Goal: Task Accomplishment & Management: Manage account settings

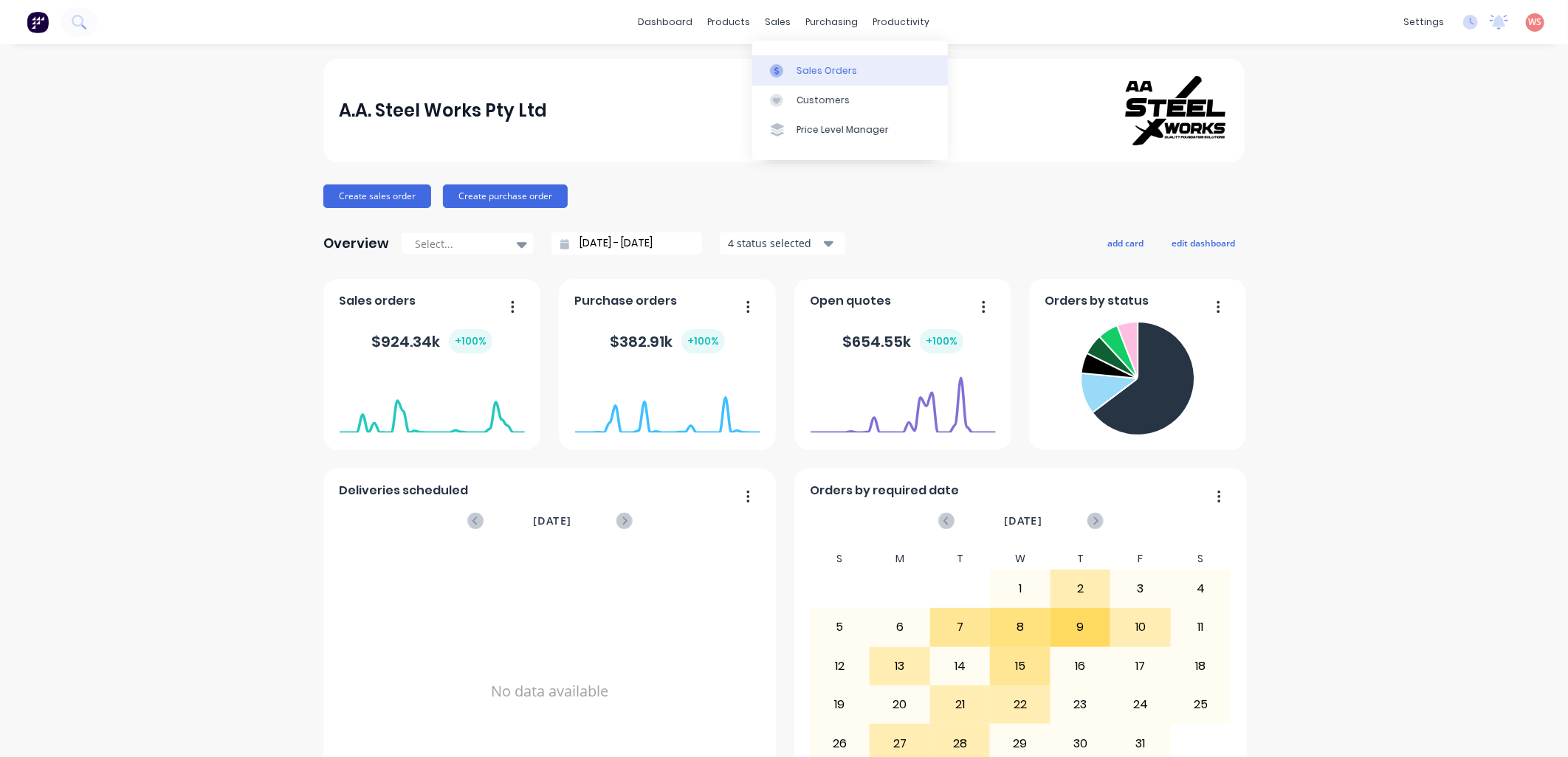
click at [803, 71] on div "Sales Orders" at bounding box center [826, 71] width 60 height 13
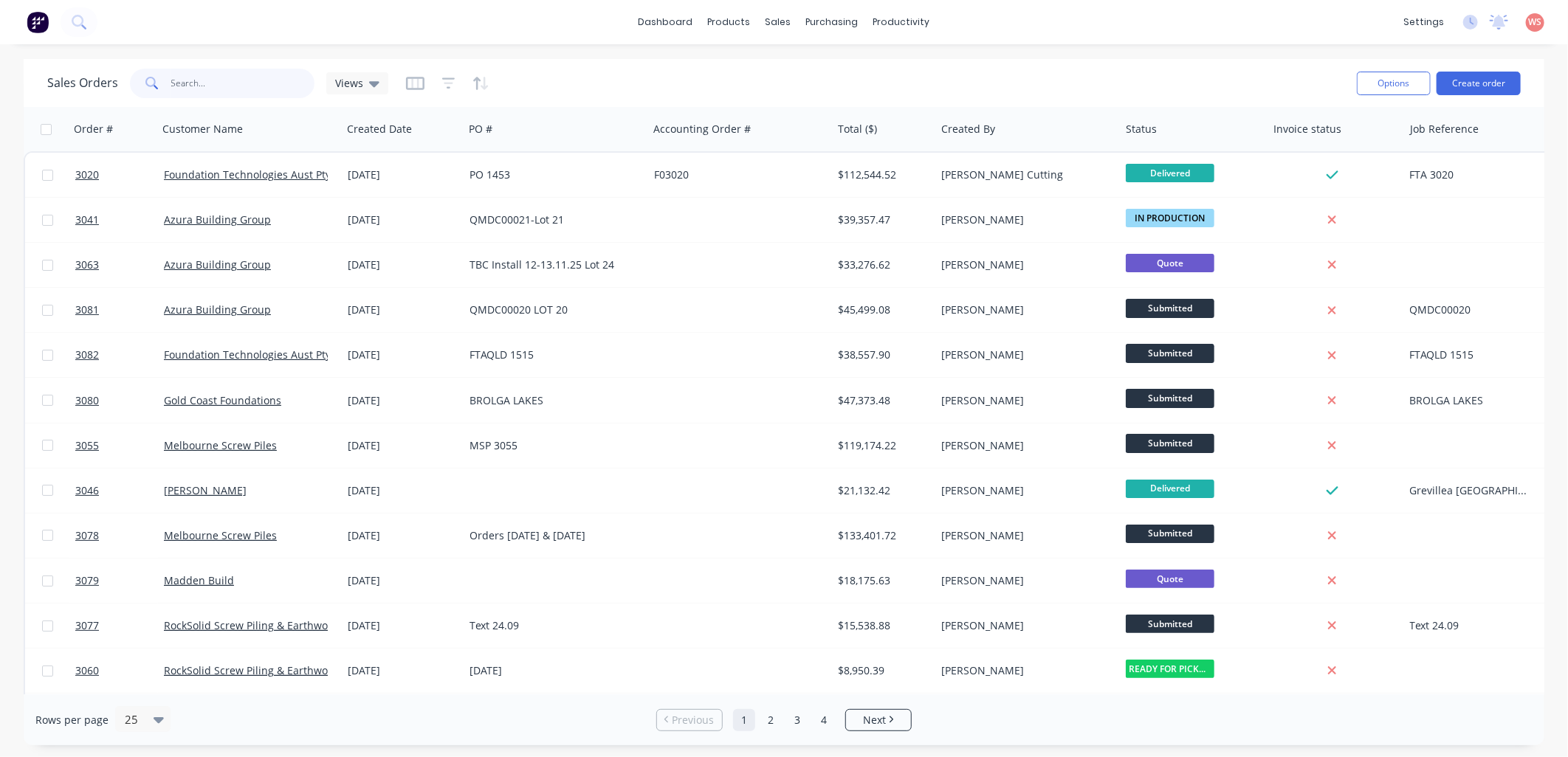
click at [209, 84] on input "text" at bounding box center [243, 83] width 144 height 29
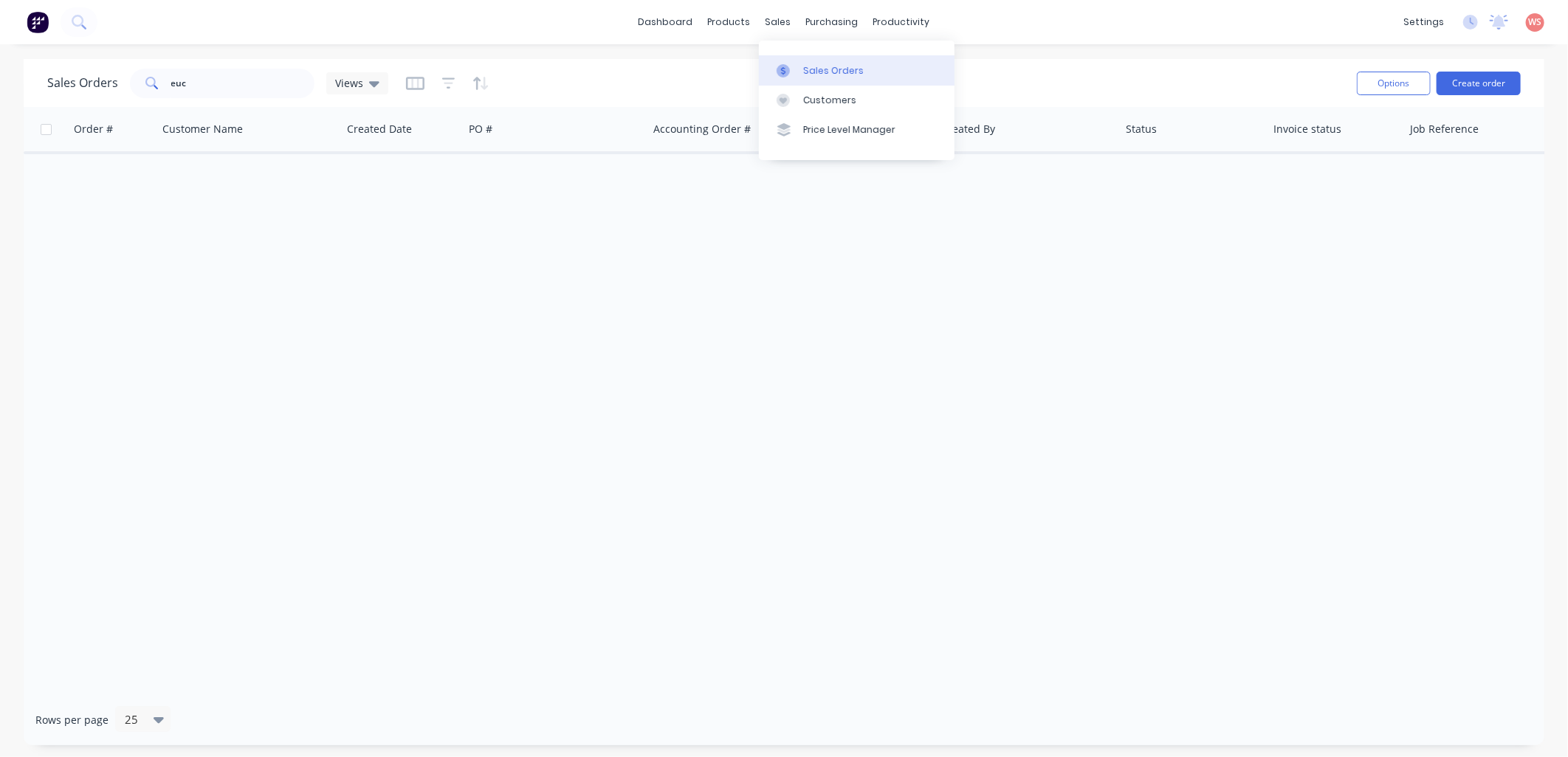
click at [842, 69] on div "Sales Orders" at bounding box center [834, 71] width 60 height 13
click at [828, 74] on div "Sales Orders" at bounding box center [834, 71] width 60 height 13
drag, startPoint x: 217, startPoint y: 85, endPoint x: 111, endPoint y: 78, distance: 106.2
click at [111, 78] on div "Sales Orders euc Views" at bounding box center [217, 83] width 341 height 29
type input "queens"
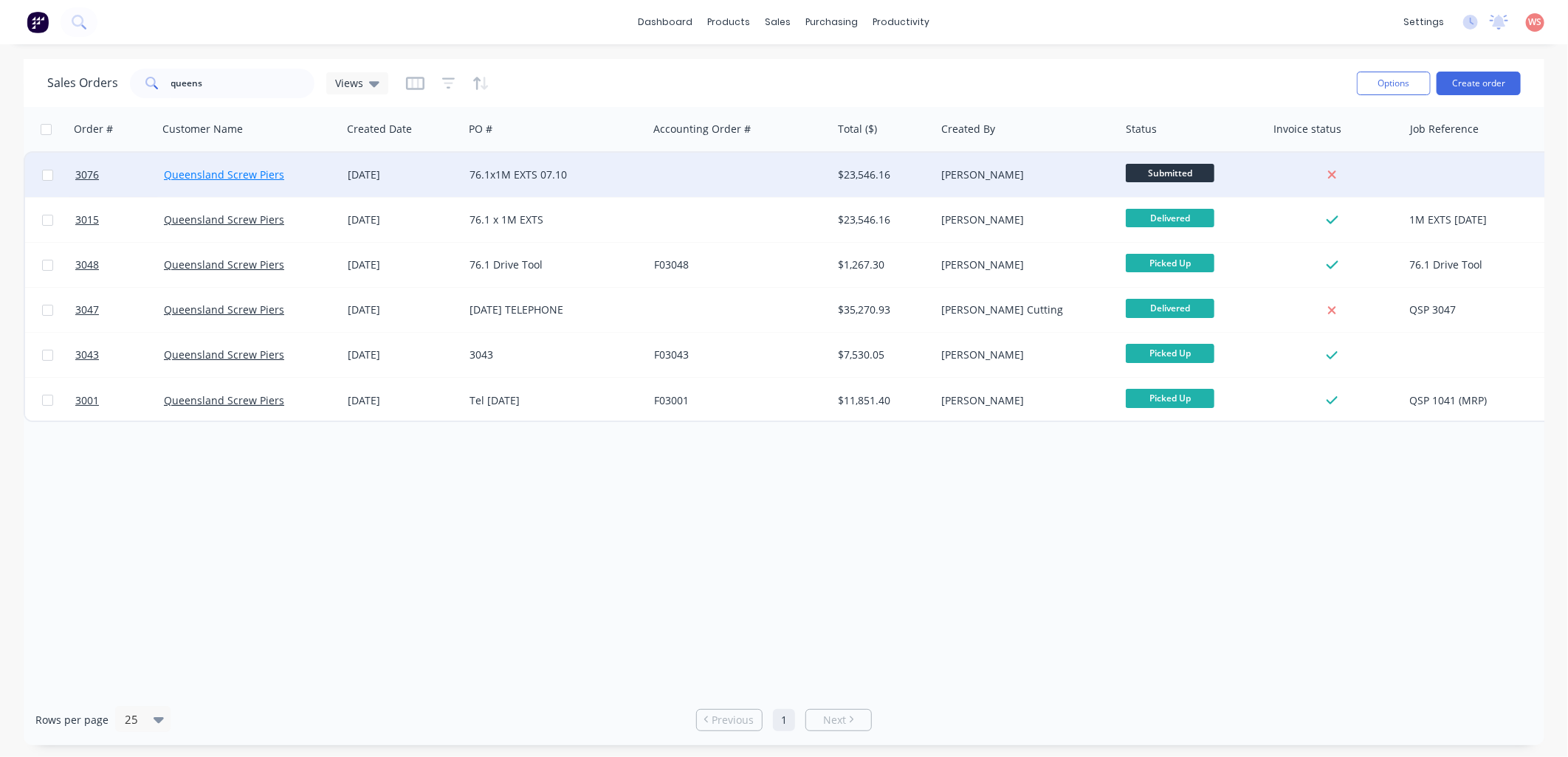
click at [239, 180] on link "Queensland Screw Piers" at bounding box center [224, 174] width 120 height 14
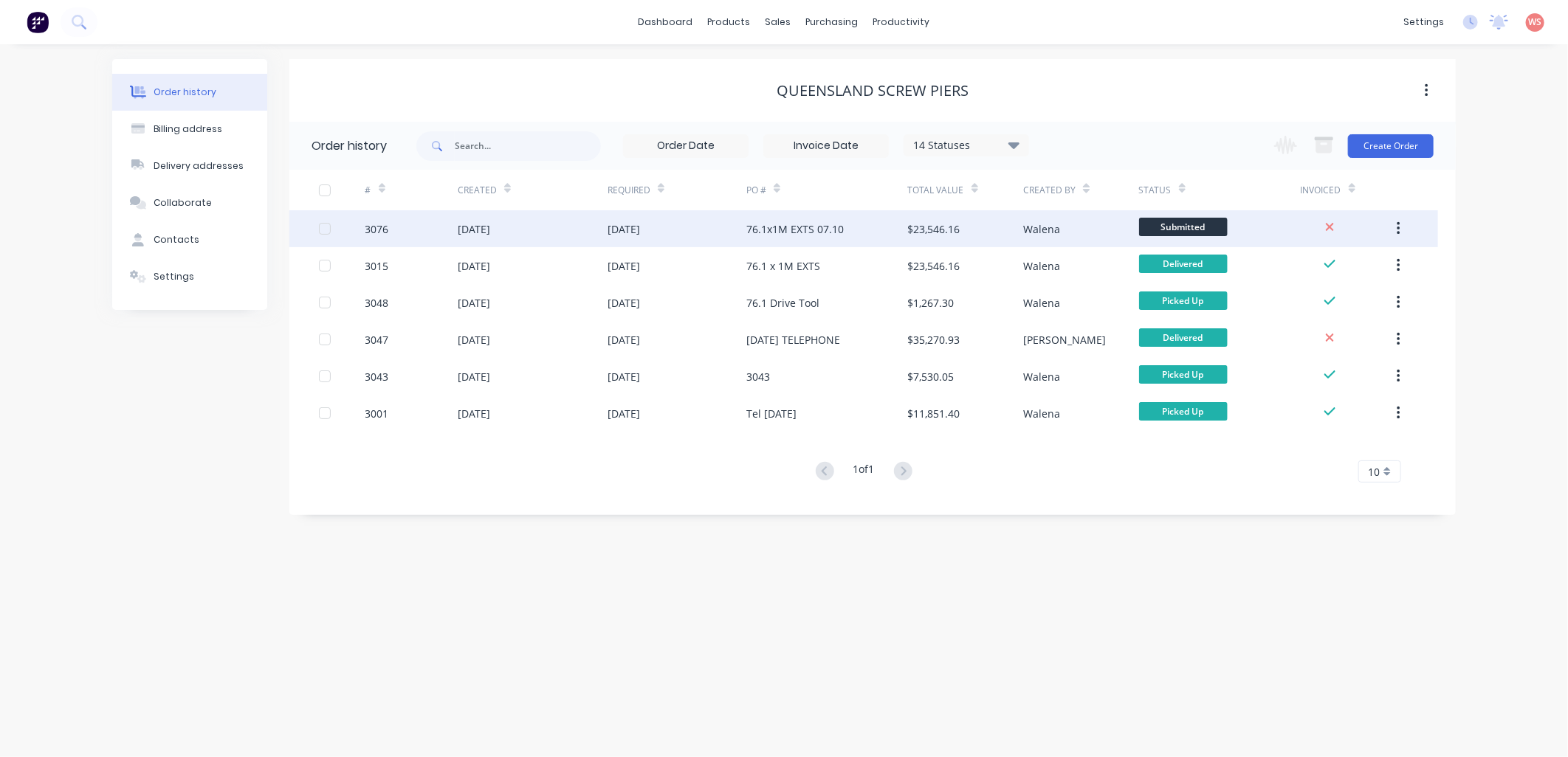
click at [635, 234] on div "[DATE]" at bounding box center [623, 229] width 33 height 16
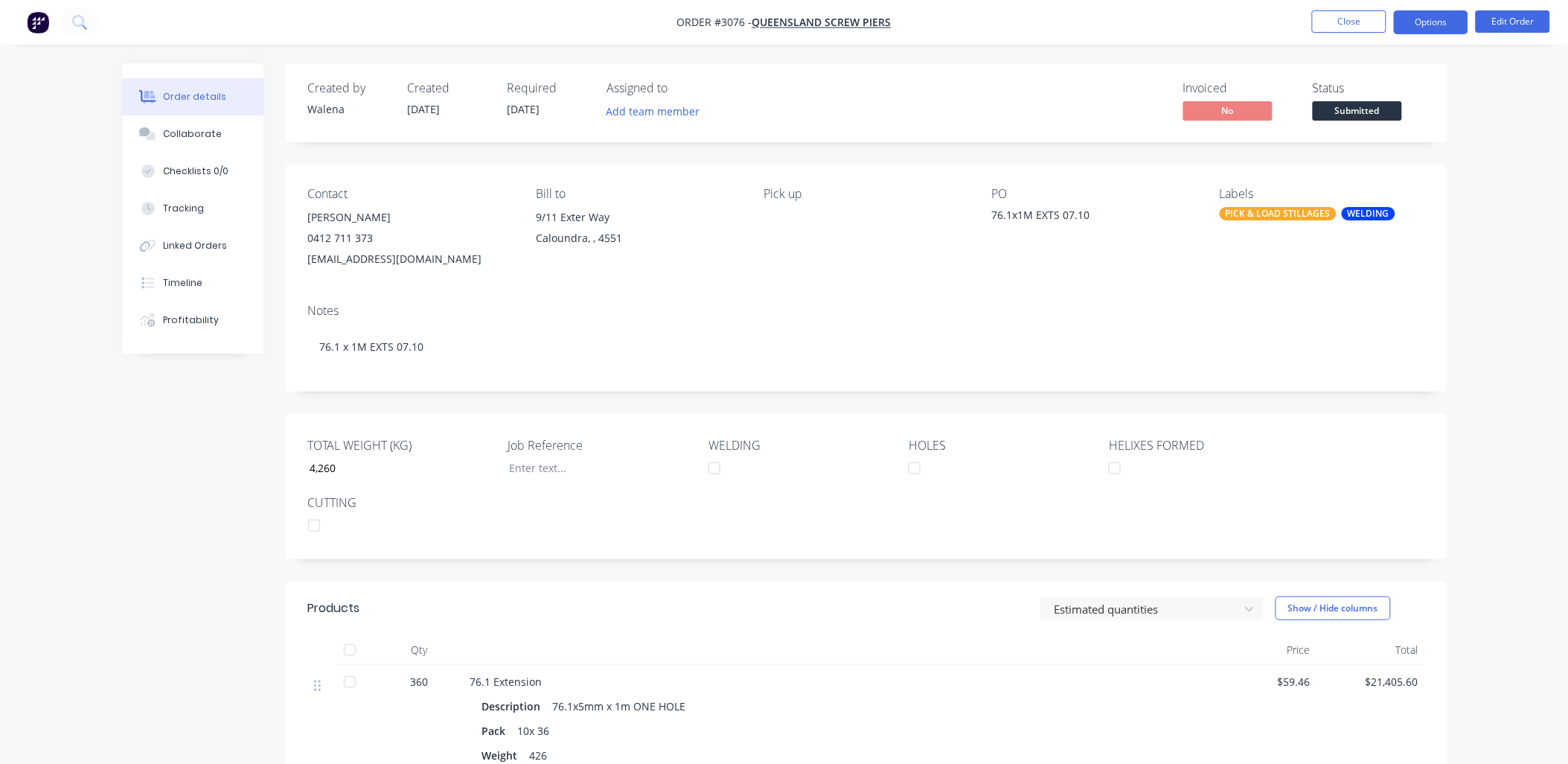
click at [1430, 27] on button "Options" at bounding box center [1431, 22] width 74 height 24
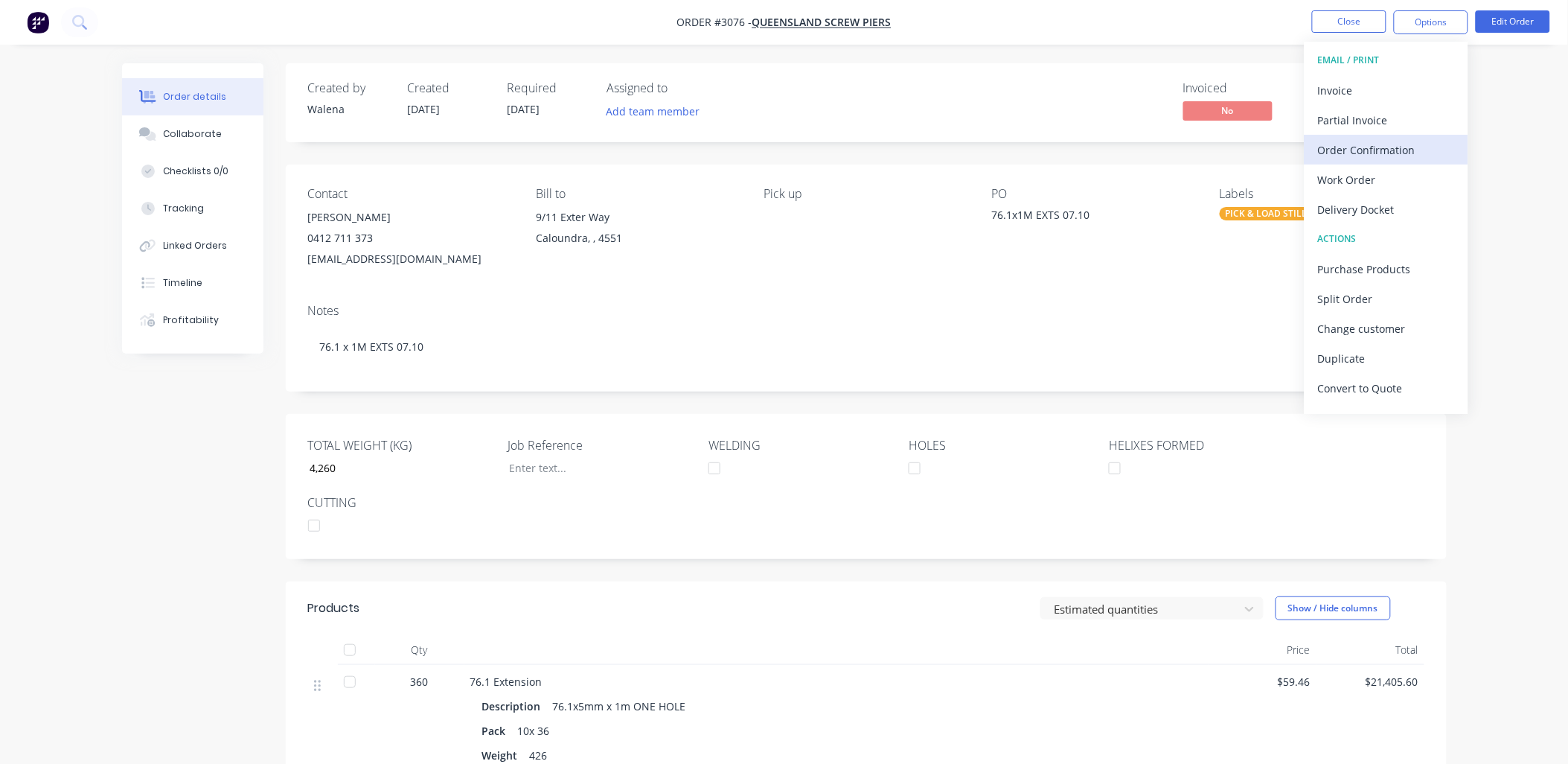
drag, startPoint x: 1353, startPoint y: 125, endPoint x: 1353, endPoint y: 139, distance: 14.0
click at [1353, 139] on div "EMAIL / PRINT Invoice Partial Invoice Order Confirmation Work Order Delivery Do…" at bounding box center [1387, 228] width 164 height 372
click at [1353, 123] on div "Partial Invoice" at bounding box center [1386, 120] width 137 height 21
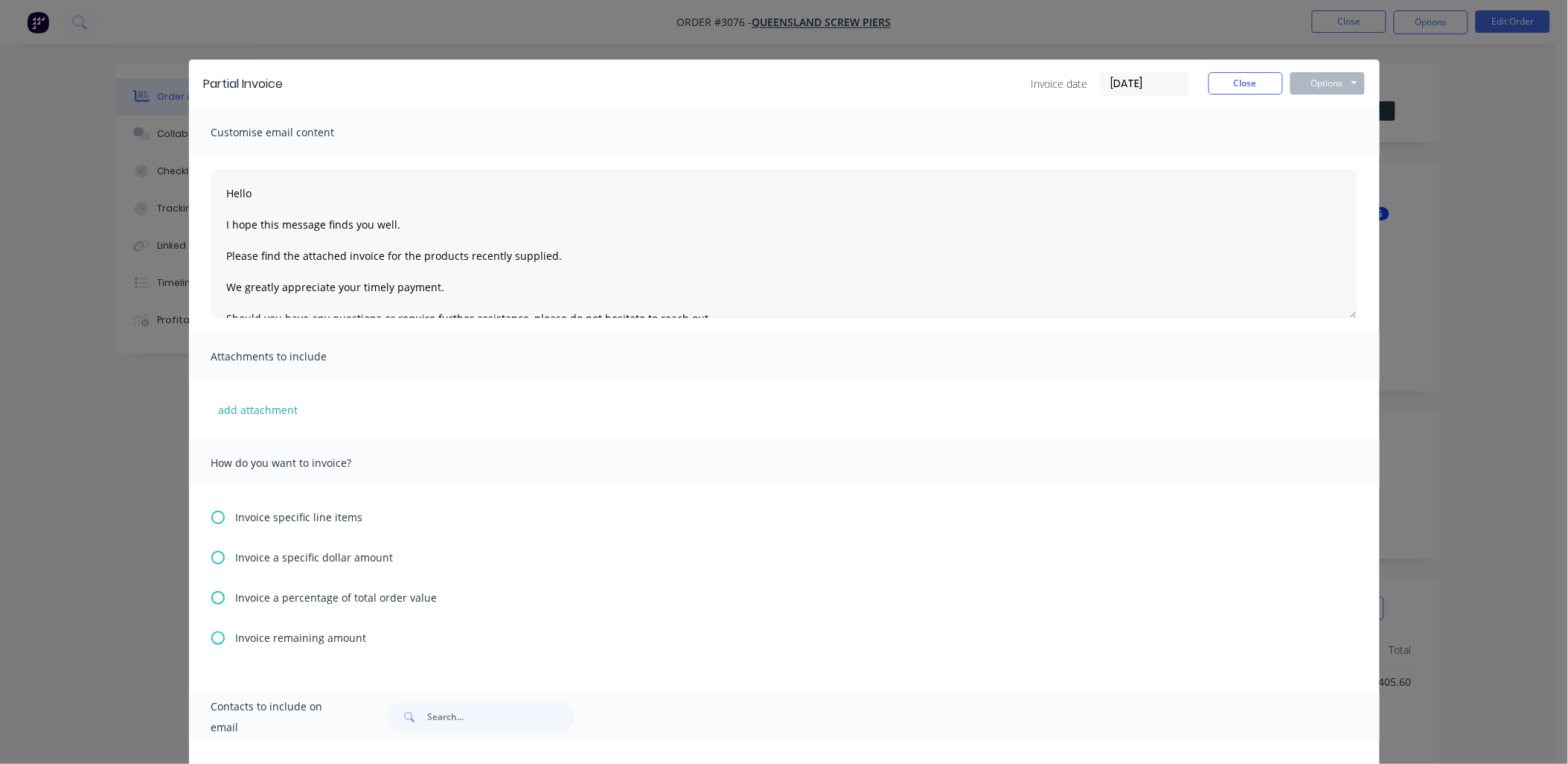
click at [216, 639] on icon at bounding box center [218, 637] width 13 height 13
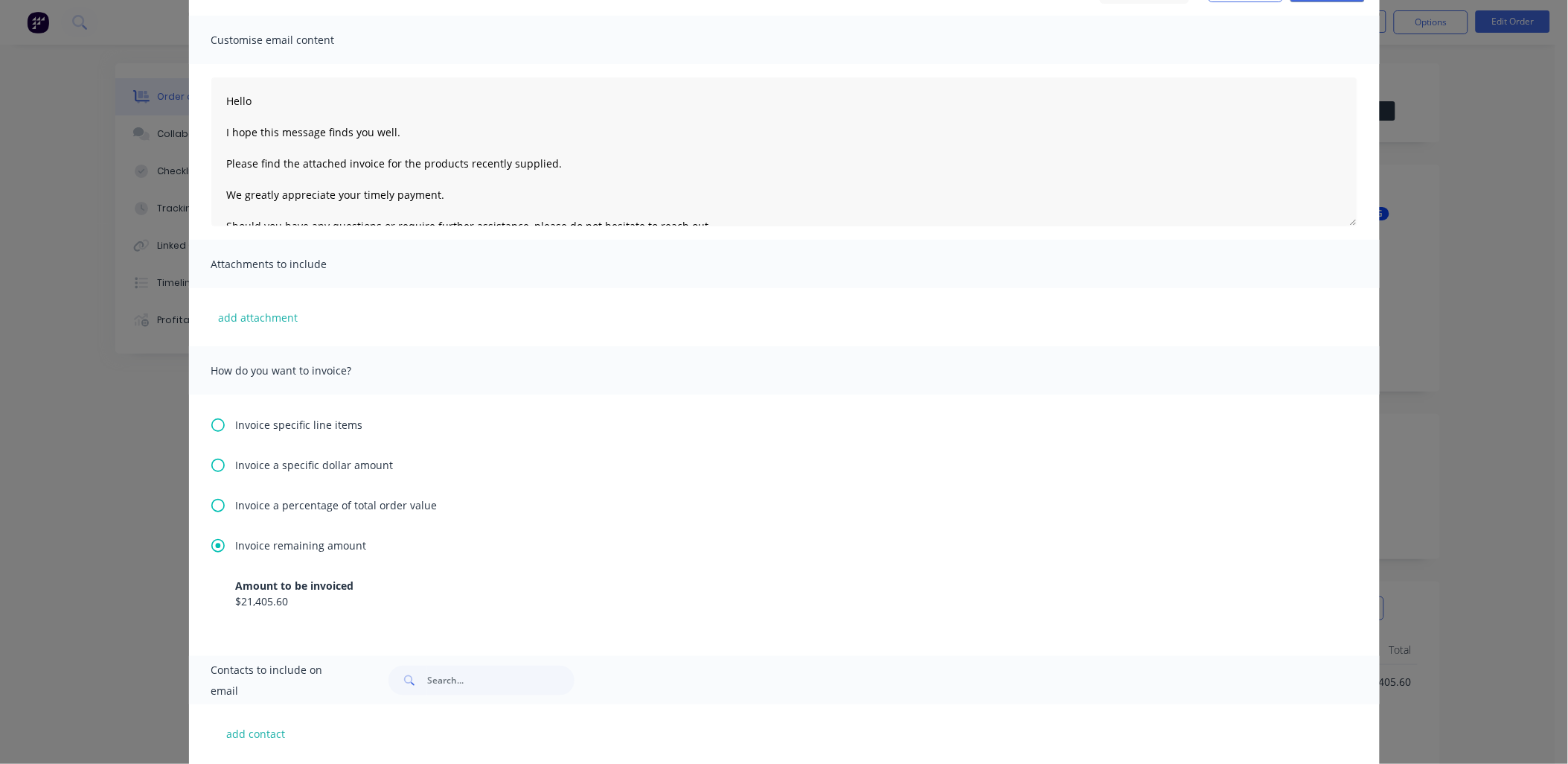
scroll to position [56, 0]
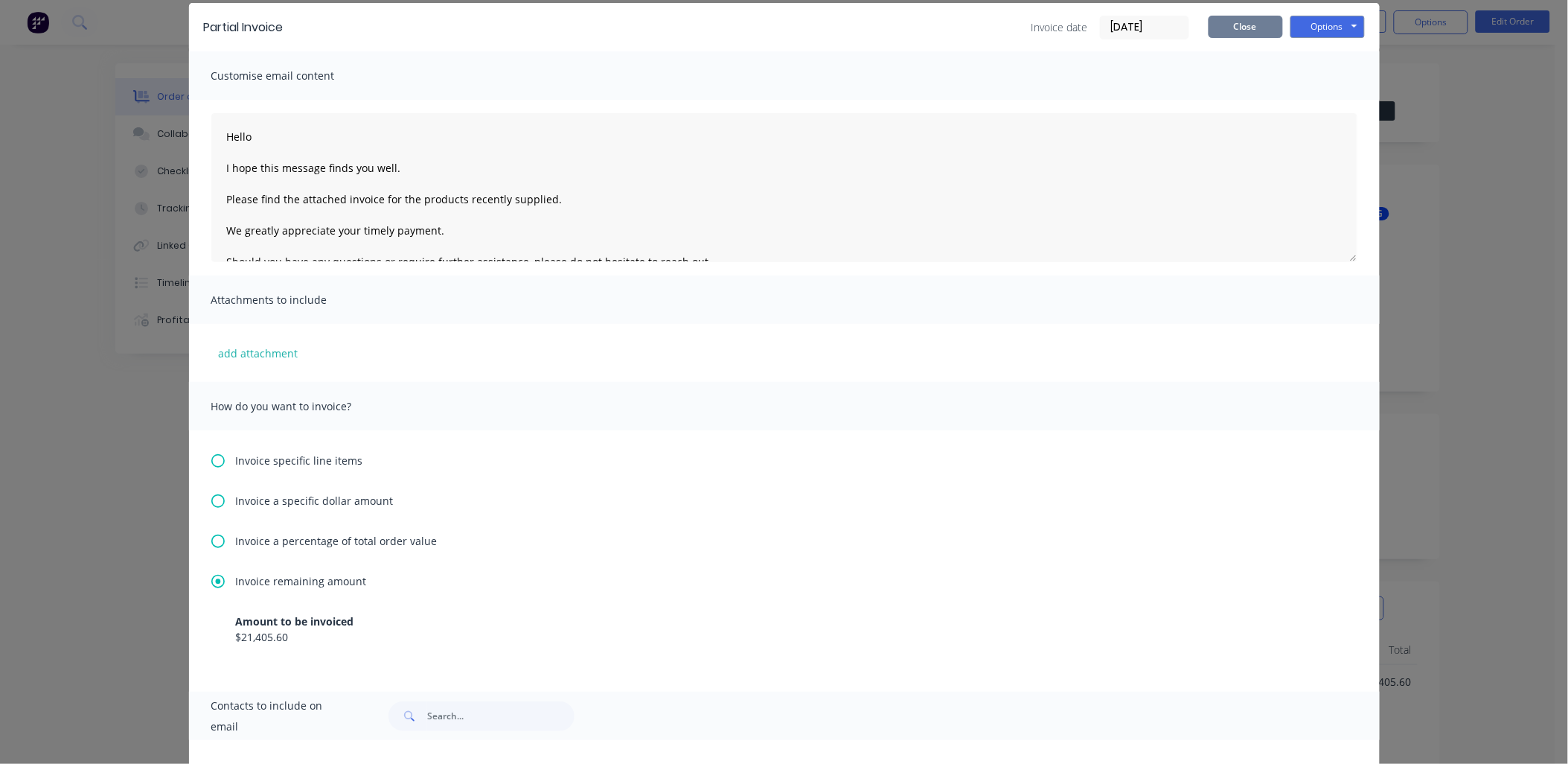
click at [1259, 21] on button "Close" at bounding box center [1246, 27] width 74 height 22
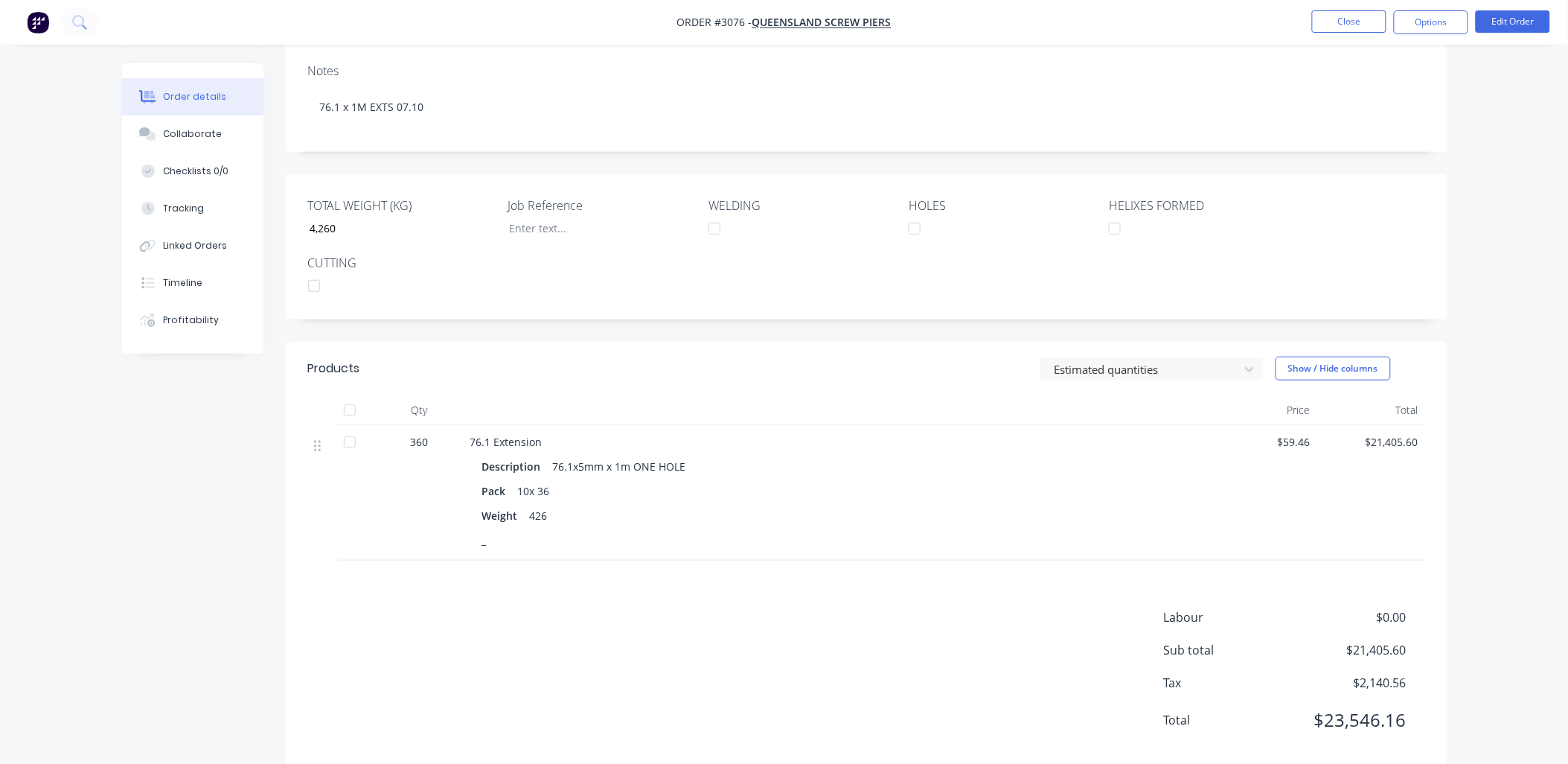
scroll to position [270, 0]
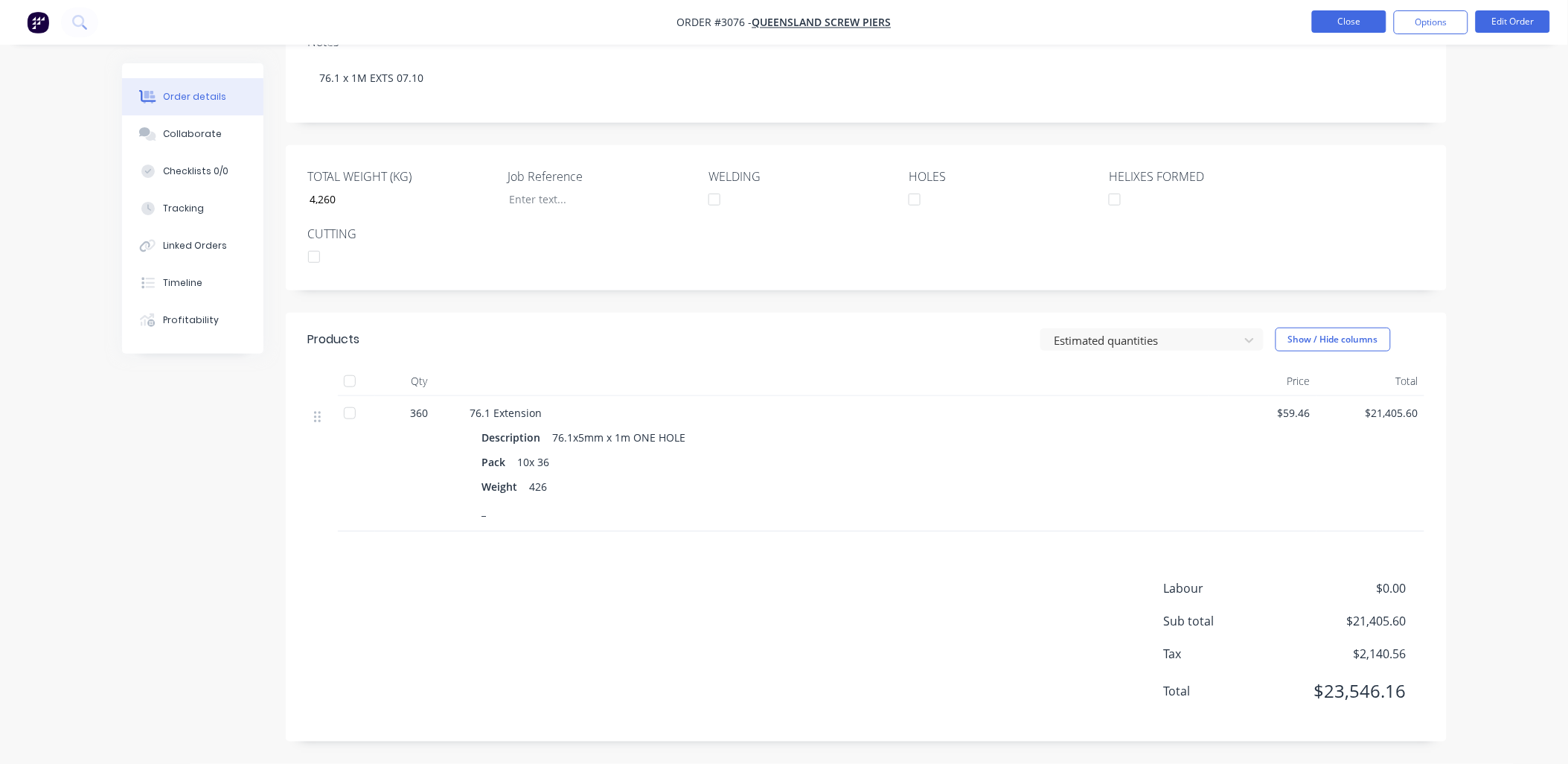
click at [1349, 27] on button "Close" at bounding box center [1349, 21] width 74 height 22
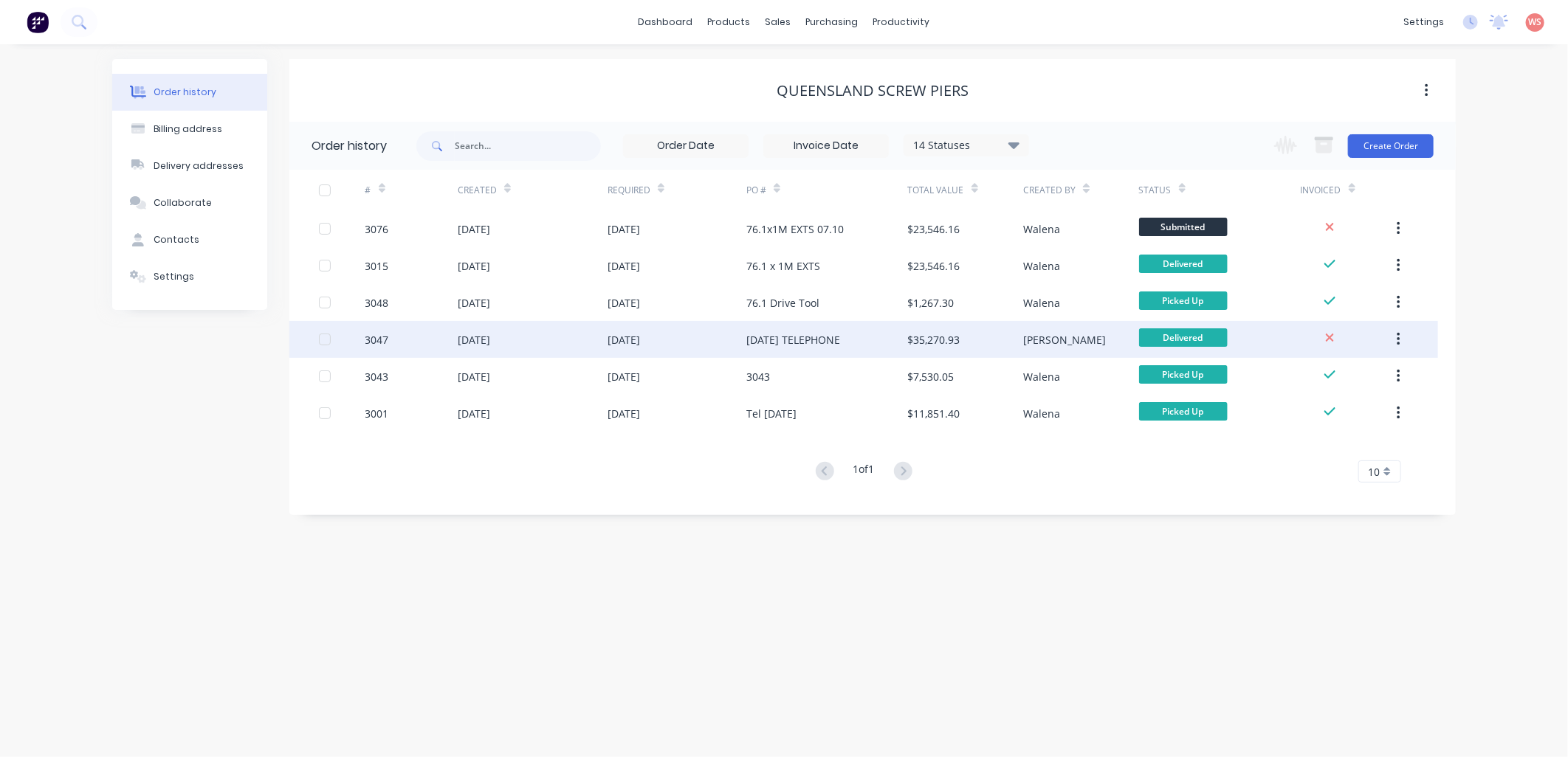
click at [464, 330] on div "[DATE]" at bounding box center [532, 340] width 150 height 37
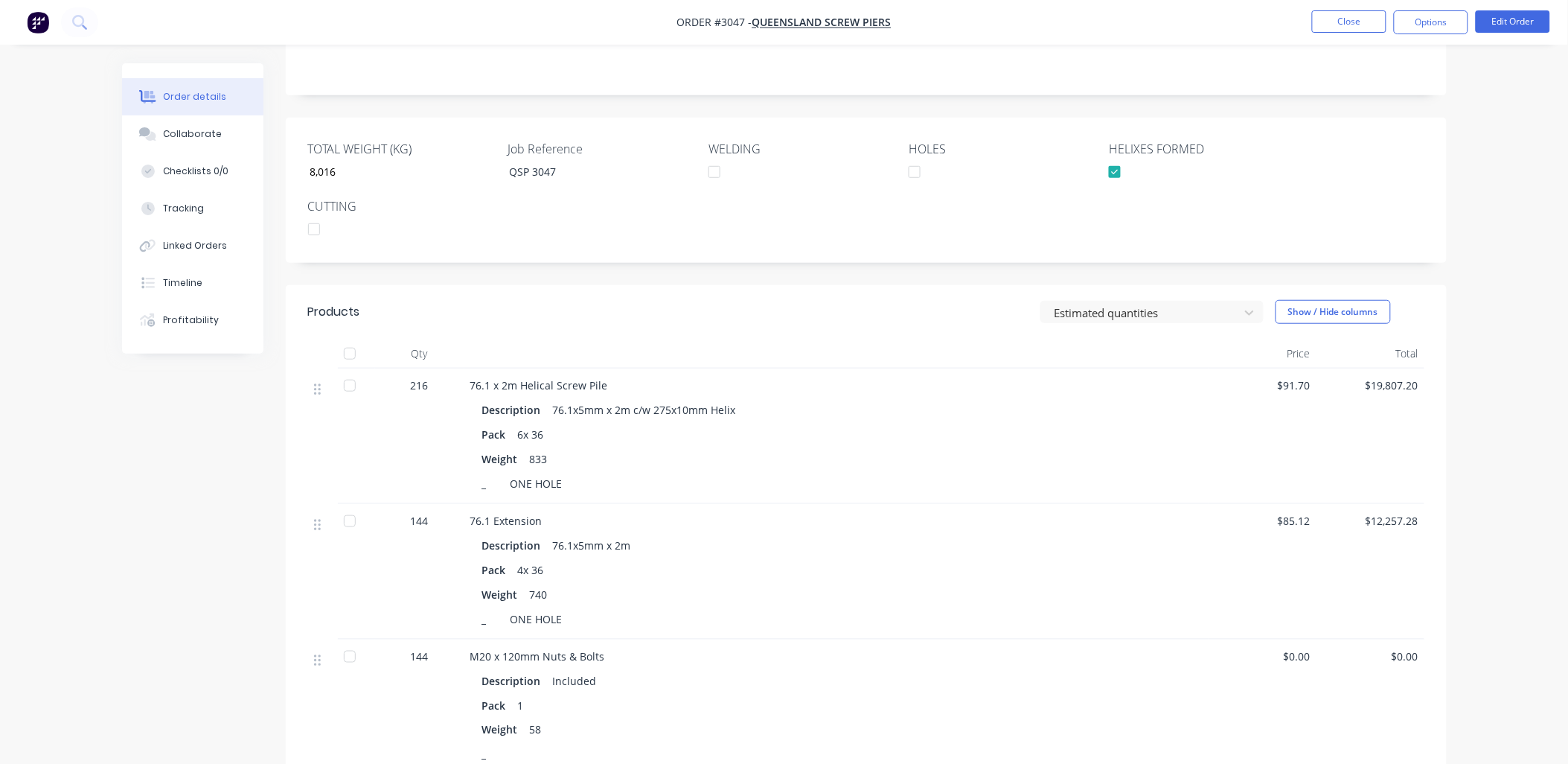
scroll to position [441, 0]
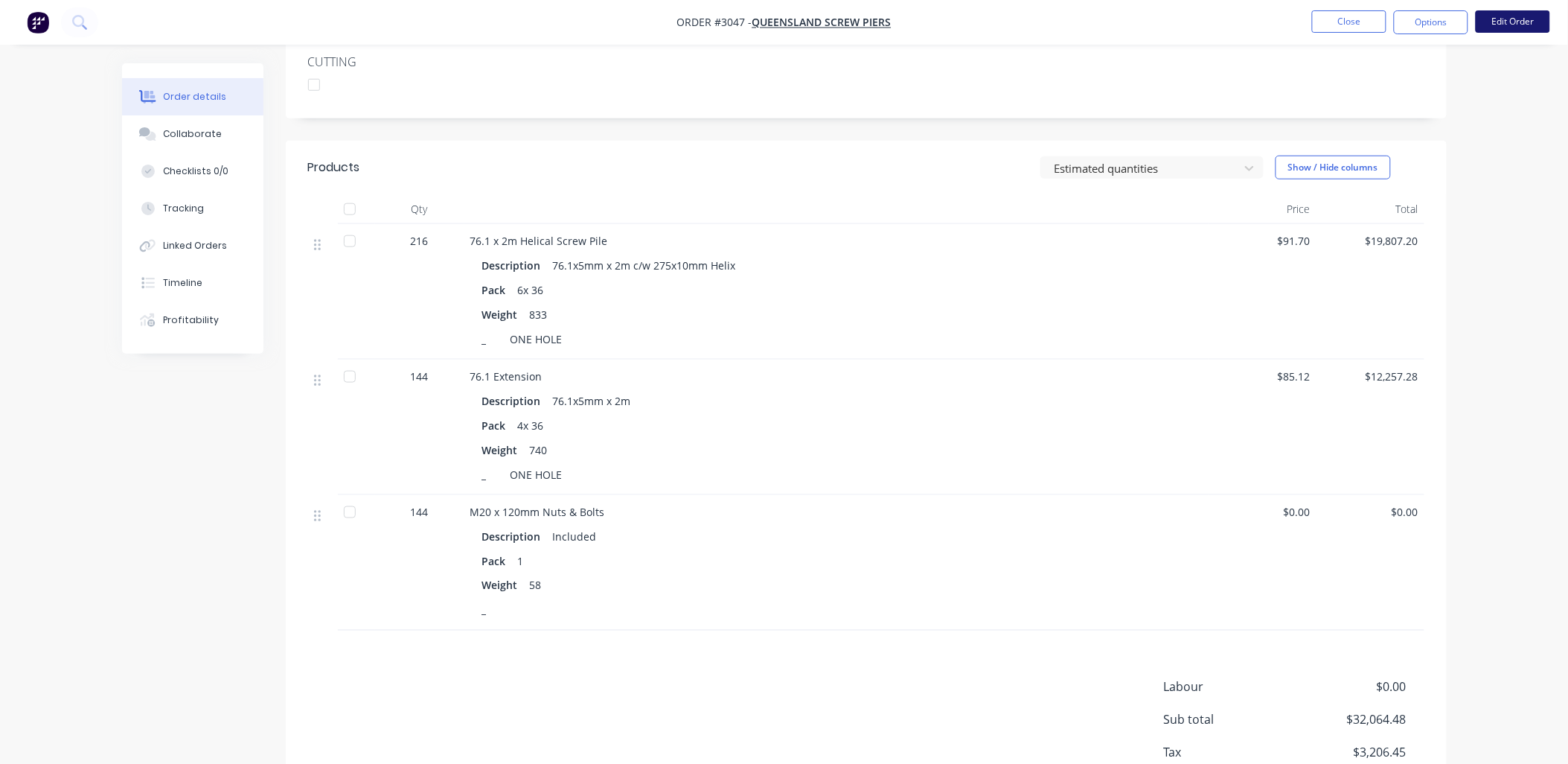
click at [1506, 16] on button "Edit Order" at bounding box center [1513, 21] width 74 height 22
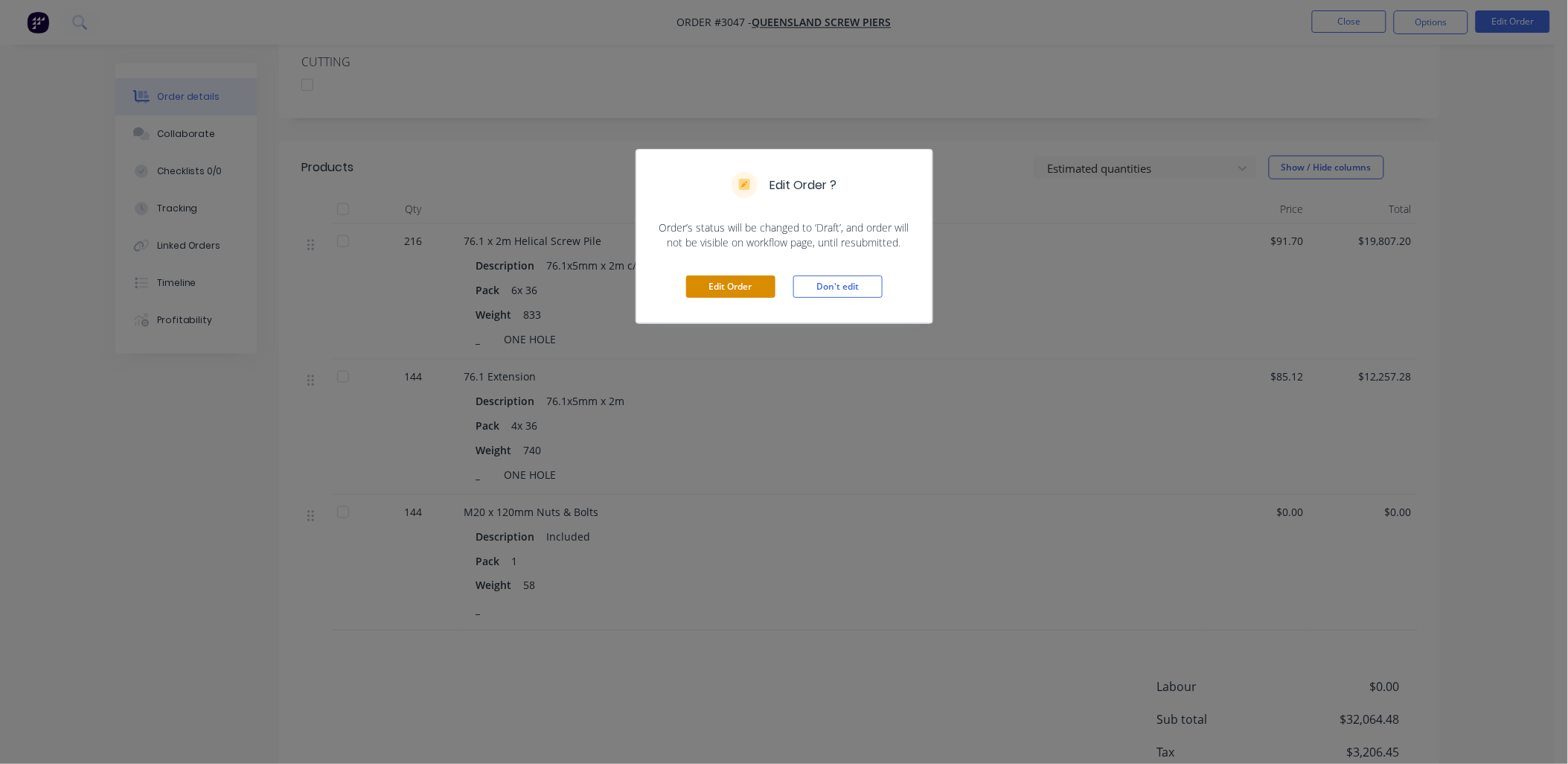
click at [743, 289] on button "Edit Order" at bounding box center [731, 286] width 89 height 22
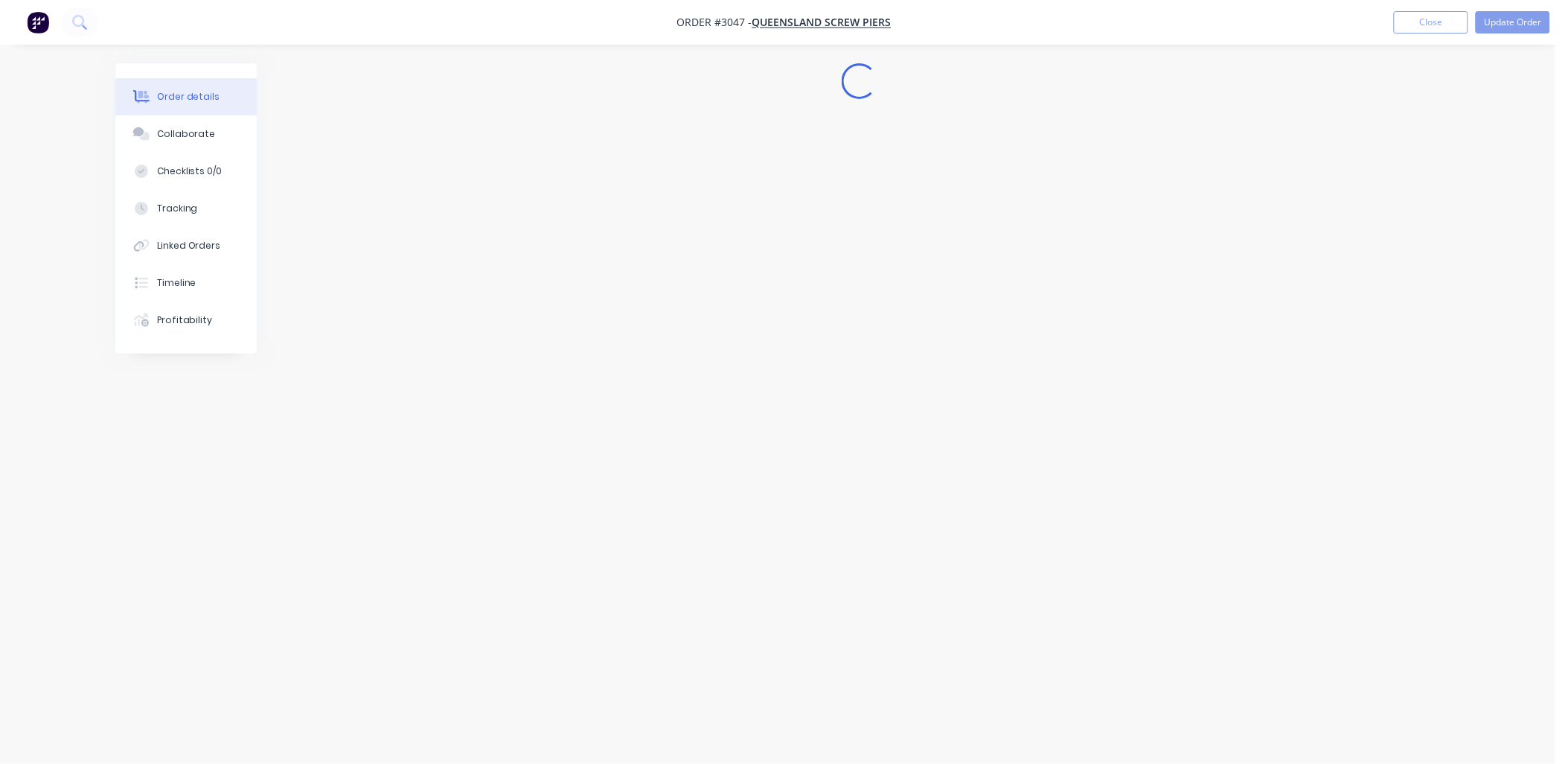
scroll to position [0, 0]
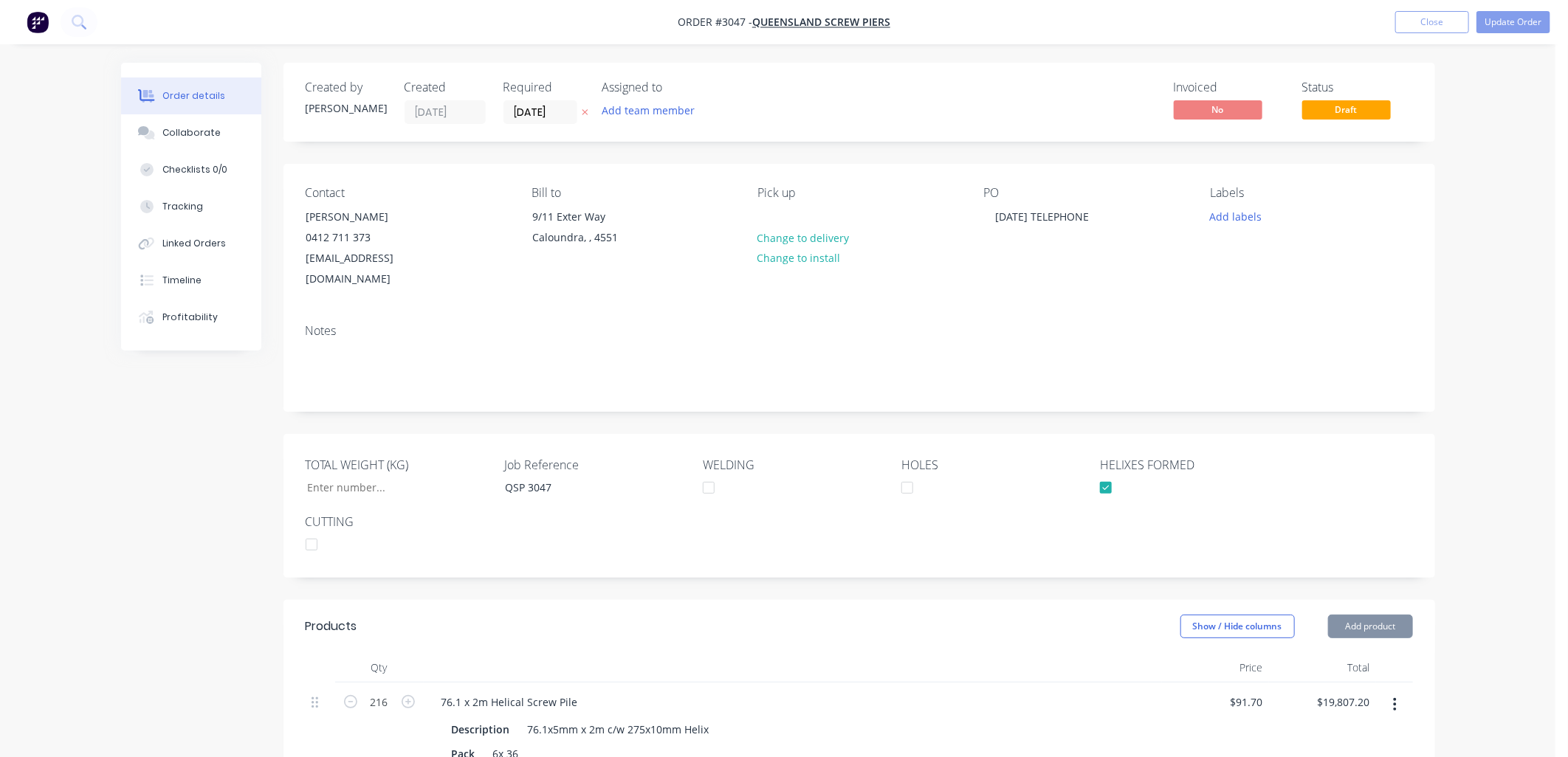
type input "8,016"
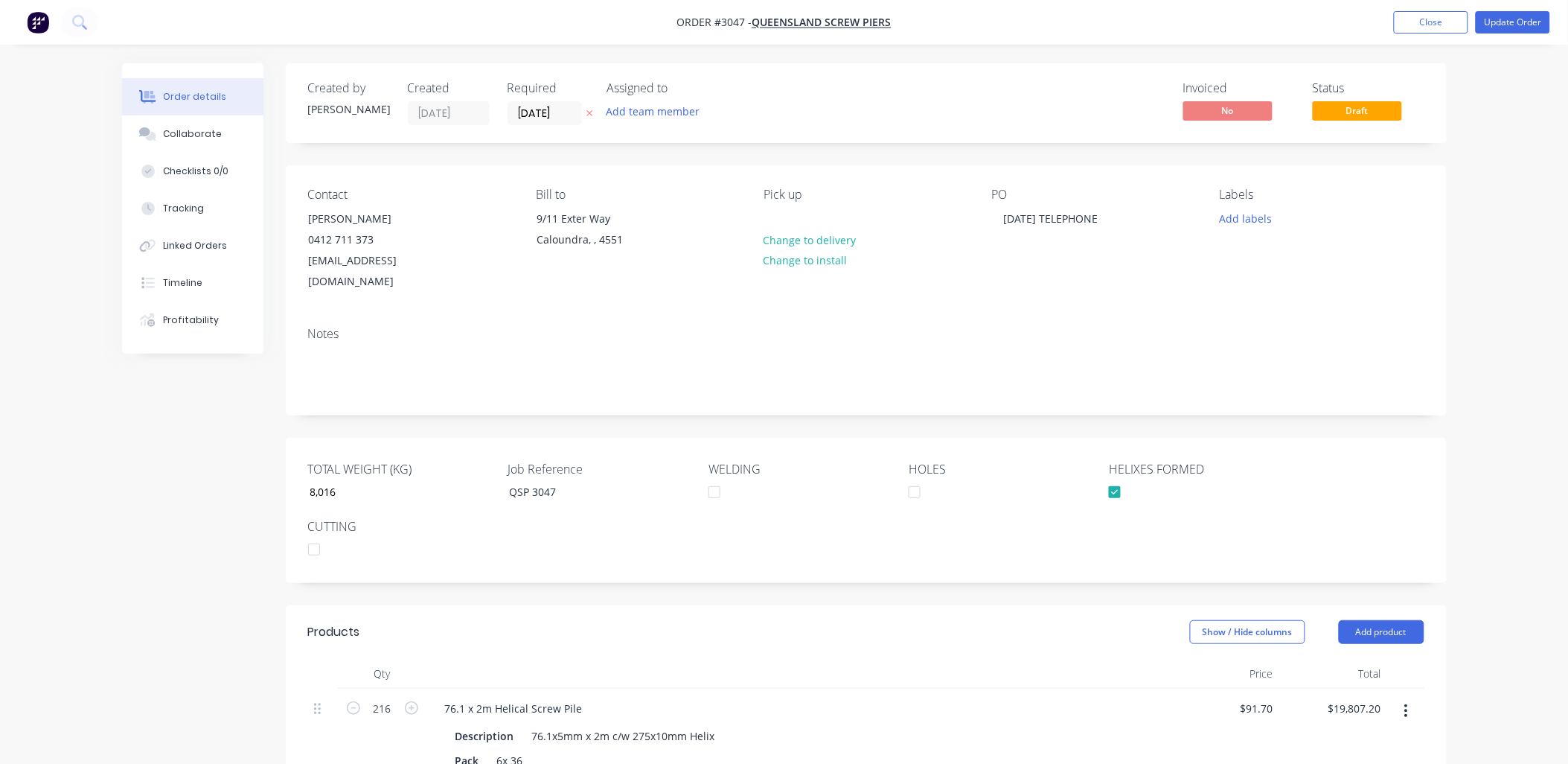
scroll to position [552, 0]
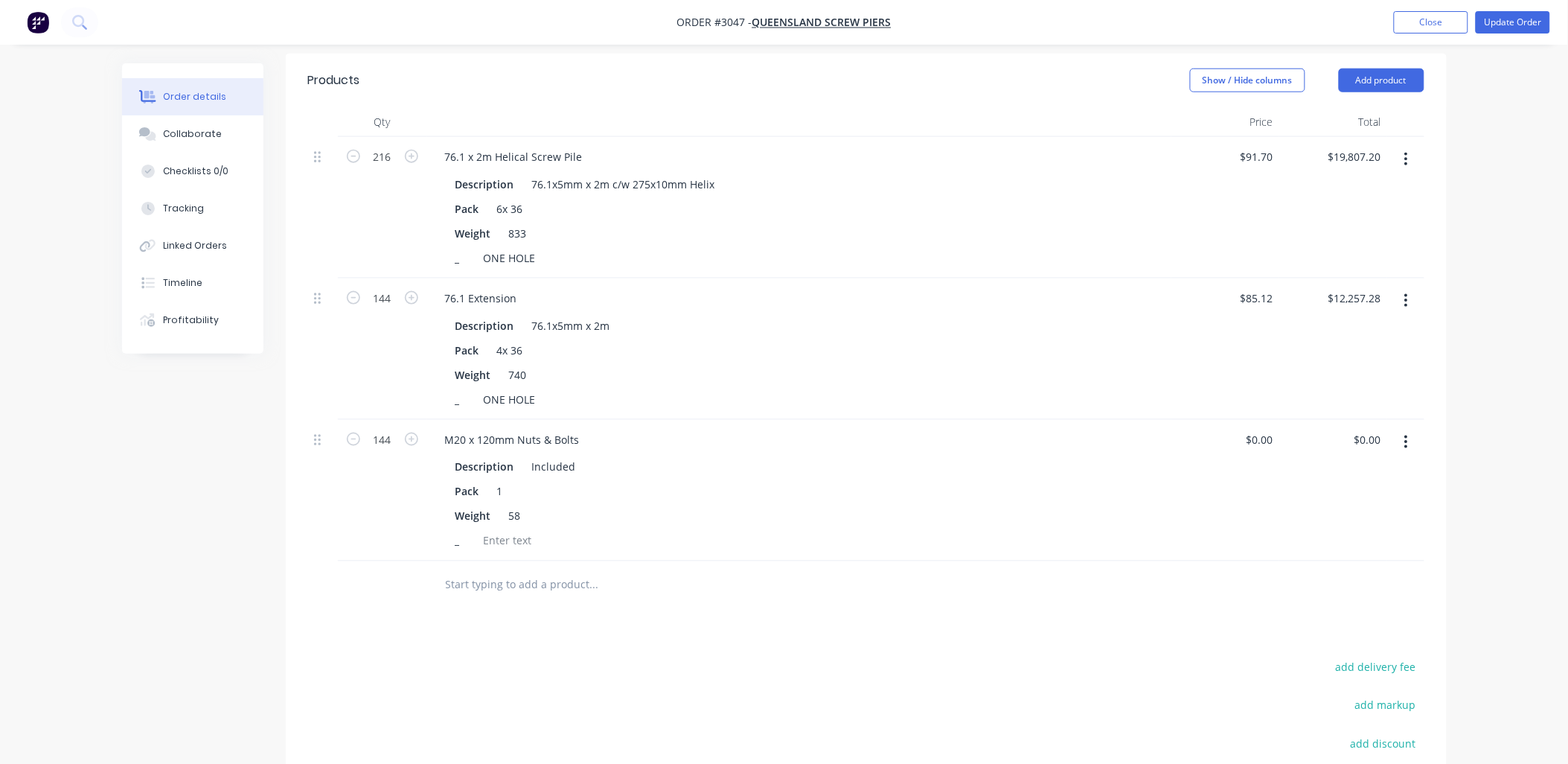
click at [1411, 428] on button "button" at bounding box center [1406, 442] width 35 height 27
click at [1336, 560] on div "Delete" at bounding box center [1354, 570] width 114 height 21
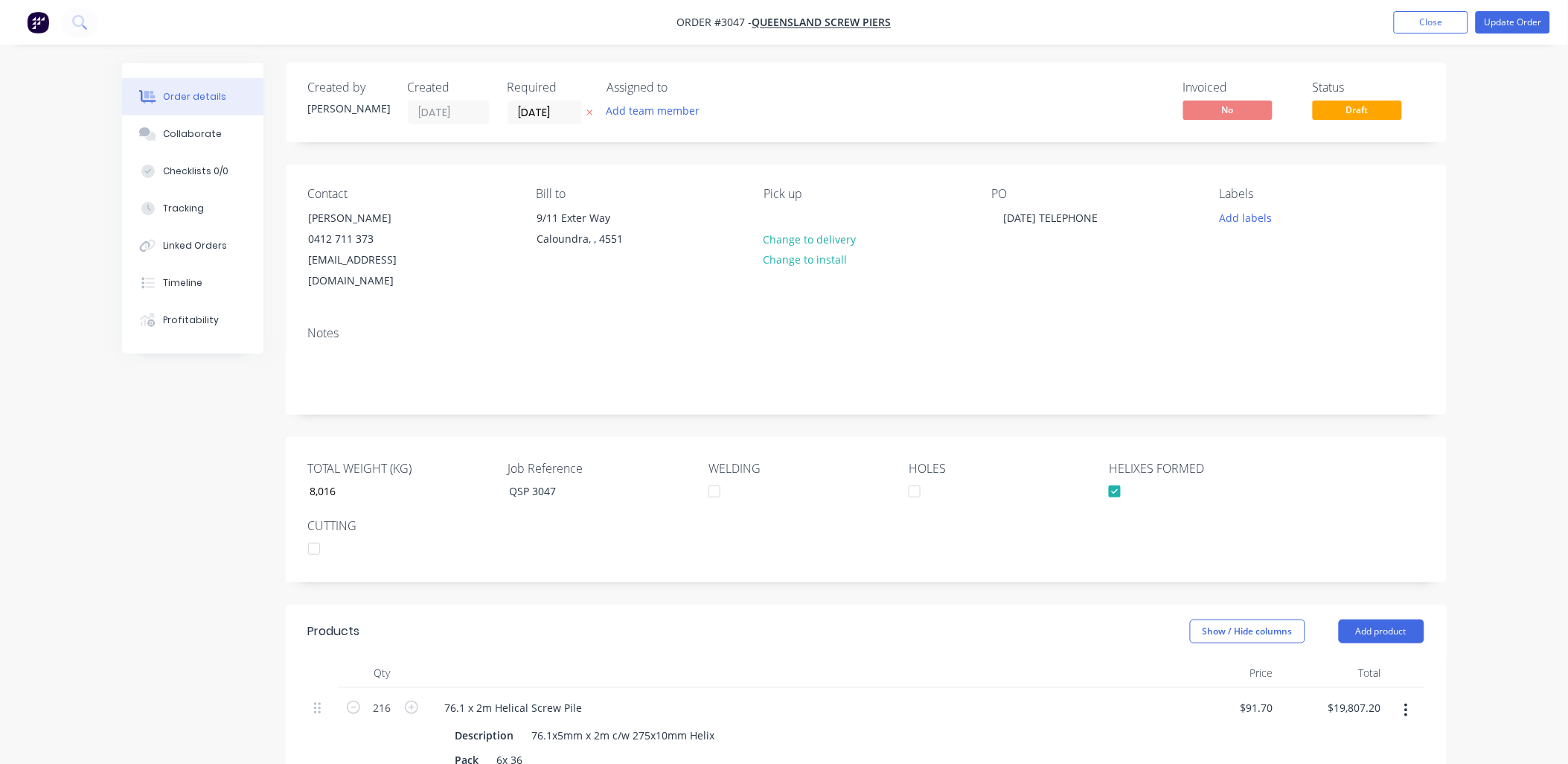
scroll to position [0, 0]
click at [1532, 22] on button "Update Order" at bounding box center [1513, 22] width 74 height 22
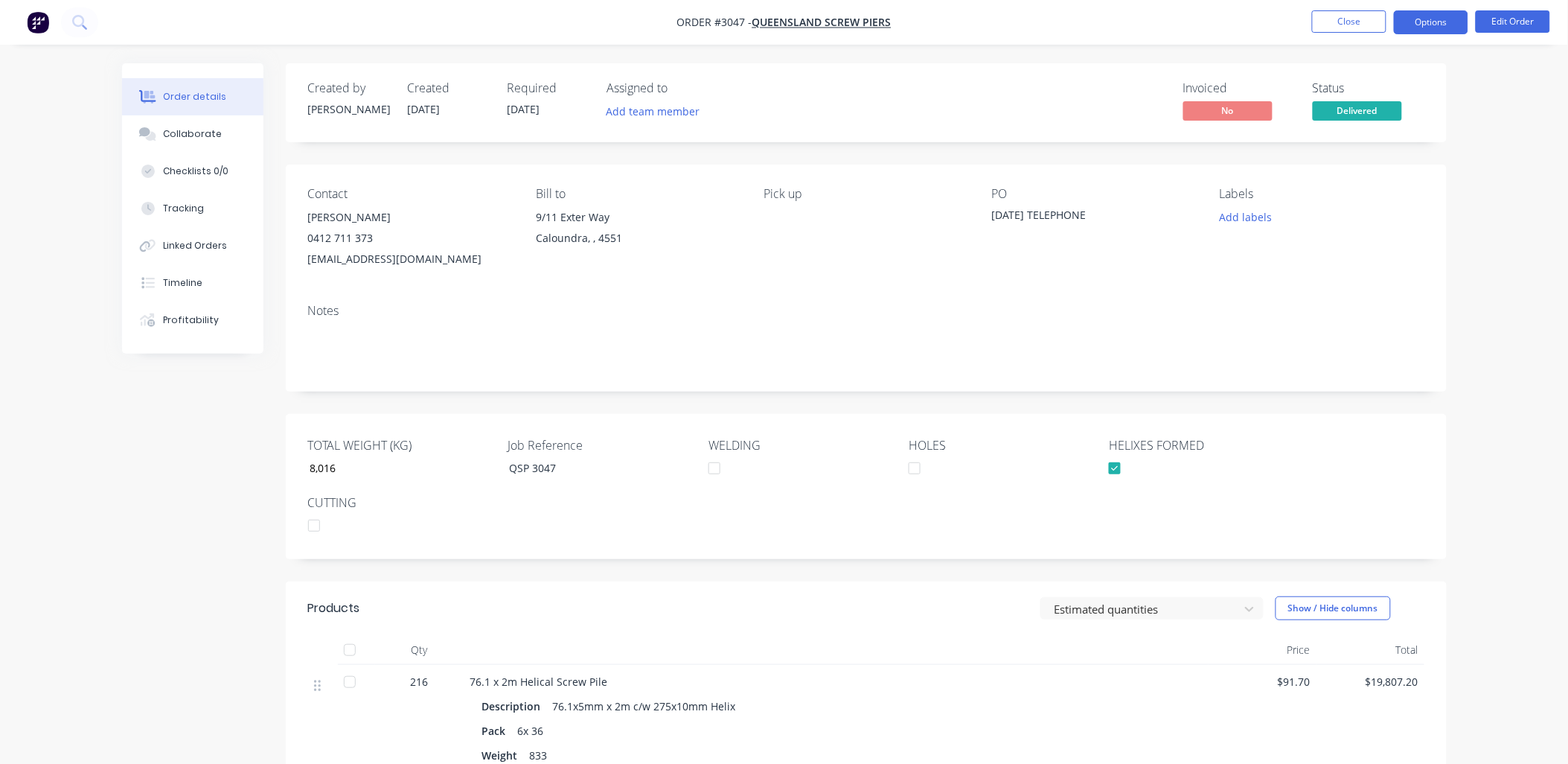
click at [1448, 21] on button "Options" at bounding box center [1431, 22] width 74 height 24
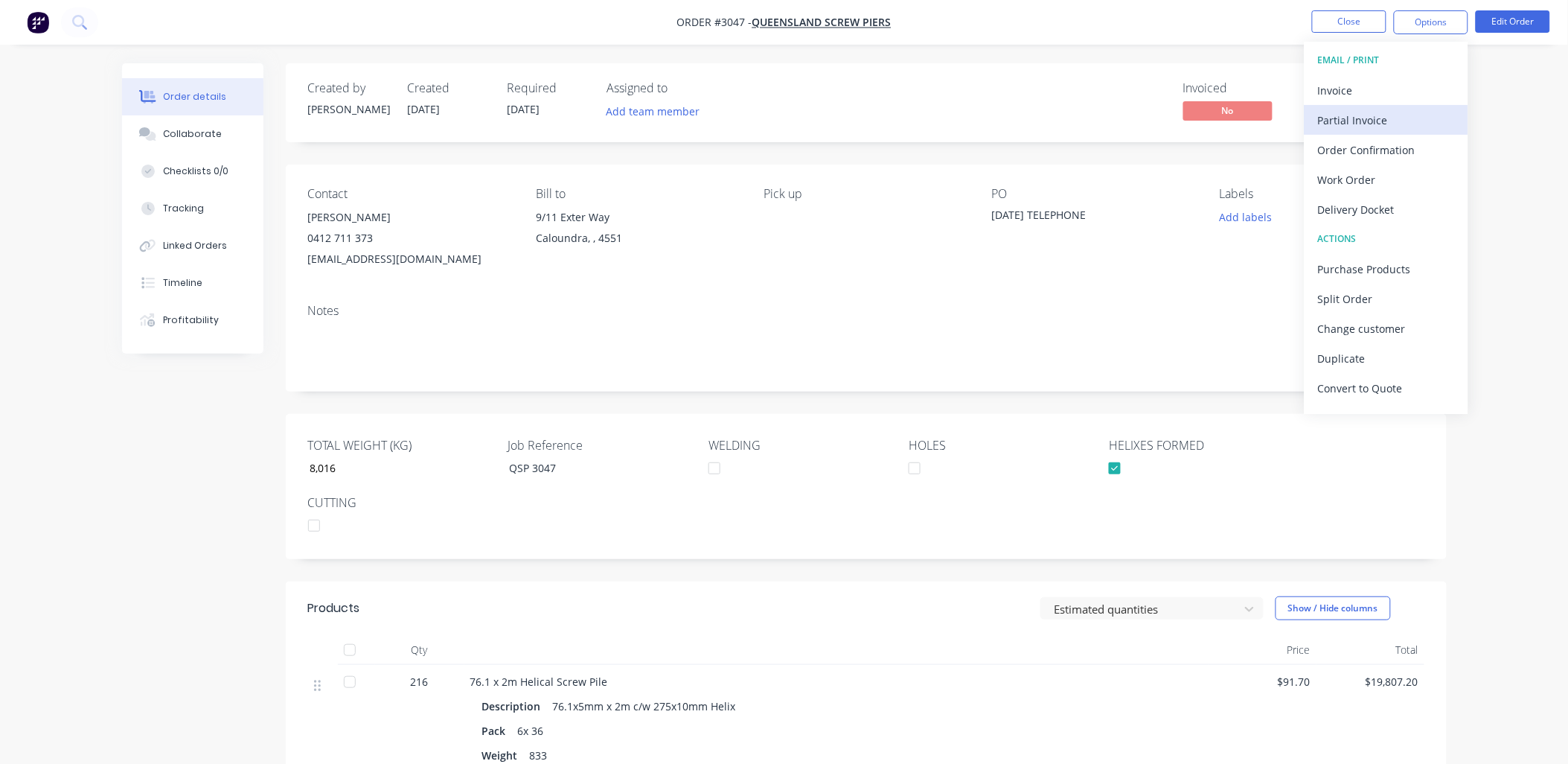
click at [1363, 112] on div "Partial Invoice" at bounding box center [1386, 120] width 137 height 21
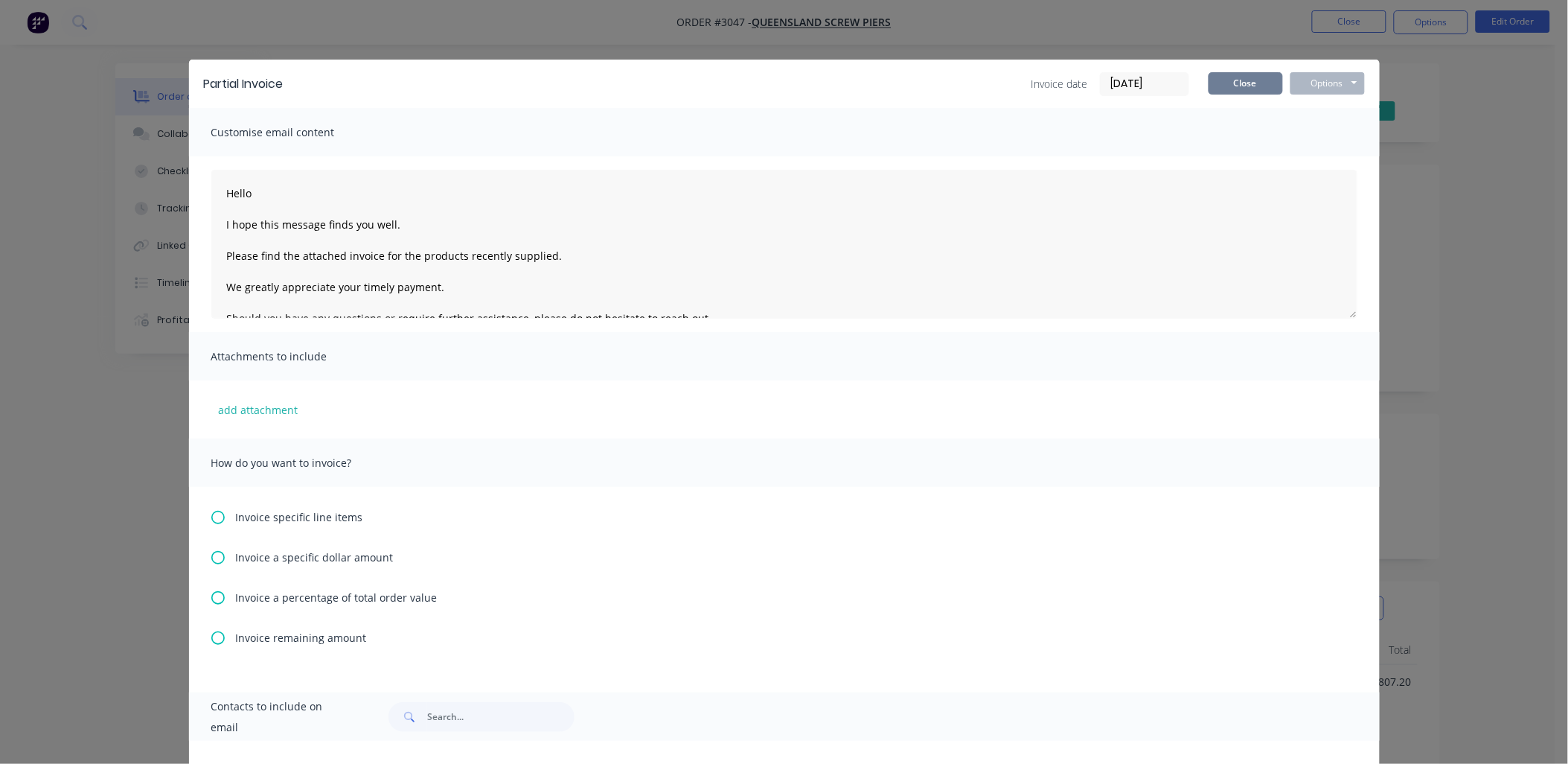
click at [1245, 73] on button "Close" at bounding box center [1246, 83] width 74 height 22
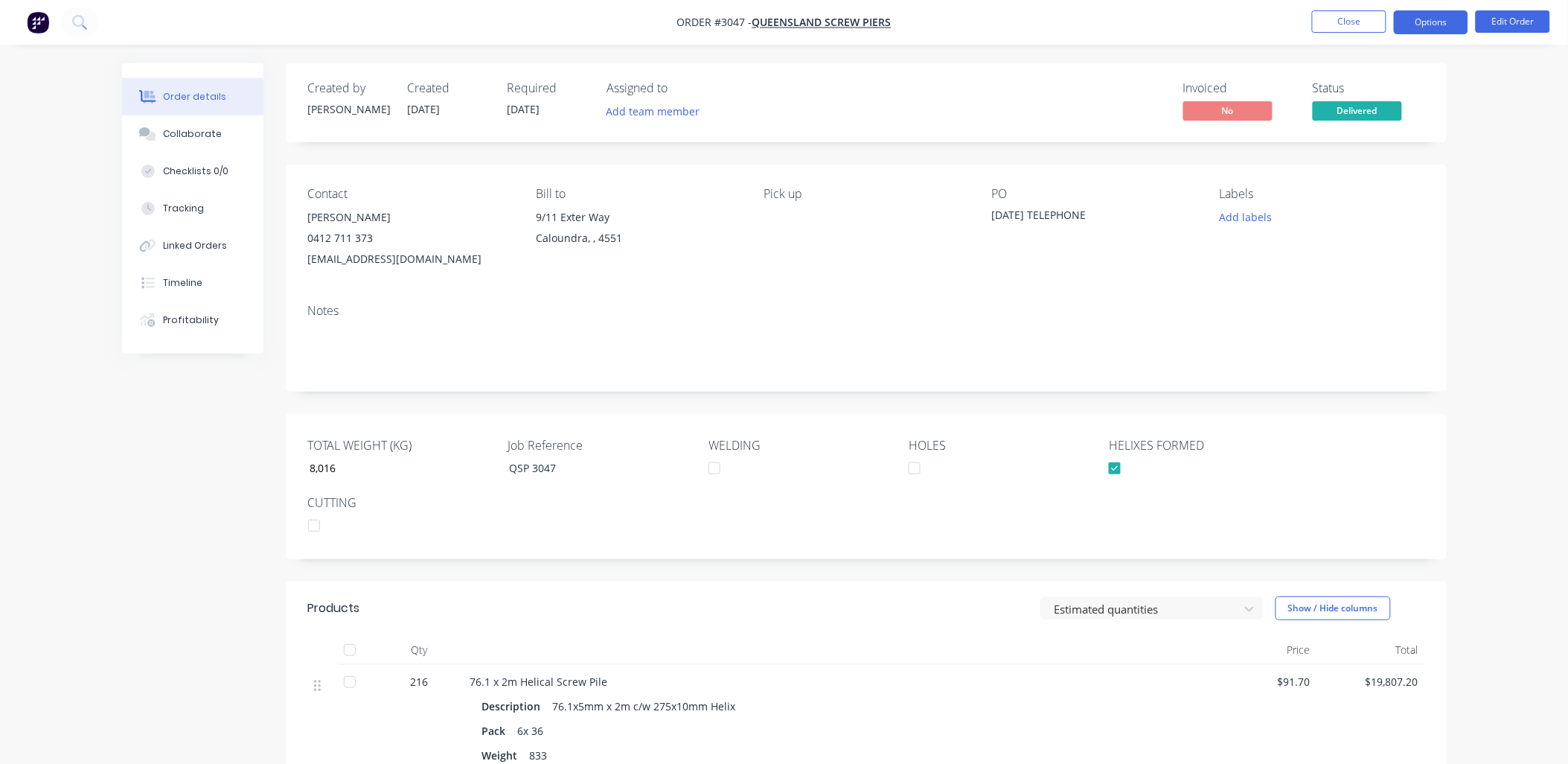
click at [1448, 29] on button "Options" at bounding box center [1431, 22] width 74 height 24
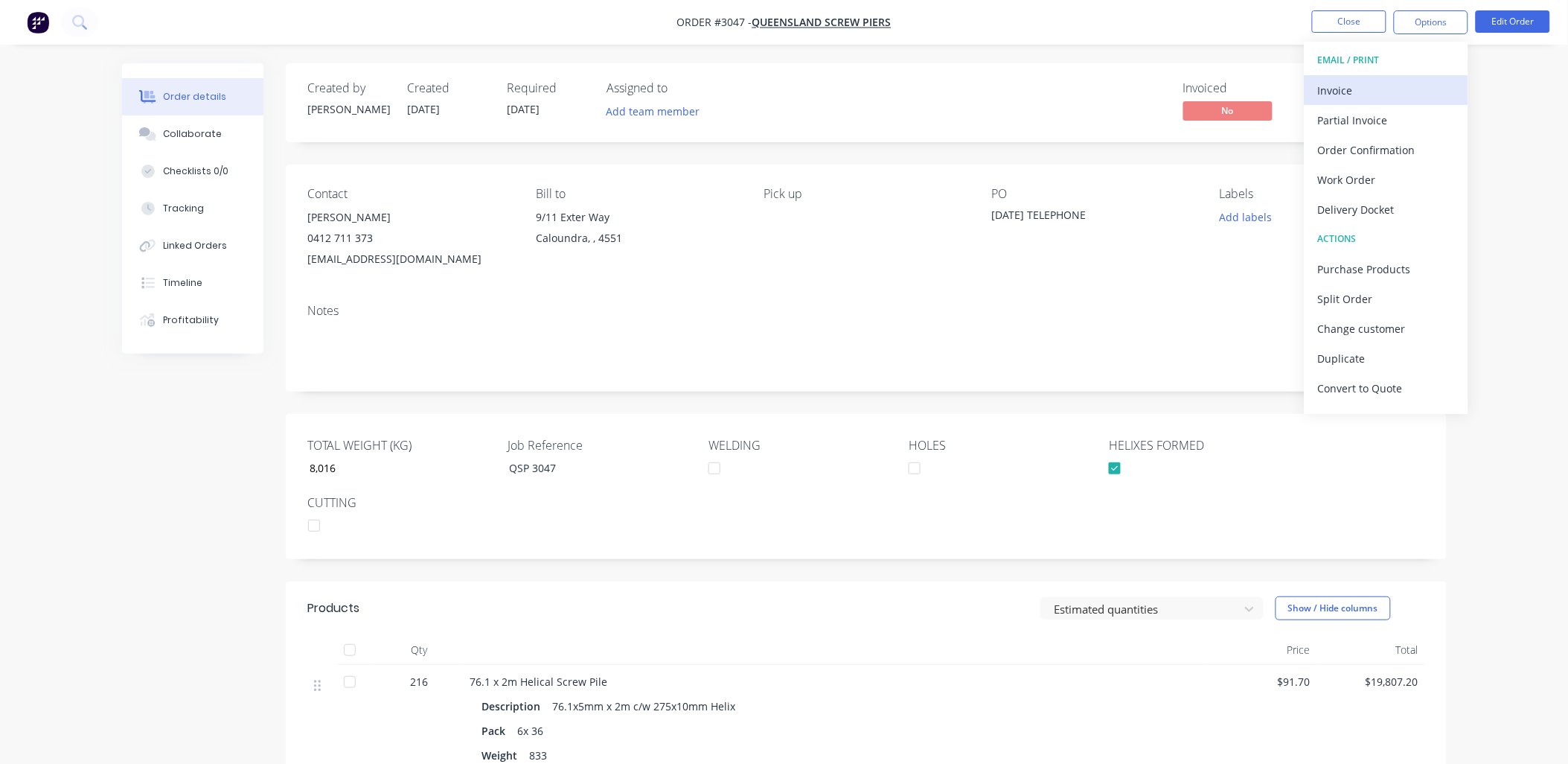
click at [1398, 99] on div "Invoice" at bounding box center [1386, 90] width 137 height 21
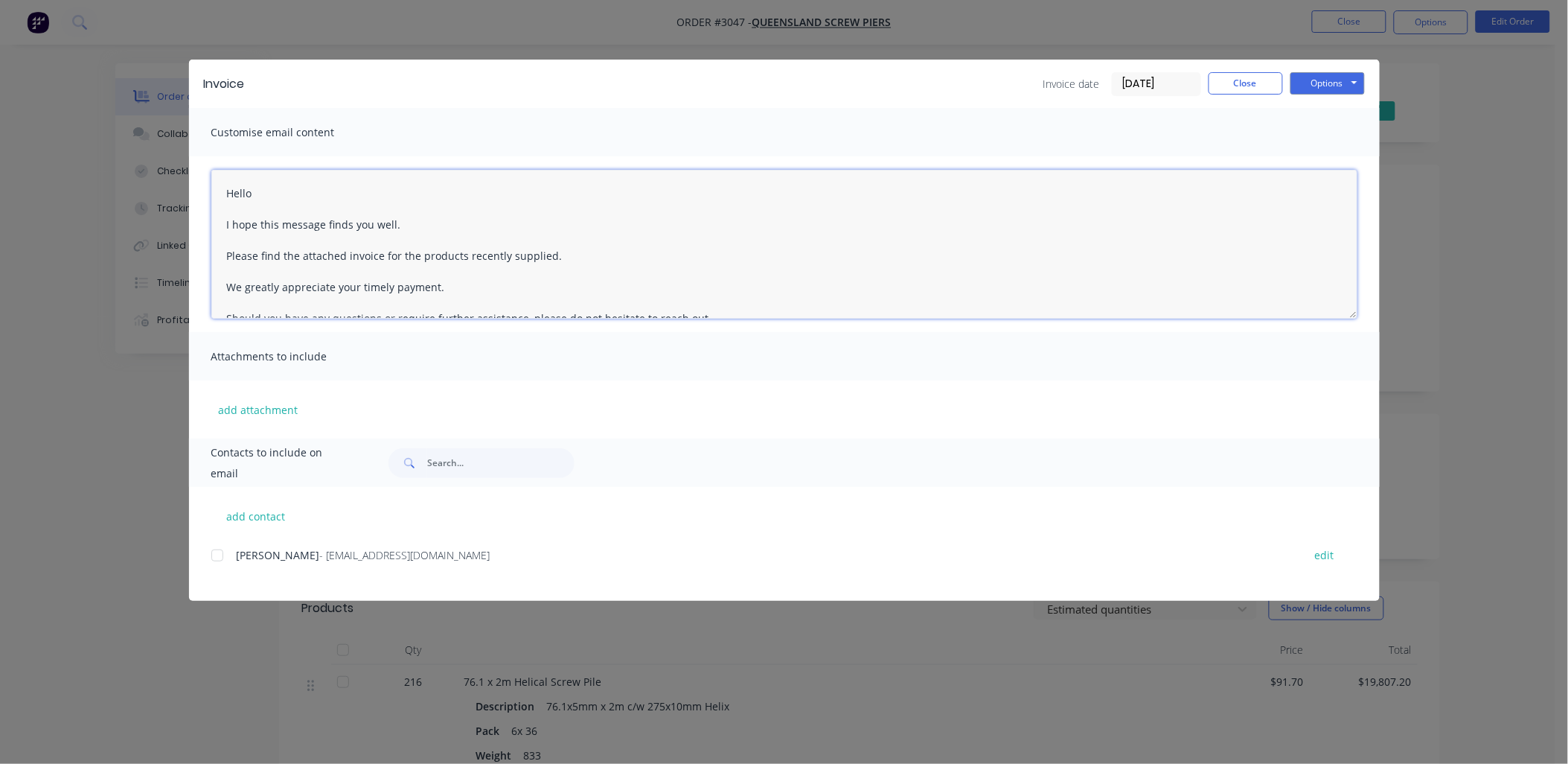
click at [228, 188] on textarea "Hello I hope this message finds you well. Please find the attached invoice for …" at bounding box center [784, 244] width 1147 height 149
click at [220, 552] on div at bounding box center [217, 555] width 29 height 29
type textarea "Dear [PERSON_NAME] I hope this message finds you well. Please find the attached…"
click at [1337, 86] on button "Options" at bounding box center [1327, 83] width 74 height 22
click at [1348, 161] on button "Email" at bounding box center [1338, 159] width 95 height 25
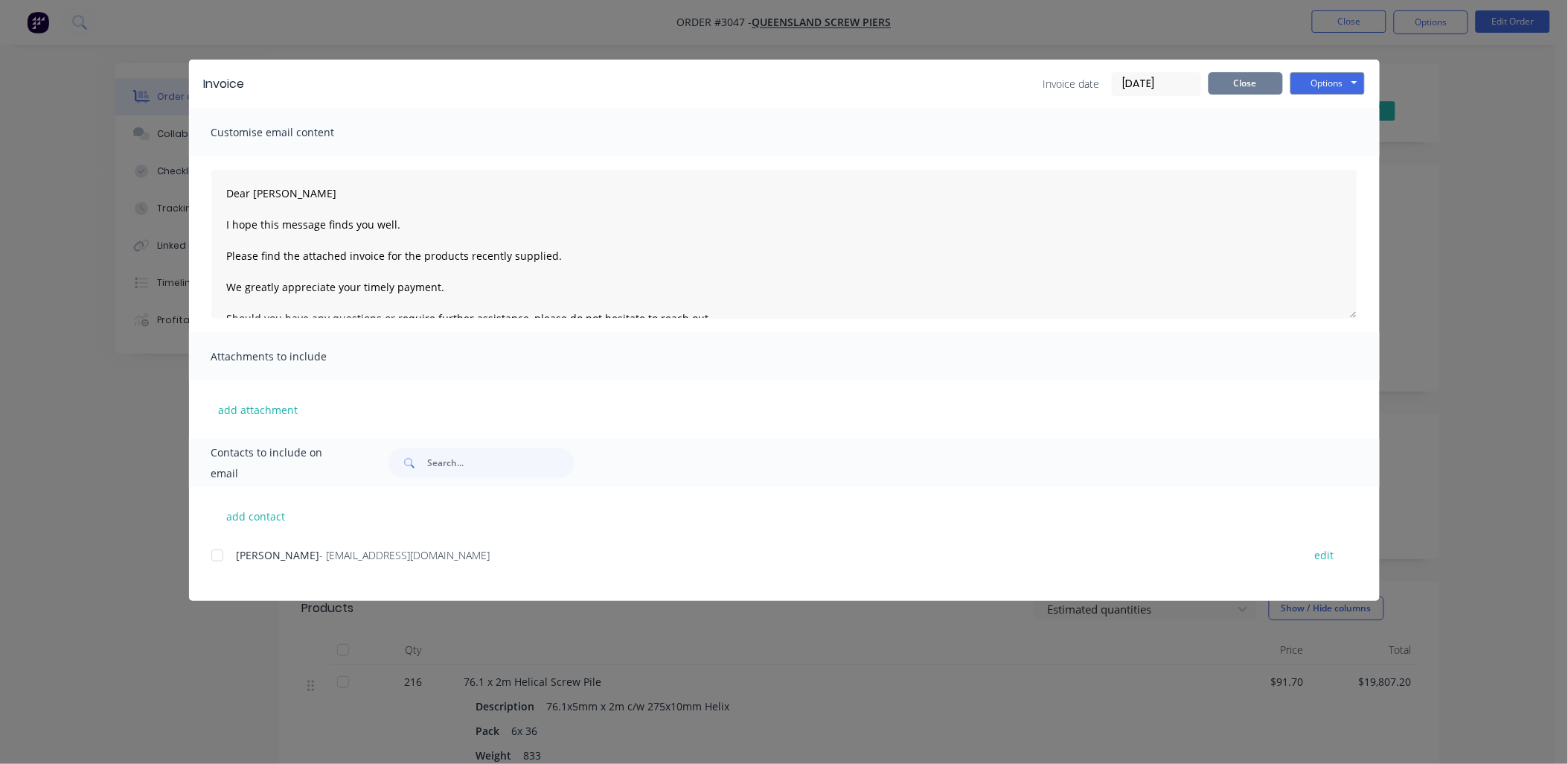
click at [1223, 85] on button "Close" at bounding box center [1246, 83] width 74 height 22
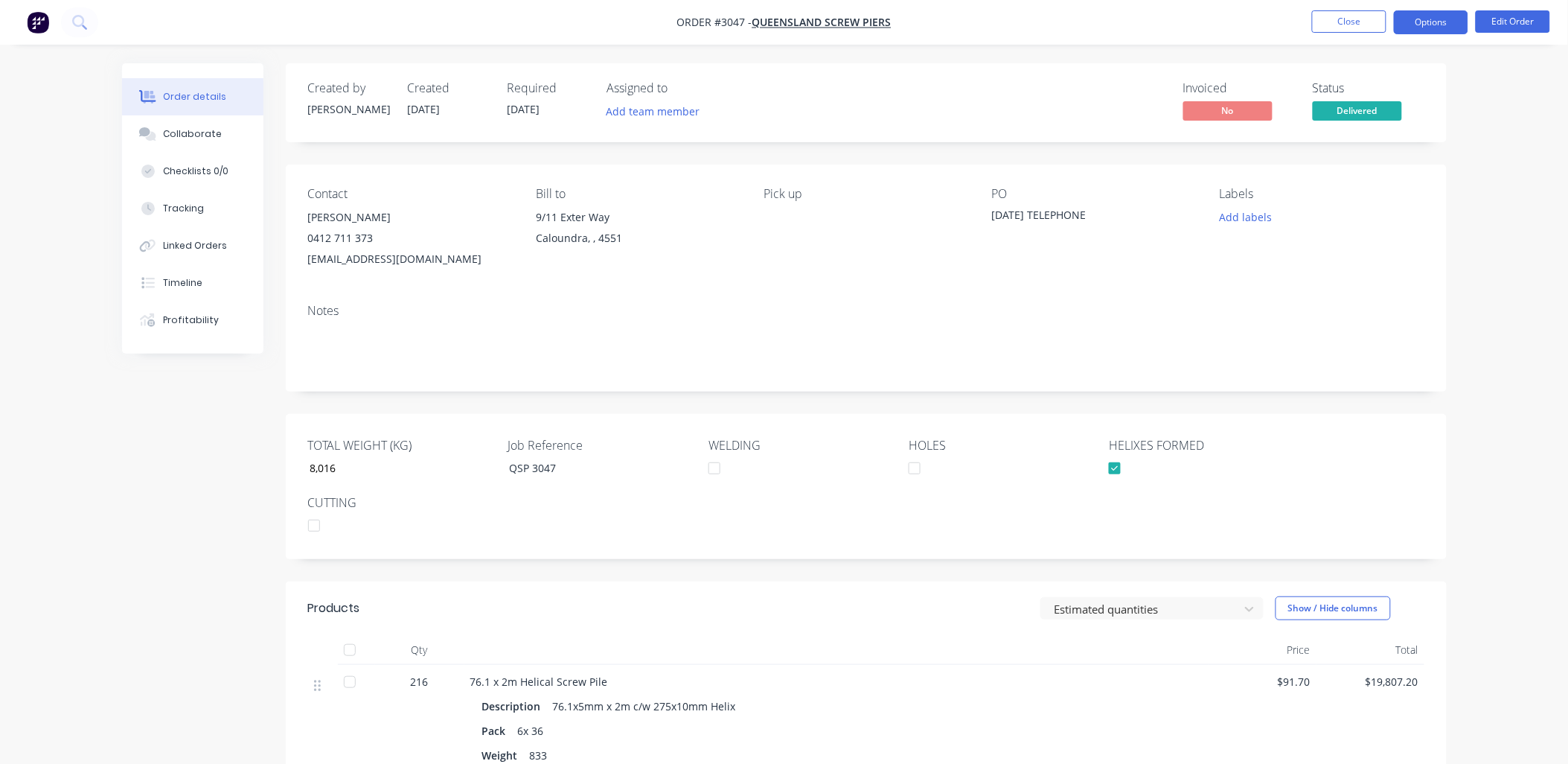
click at [1432, 19] on button "Options" at bounding box center [1431, 22] width 74 height 24
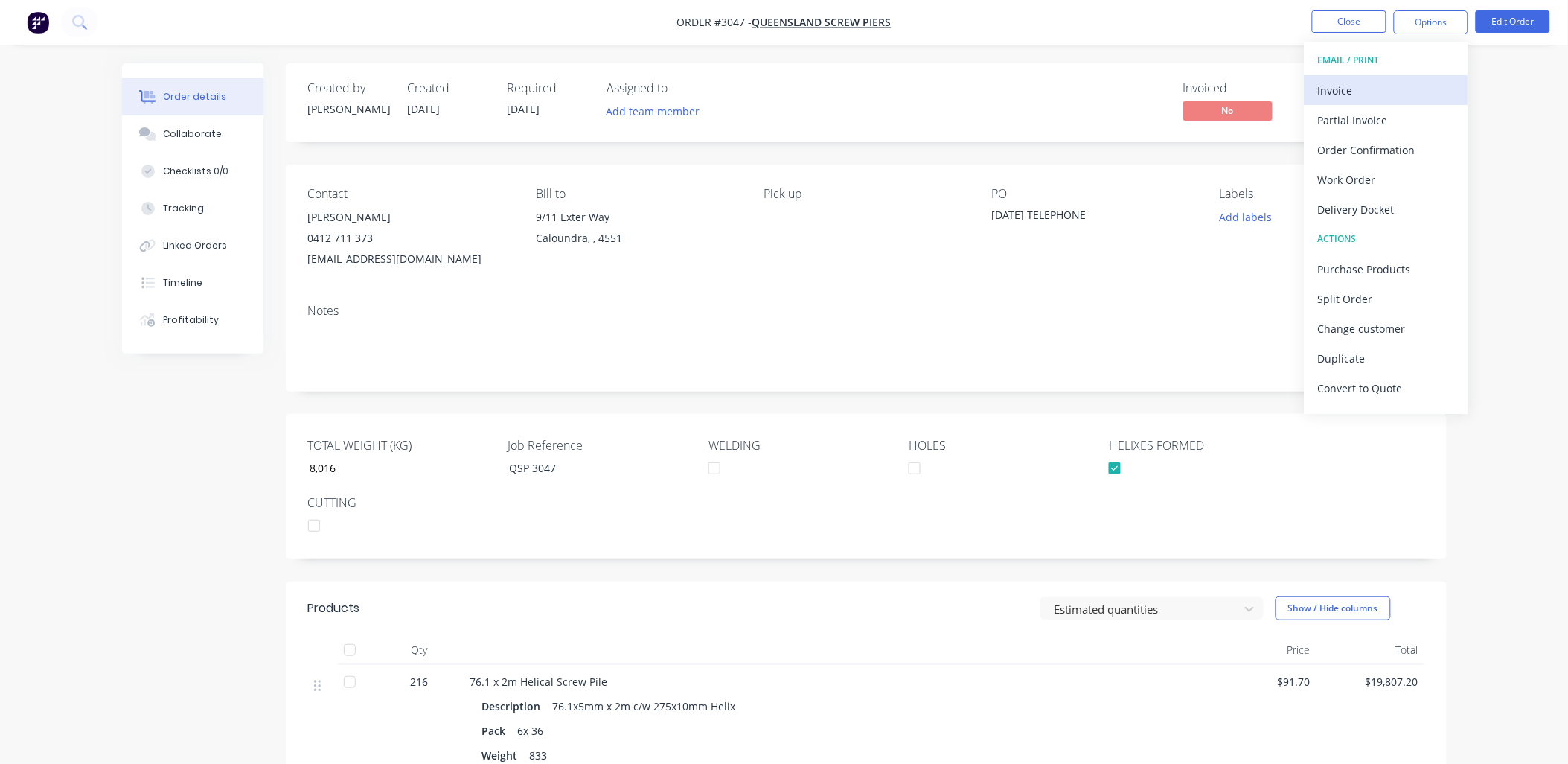
click at [1317, 90] on button "Invoice" at bounding box center [1387, 89] width 164 height 29
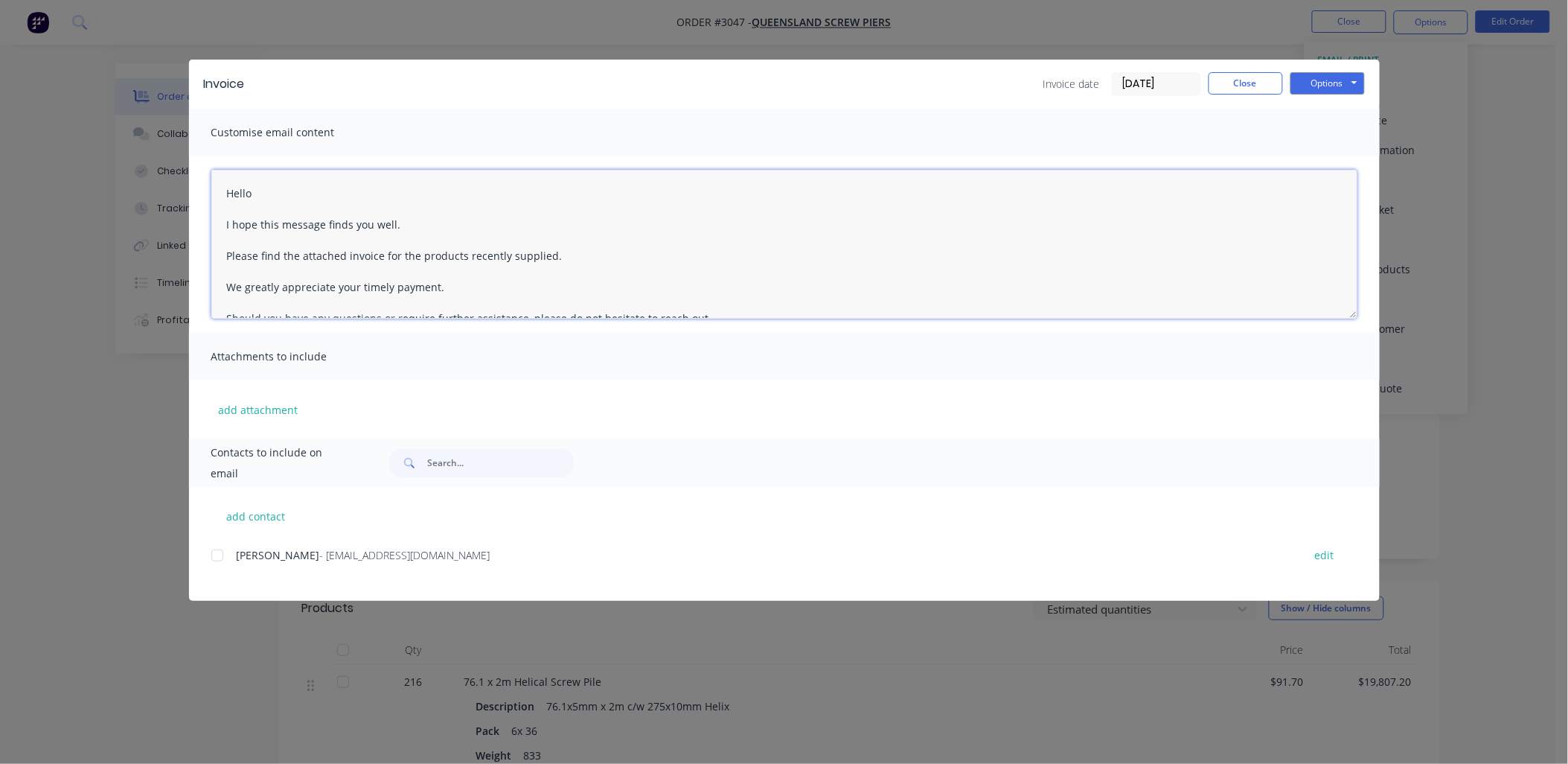
click at [333, 192] on textarea "Hello I hope this message finds you well. Please find the attached invoice for …" at bounding box center [784, 244] width 1147 height 149
click at [548, 256] on textarea "Hello [PERSON_NAME] I hope this message finds you well. Please find the attache…" at bounding box center [784, 244] width 1147 height 149
click at [553, 256] on textarea "Hello [PERSON_NAME] I hope this message finds you well. Please find the attache…" at bounding box center [784, 244] width 1147 height 149
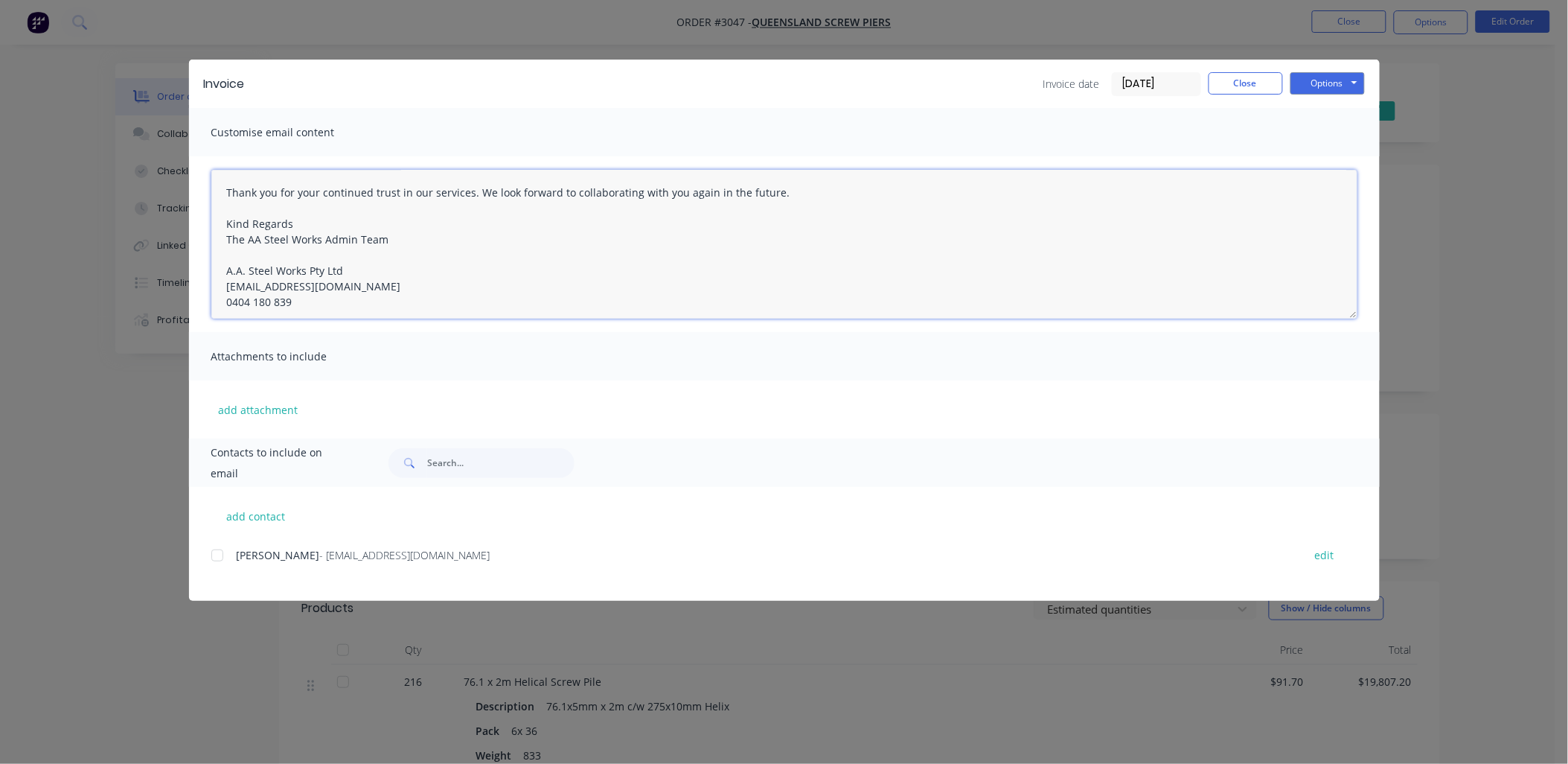
scroll to position [179, 0]
drag, startPoint x: 227, startPoint y: 191, endPoint x: 271, endPoint y: 290, distance: 108.3
click at [396, 325] on div "Hello [PERSON_NAME] I hope this message finds you well. Please find the attache…" at bounding box center [784, 244] width 1191 height 176
type textarea "Hello [PERSON_NAME] I hope this message finds you well. Please find the attache…"
click at [93, 400] on div "Invoice Invoice date [DATE] Close Options Preview Print Email Customise email c…" at bounding box center [784, 382] width 1568 height 764
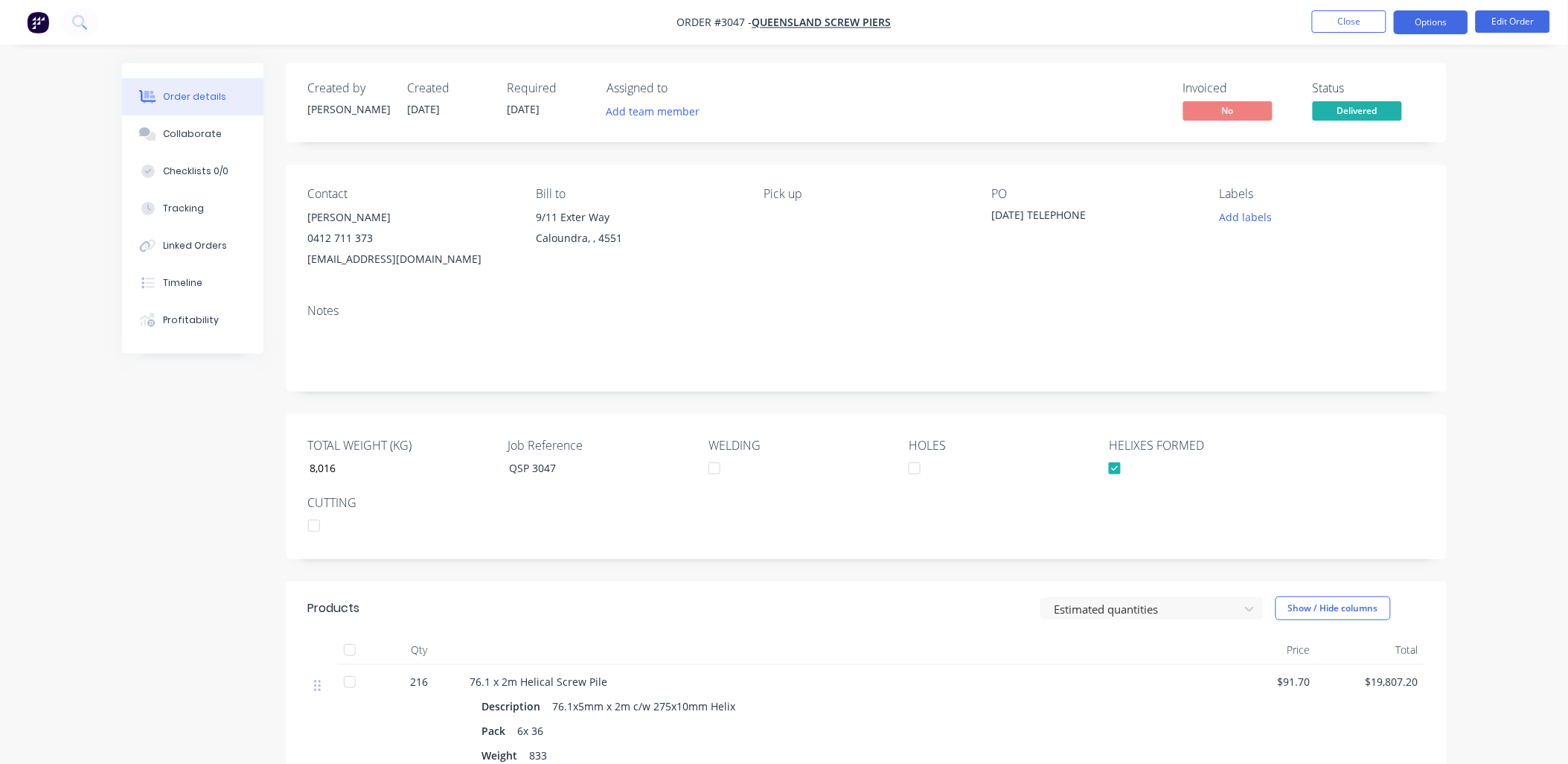
click at [1439, 22] on button "Options" at bounding box center [1431, 22] width 74 height 24
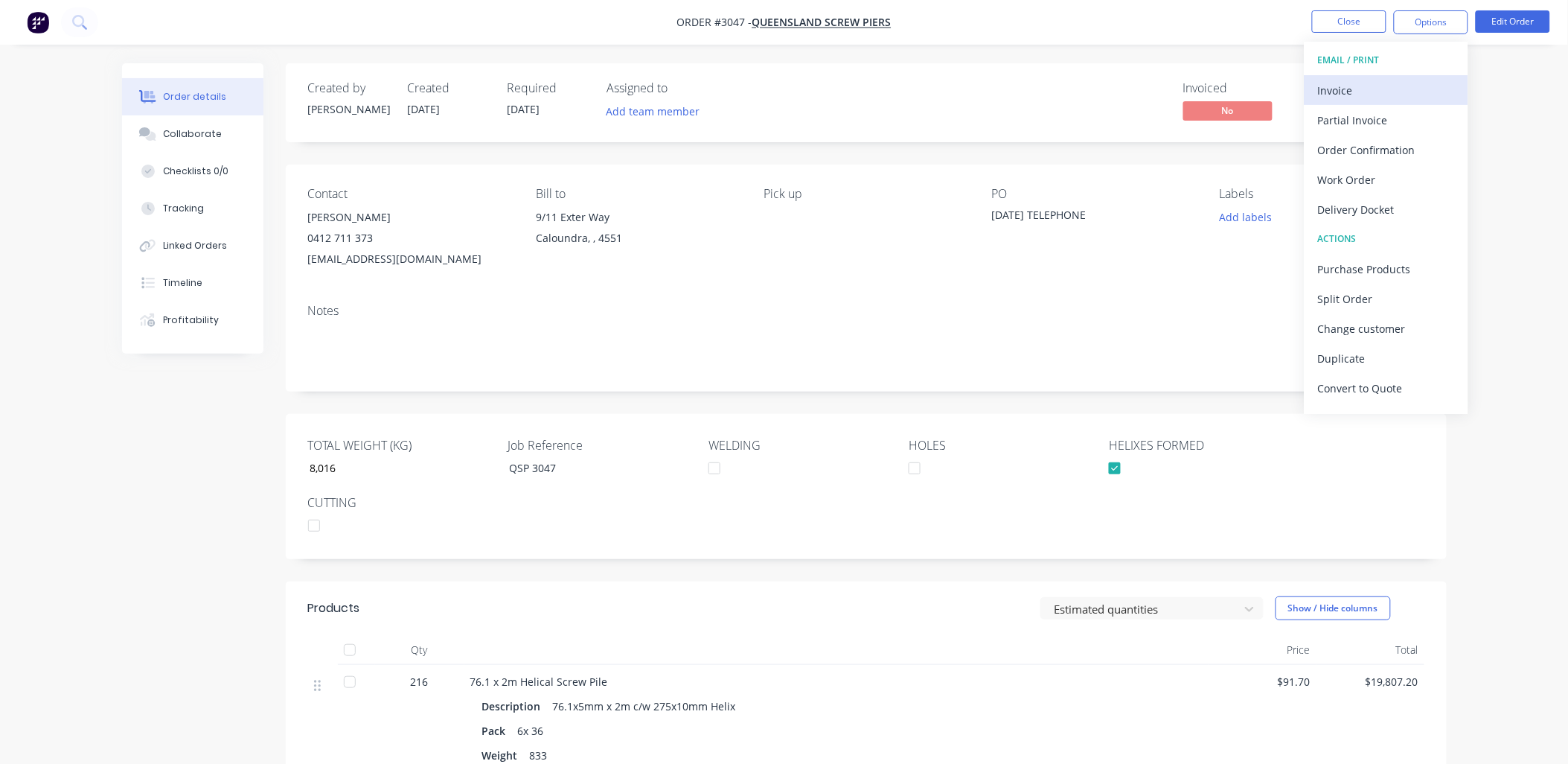
click at [1346, 85] on div "Invoice" at bounding box center [1386, 90] width 137 height 21
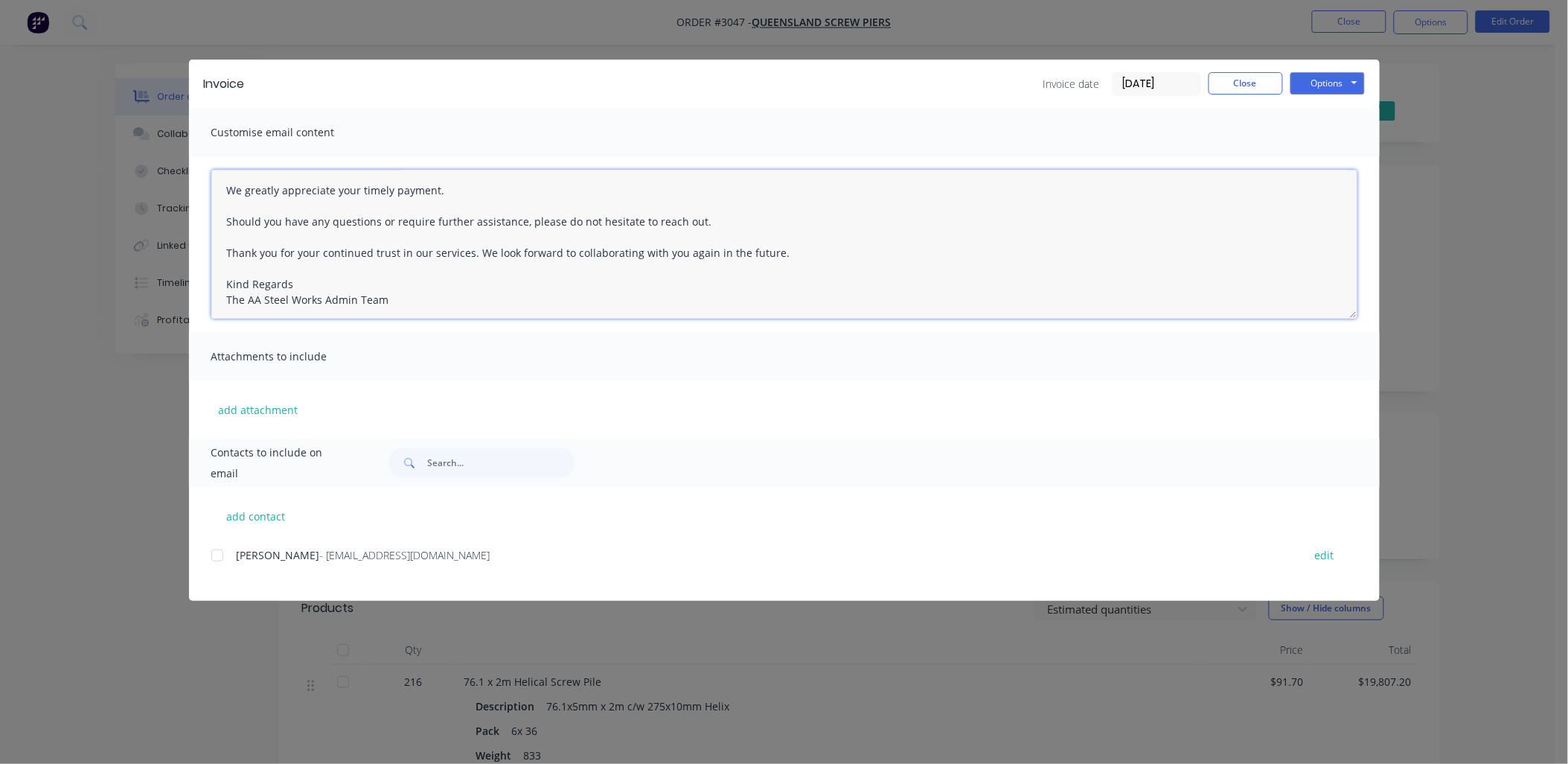
scroll to position [164, 0]
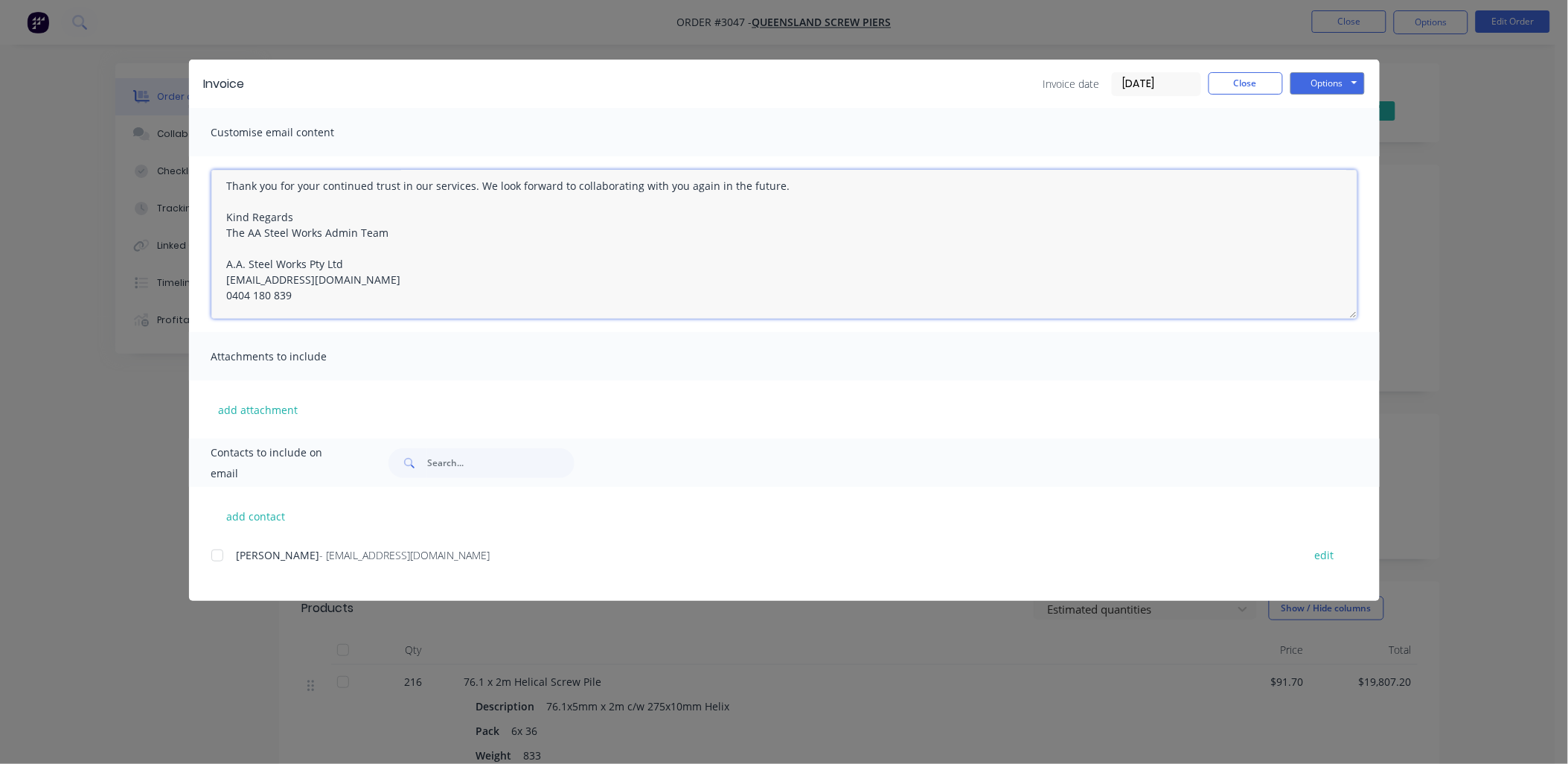
drag, startPoint x: 228, startPoint y: 191, endPoint x: 570, endPoint y: 366, distance: 384.2
click at [570, 366] on div "Customise email content Hello I hope this message finds you well. Please find t…" at bounding box center [784, 273] width 1191 height 330
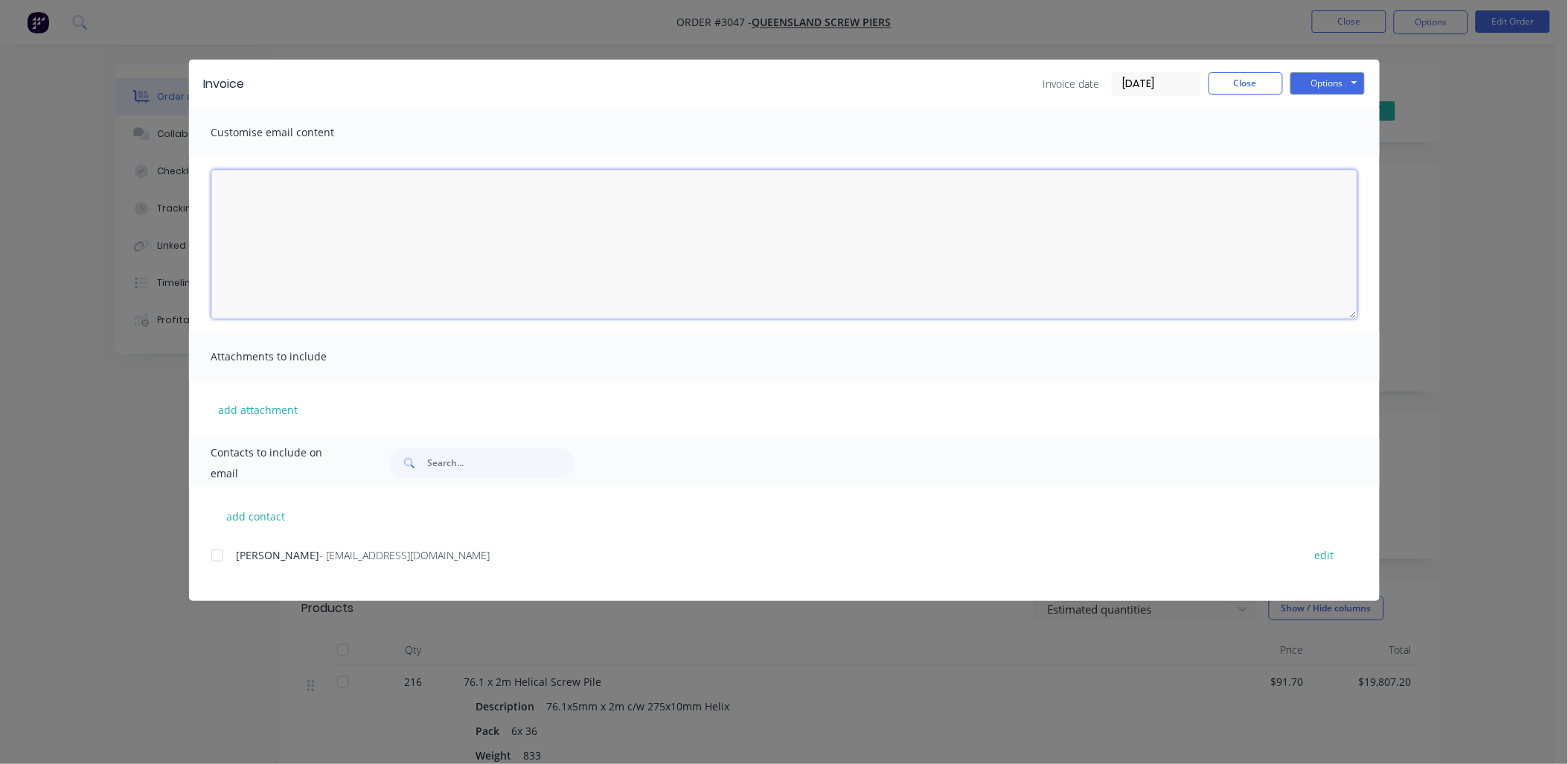
scroll to position [0, 0]
paste textarea "Hello [PERSON_NAME] I hope this message finds you well. Please find the attache…"
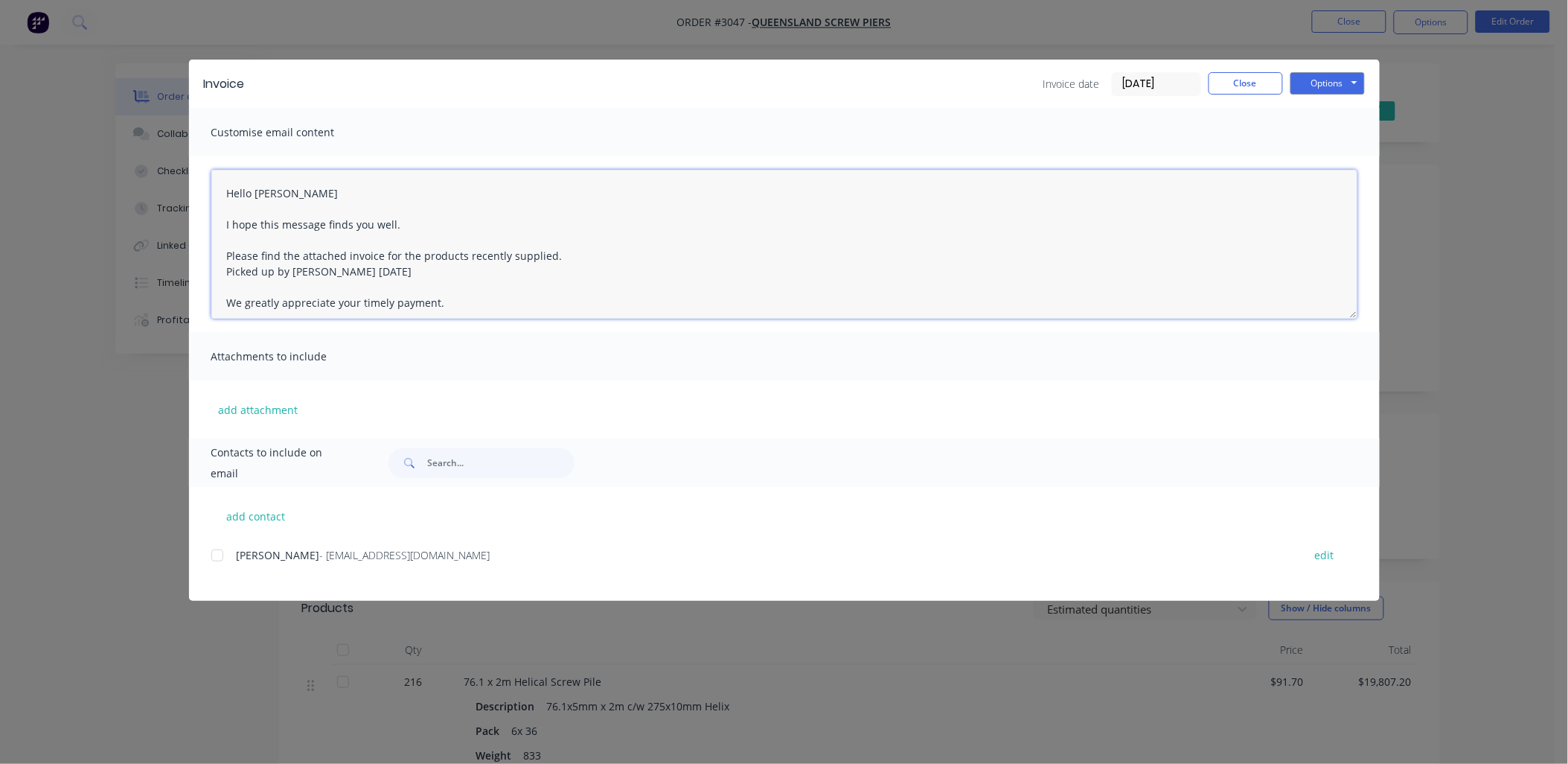
scroll to position [164, 0]
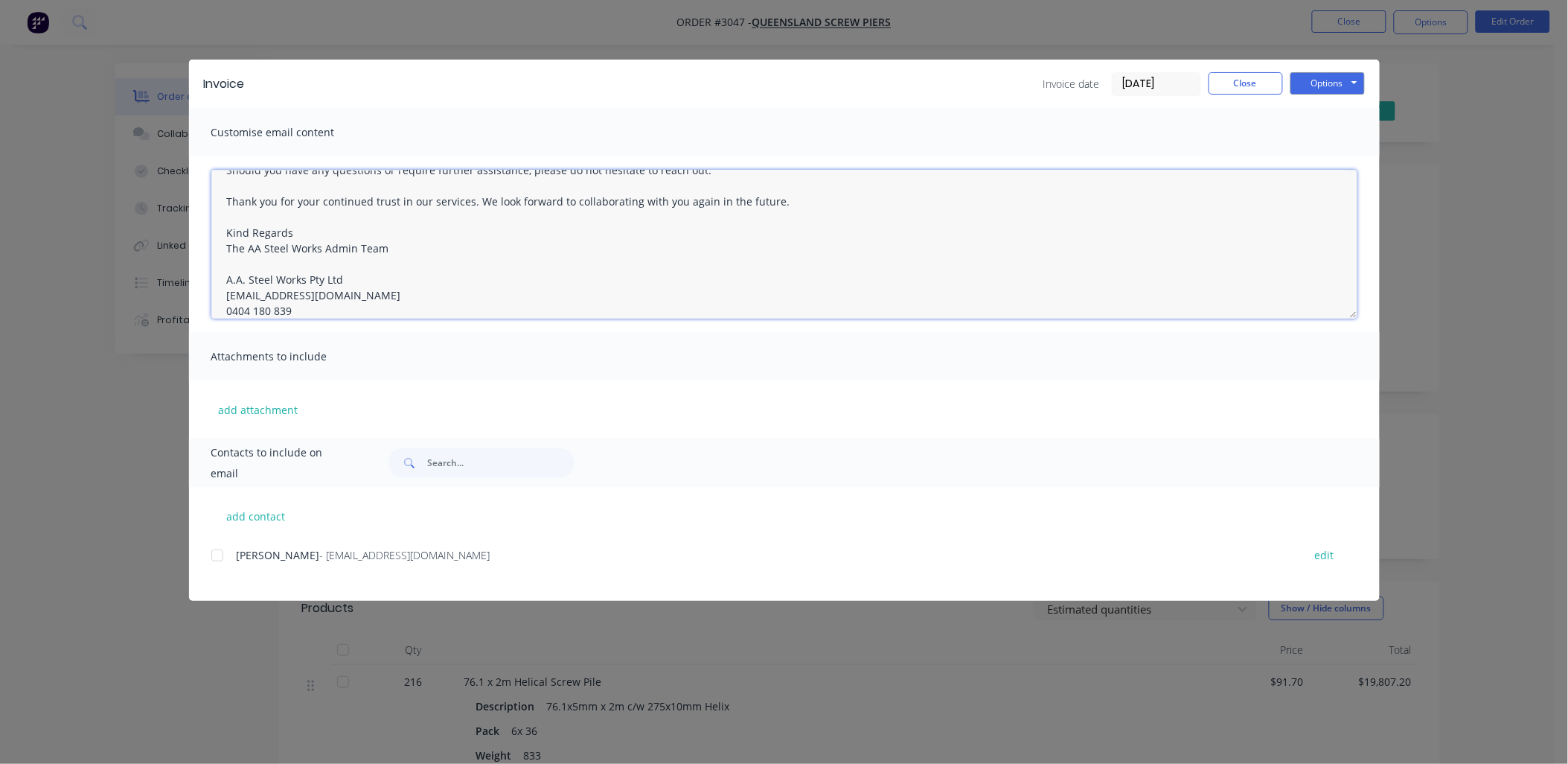
click at [220, 554] on div at bounding box center [217, 555] width 29 height 29
type textarea "Hello [PERSON_NAME] I hope this message finds you well. Please find the attache…"
click at [1340, 84] on button "Options" at bounding box center [1327, 83] width 74 height 22
click at [1332, 137] on button "Print" at bounding box center [1338, 135] width 95 height 25
click at [1356, 80] on button "Options" at bounding box center [1327, 83] width 74 height 22
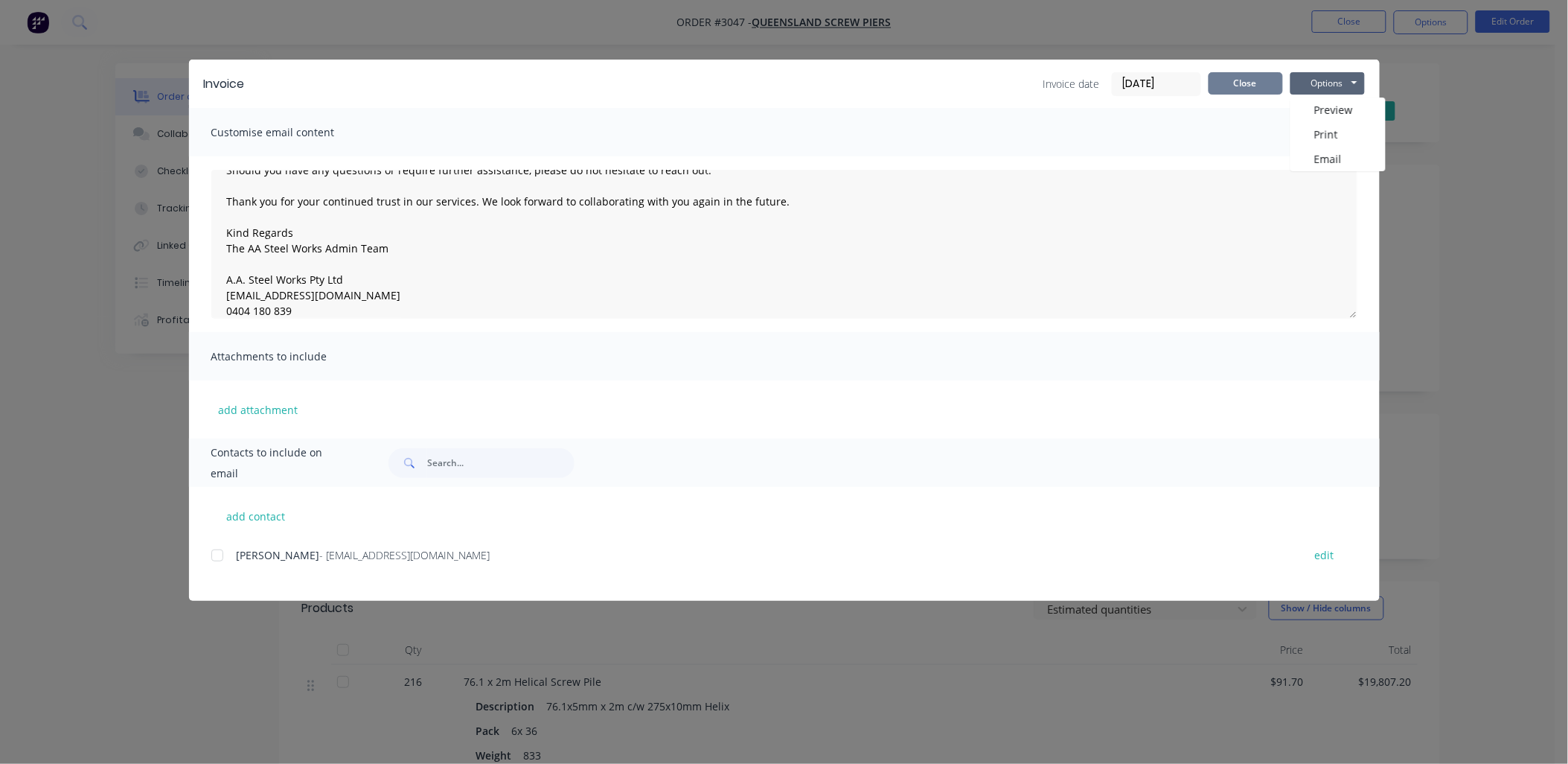
click at [1233, 84] on button "Close" at bounding box center [1246, 83] width 74 height 22
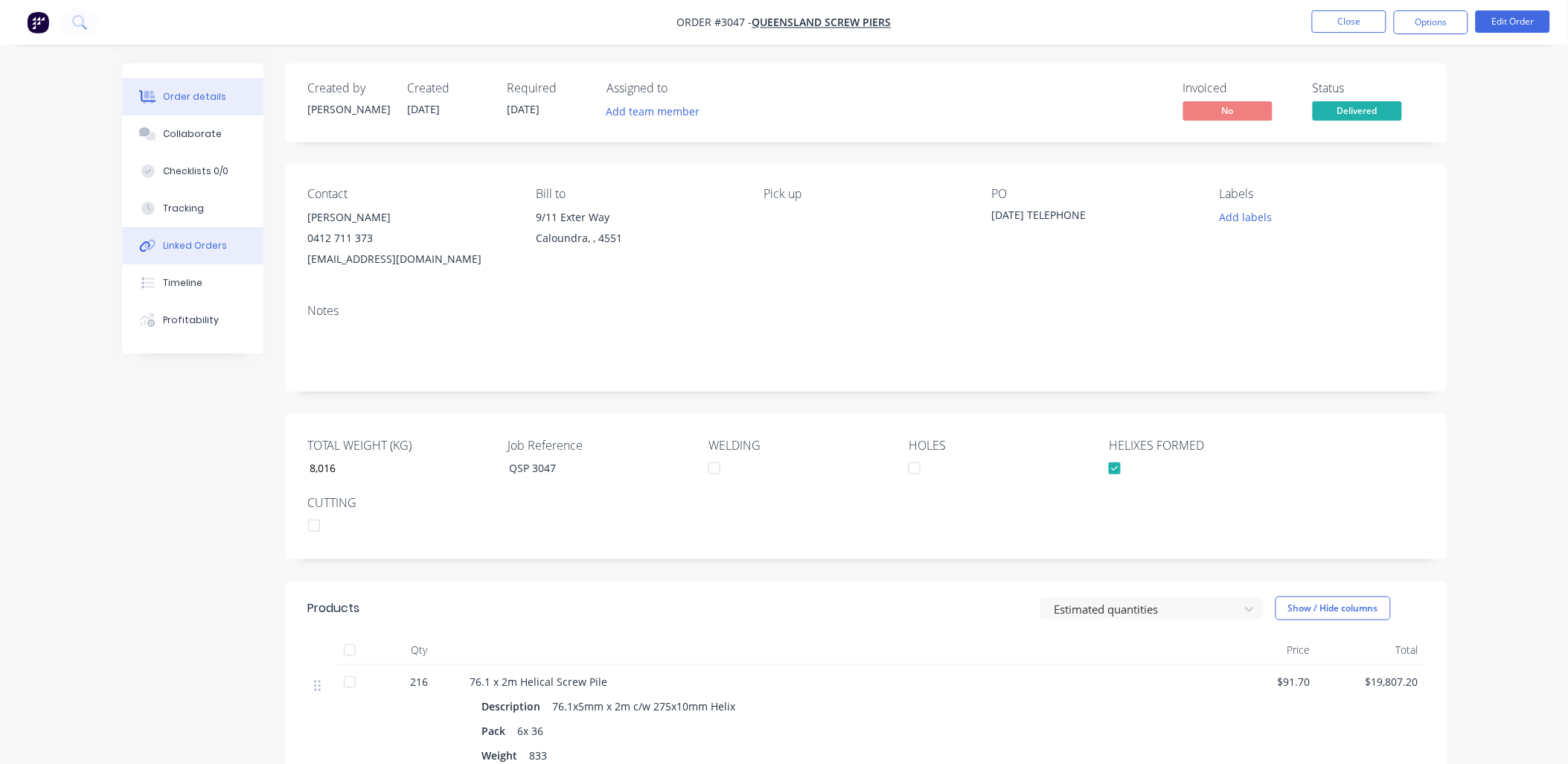
click at [191, 247] on div "Linked Orders" at bounding box center [195, 245] width 64 height 13
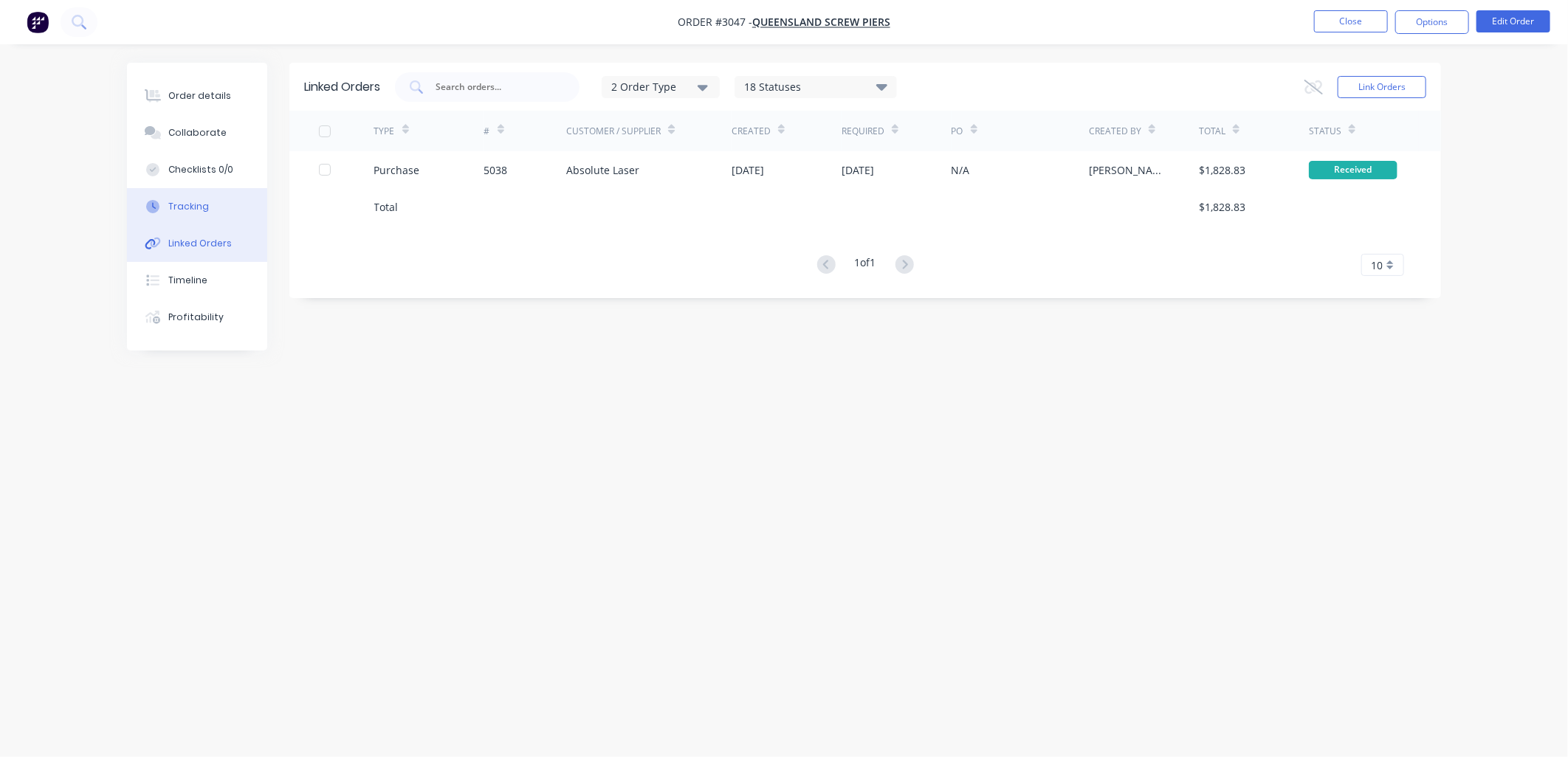
click at [196, 195] on button "Tracking" at bounding box center [196, 207] width 140 height 37
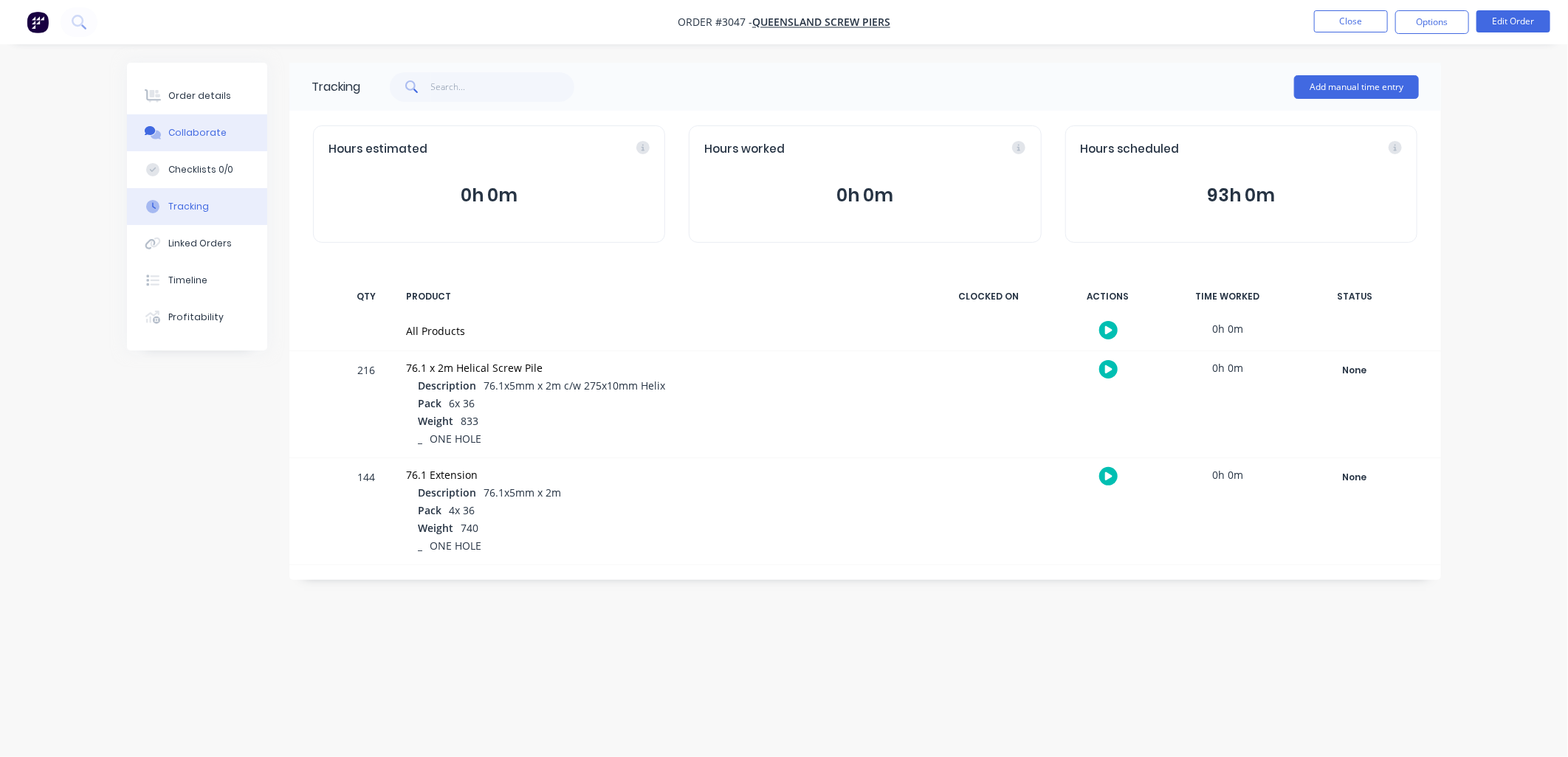
click at [208, 133] on div "Collaborate" at bounding box center [197, 133] width 58 height 13
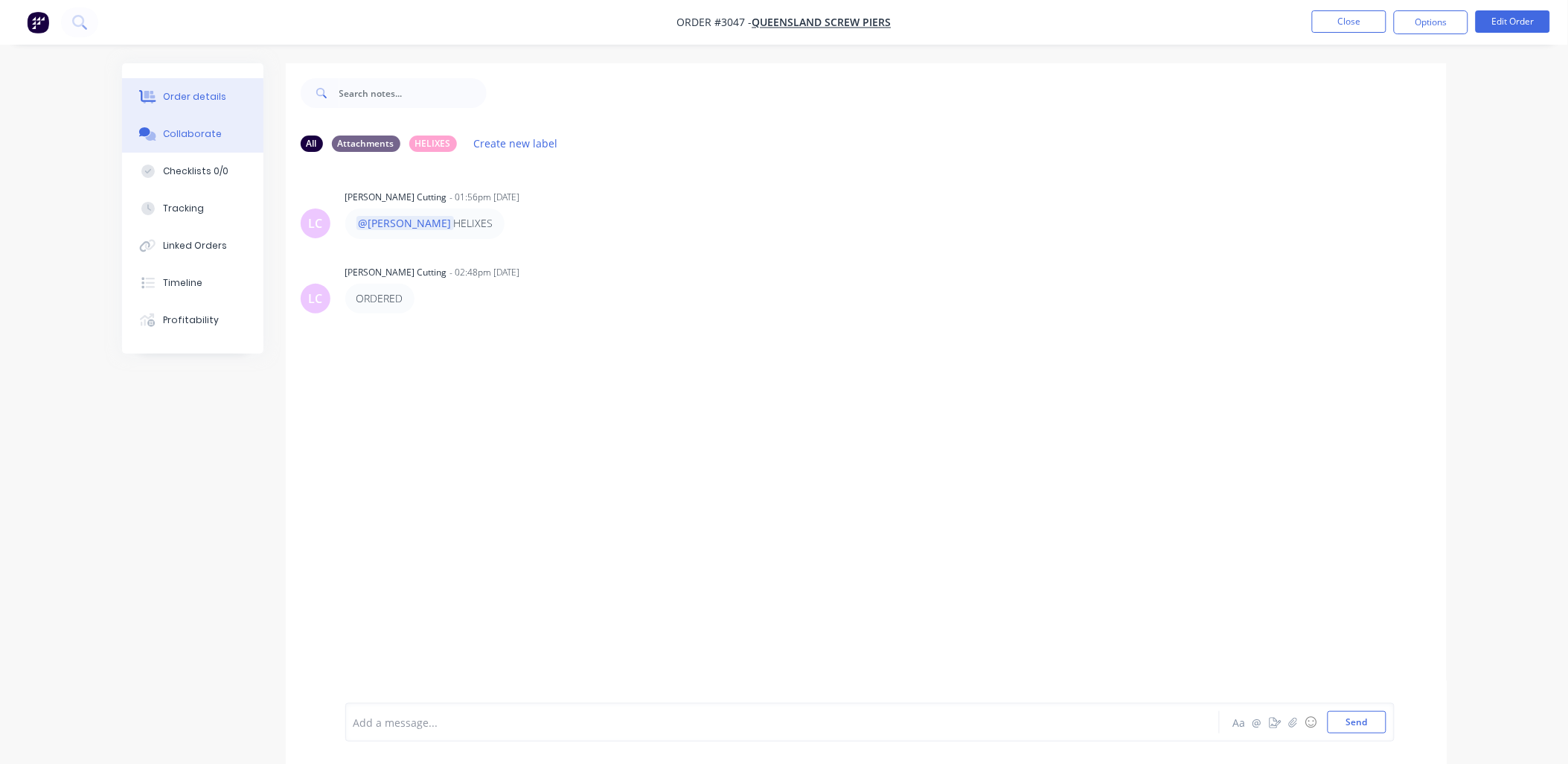
click at [201, 98] on div "Order details" at bounding box center [195, 96] width 63 height 13
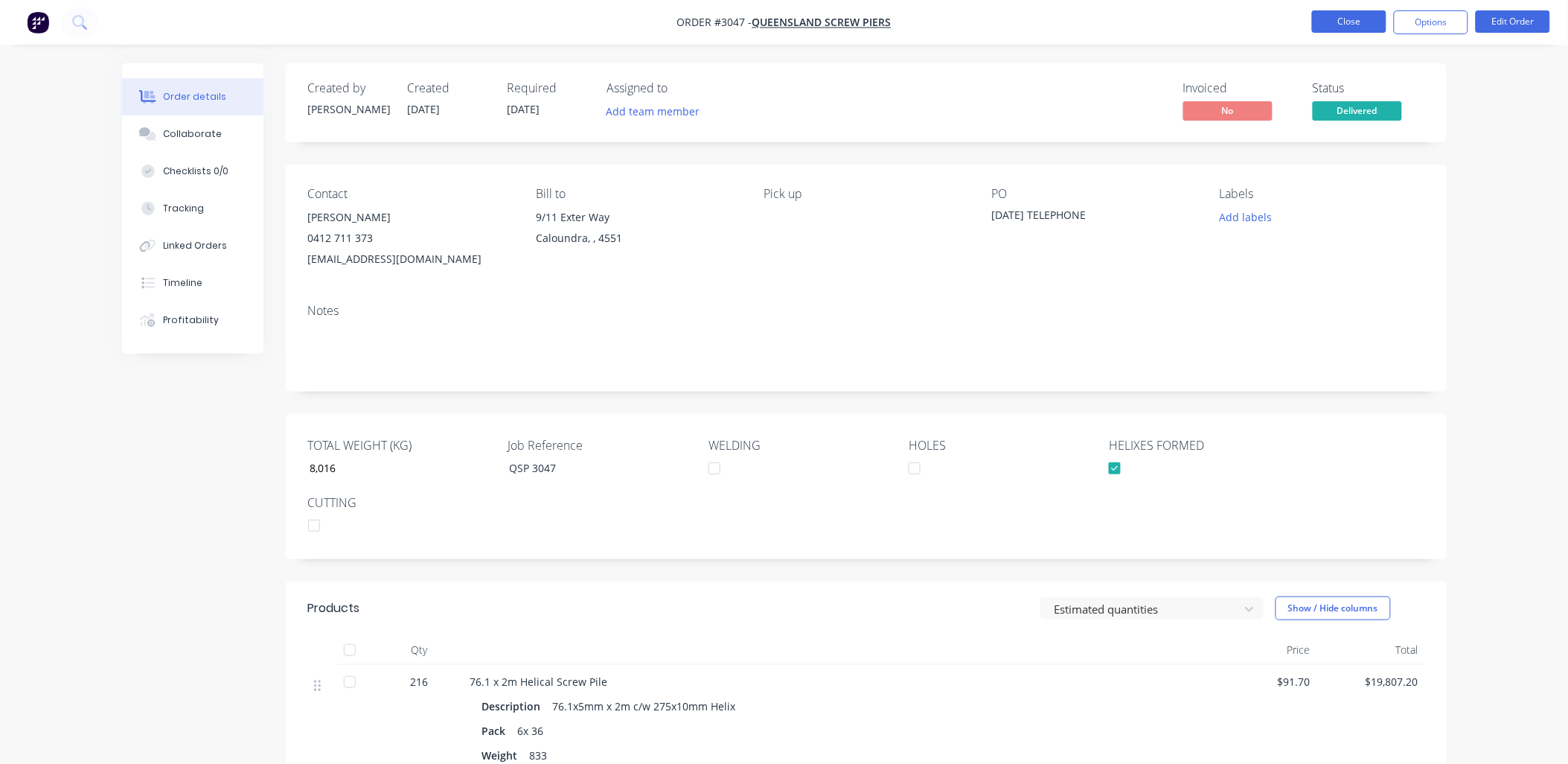
click at [1342, 16] on button "Close" at bounding box center [1349, 21] width 74 height 22
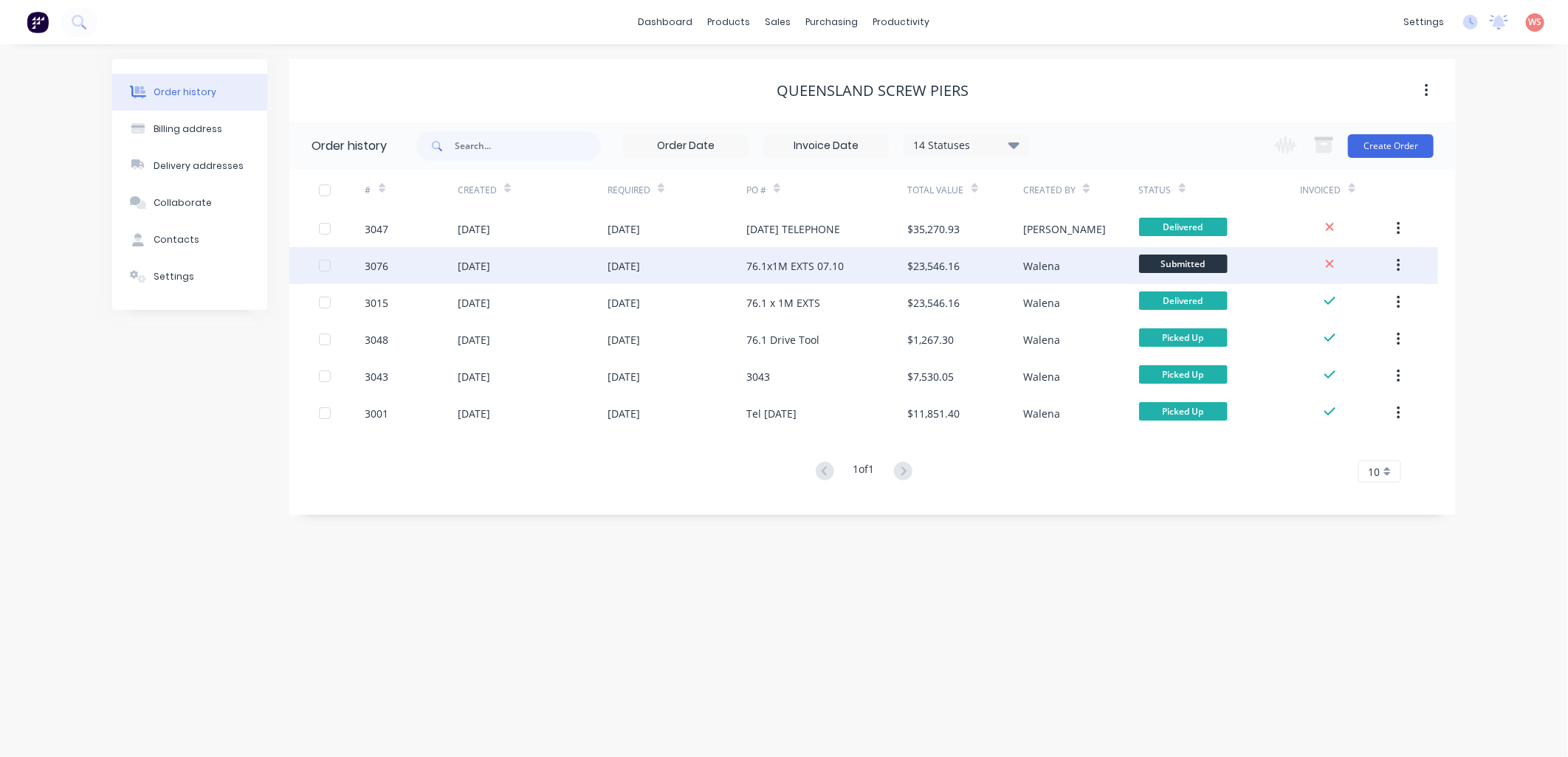
click at [1400, 261] on button "button" at bounding box center [1398, 265] width 35 height 27
click at [490, 264] on div "[DATE]" at bounding box center [473, 266] width 33 height 16
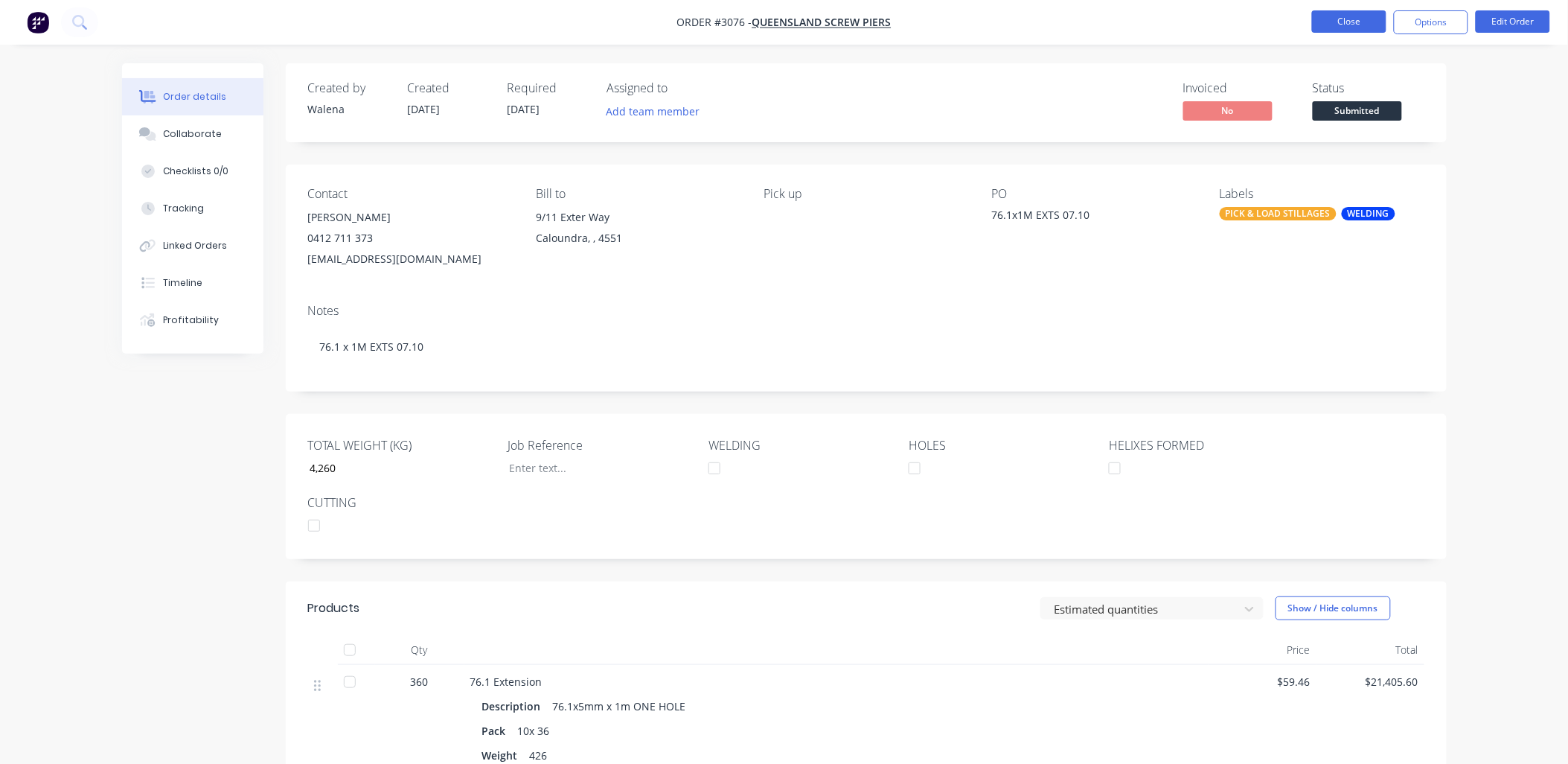
click at [1340, 29] on button "Close" at bounding box center [1349, 21] width 74 height 22
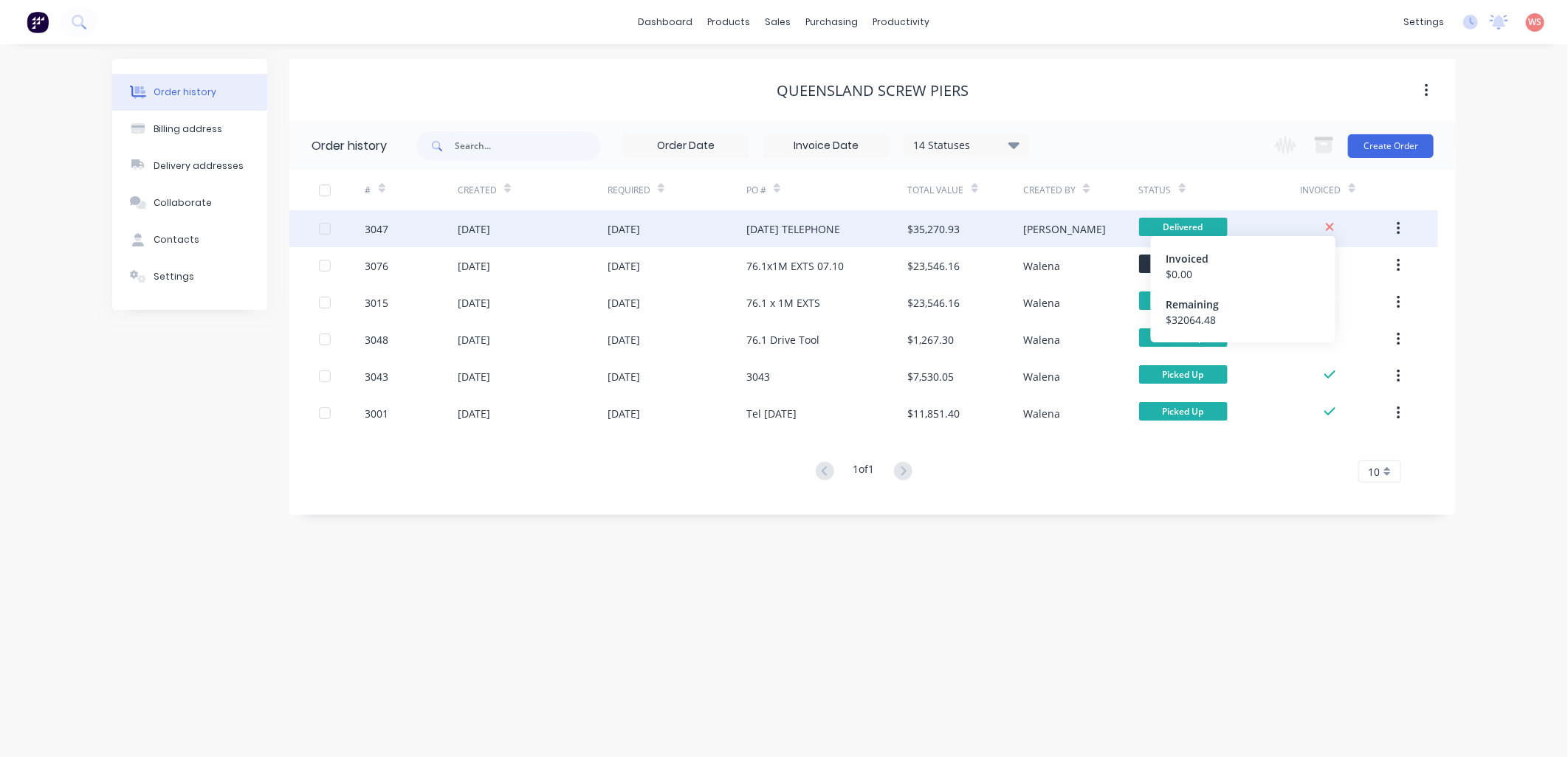
click at [1327, 221] on icon at bounding box center [1329, 226] width 10 height 13
click at [488, 225] on div "[DATE]" at bounding box center [473, 229] width 33 height 16
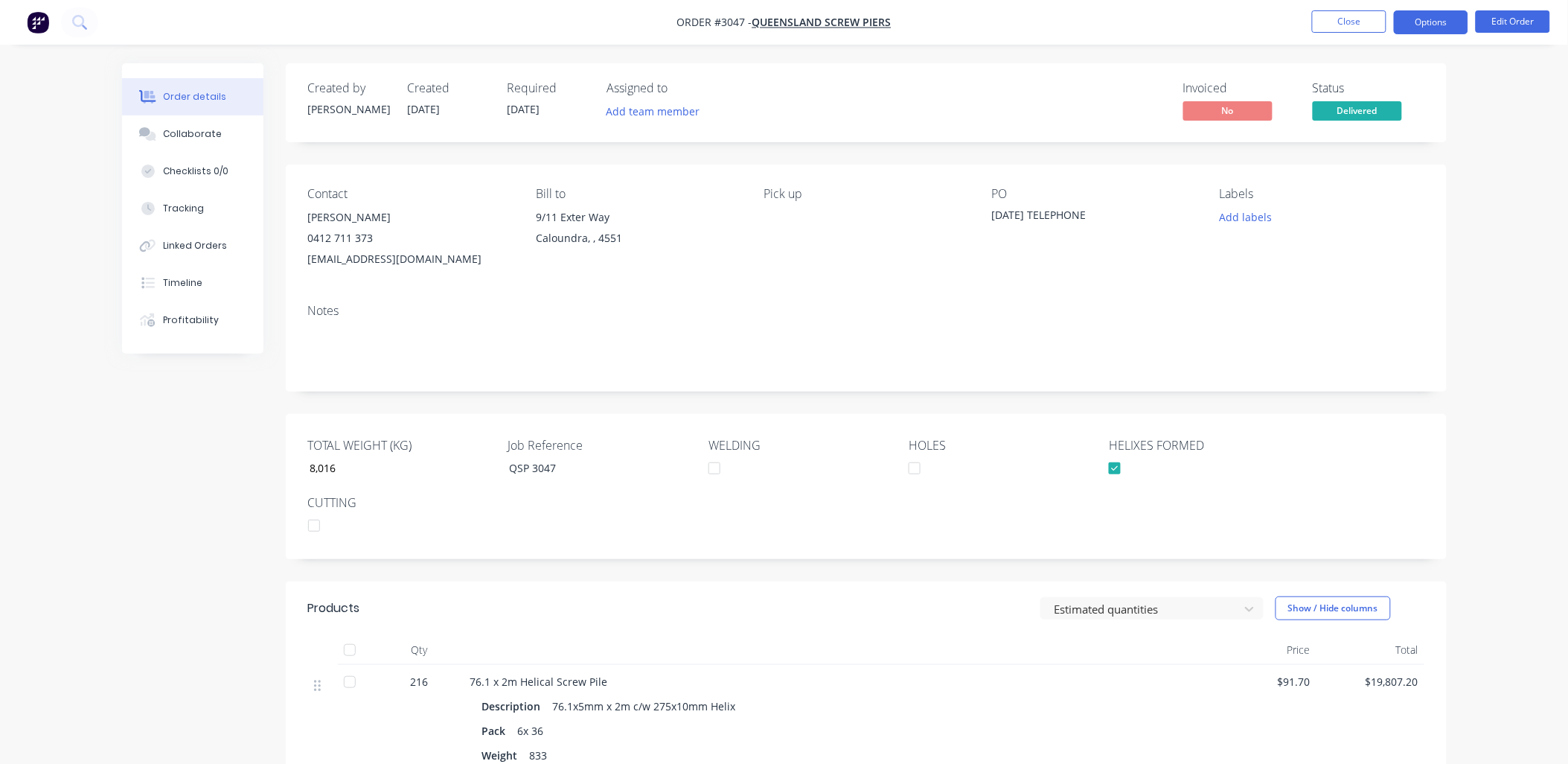
click at [1427, 25] on button "Options" at bounding box center [1431, 22] width 74 height 24
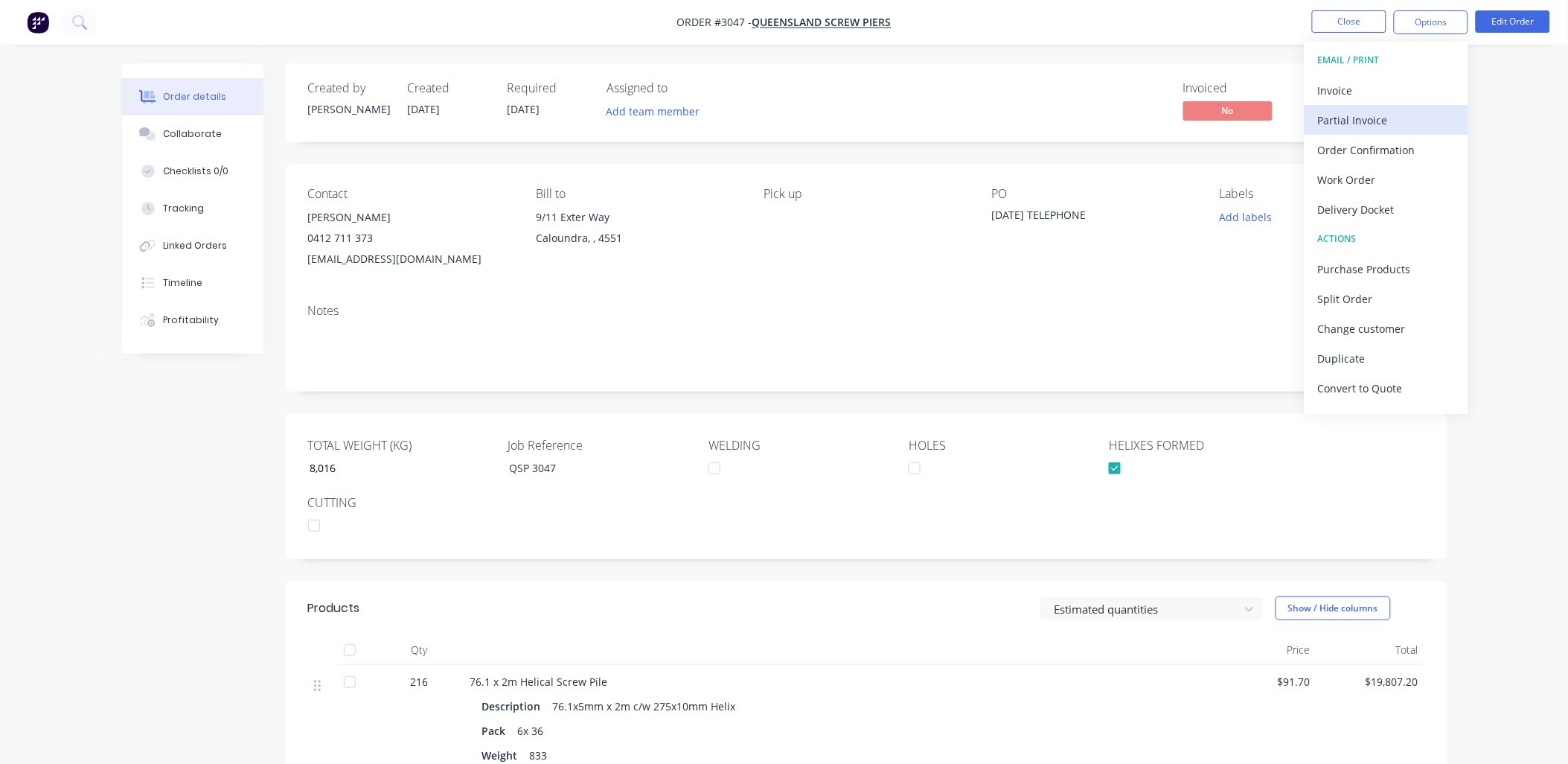
click at [1385, 124] on div "Partial Invoice" at bounding box center [1386, 120] width 137 height 21
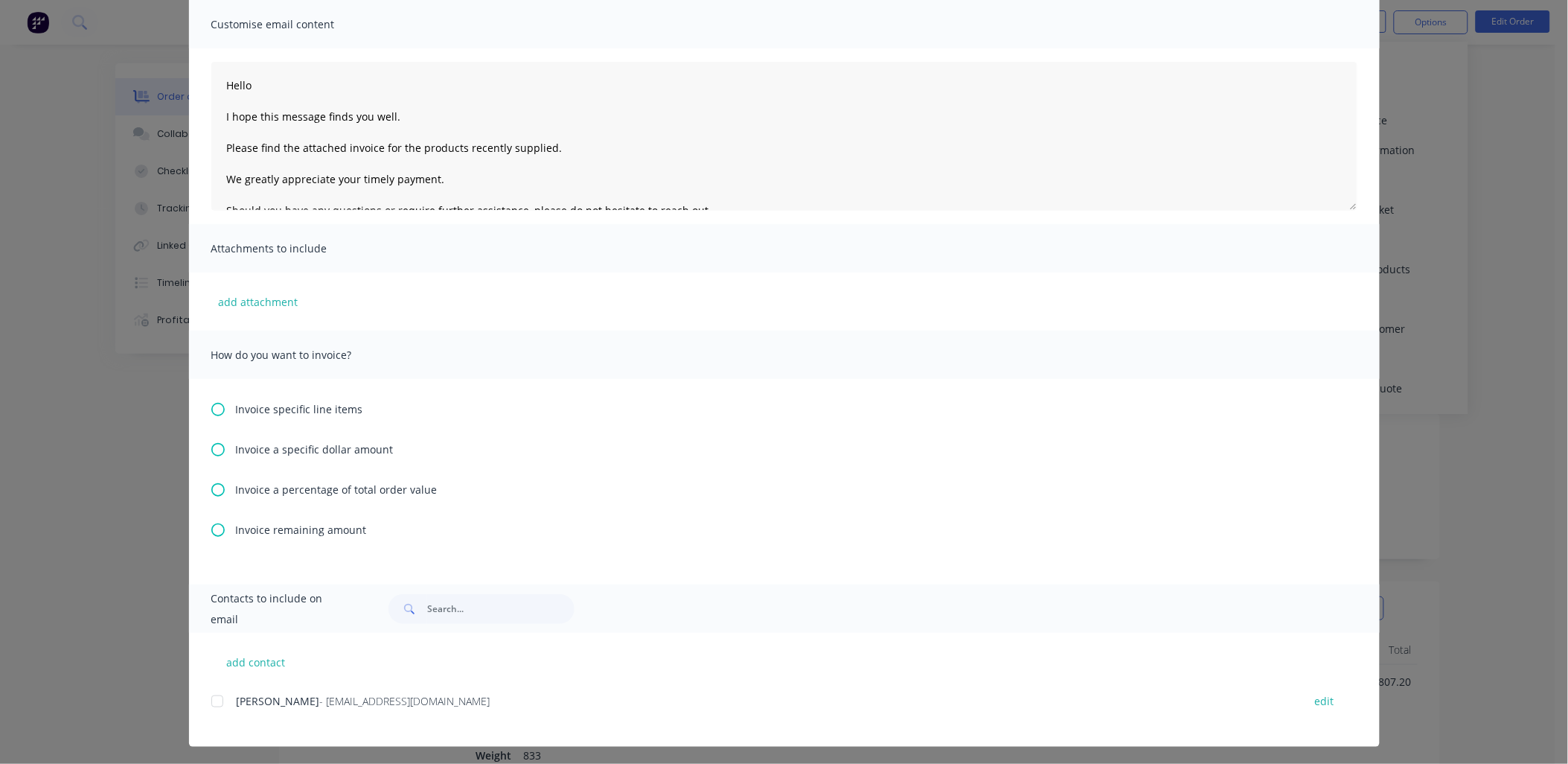
scroll to position [110, 0]
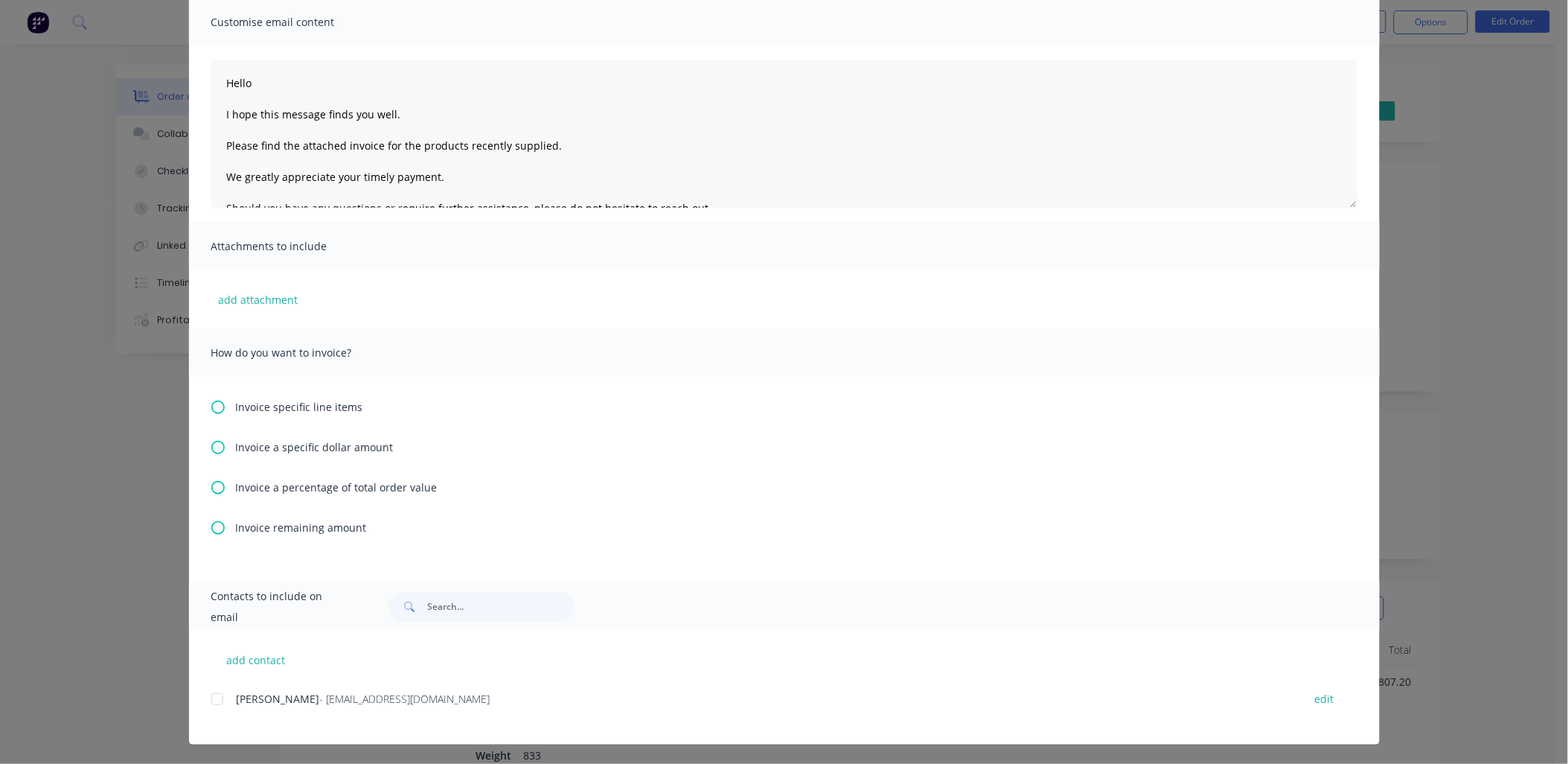
click at [212, 530] on icon at bounding box center [218, 527] width 13 height 13
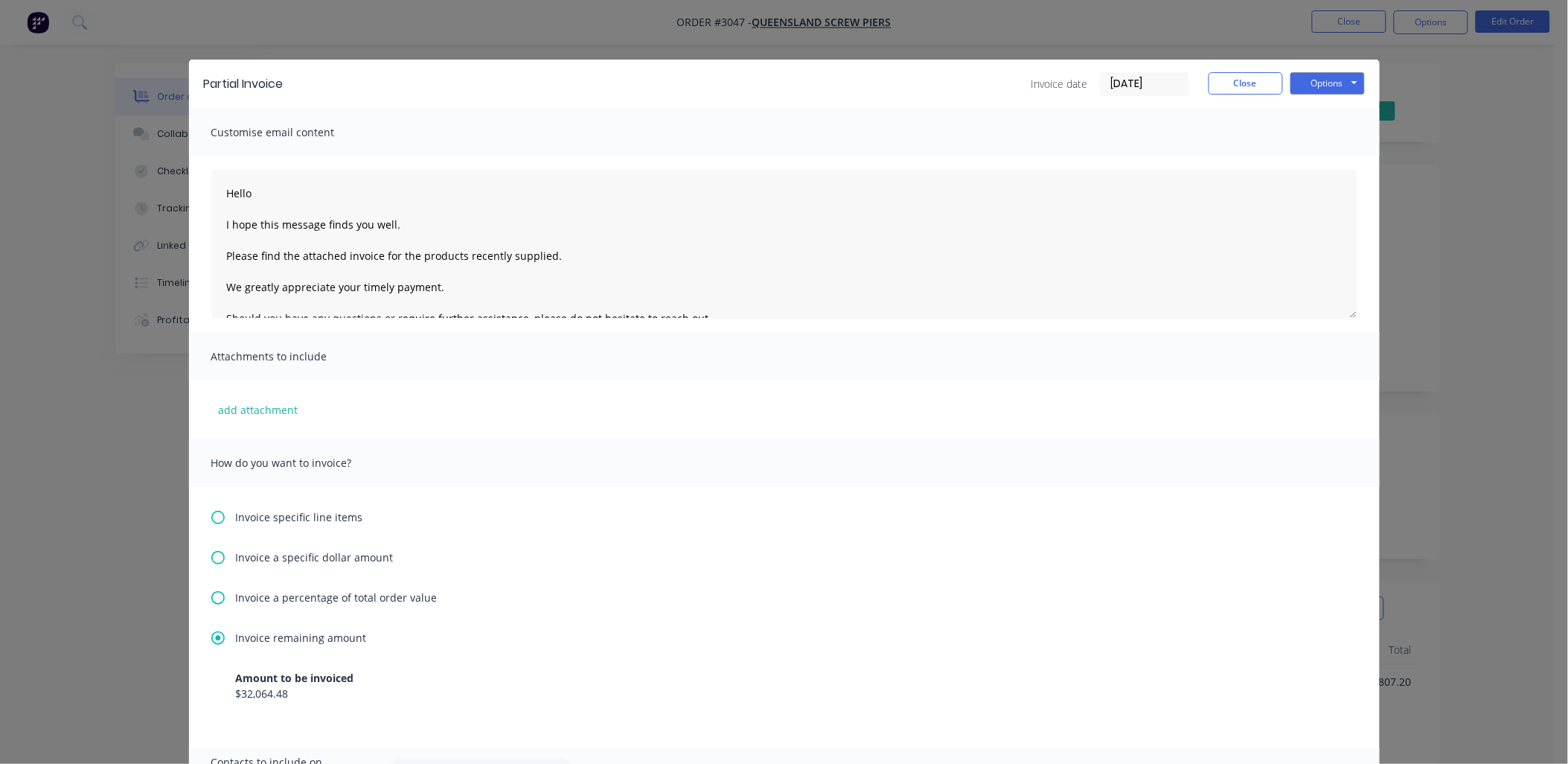
scroll to position [167, 0]
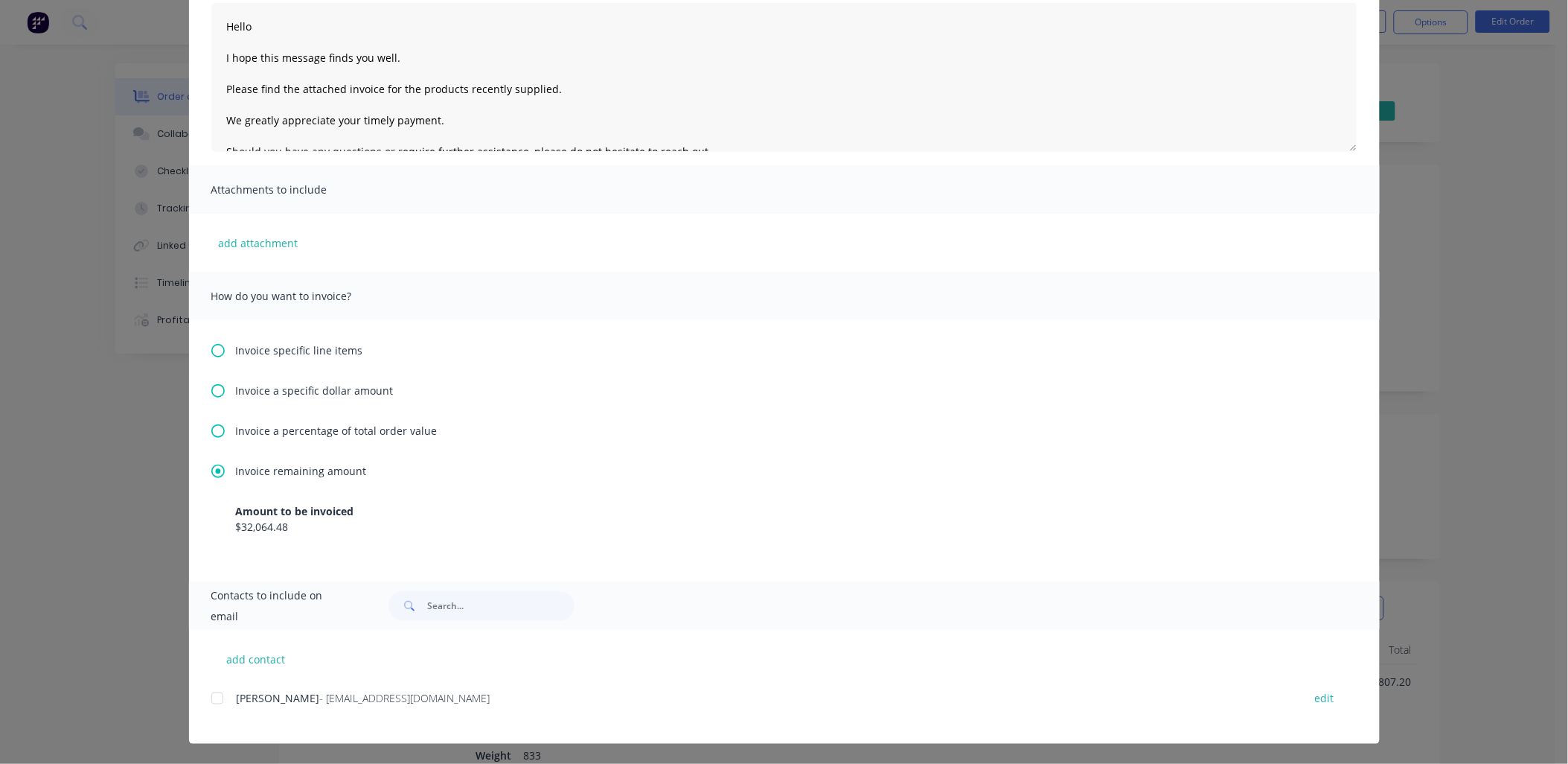
click at [210, 702] on div at bounding box center [217, 698] width 29 height 29
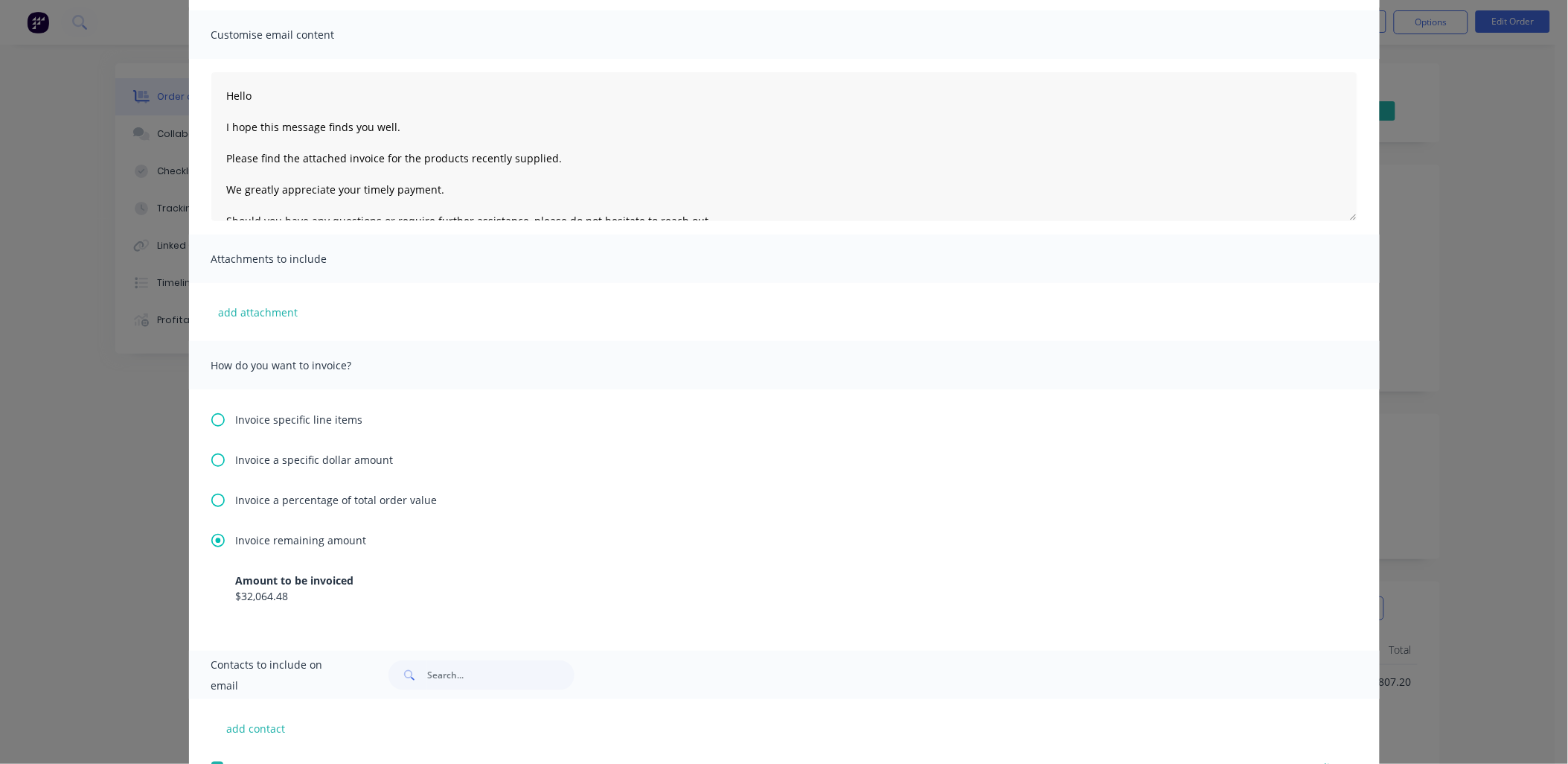
scroll to position [0, 0]
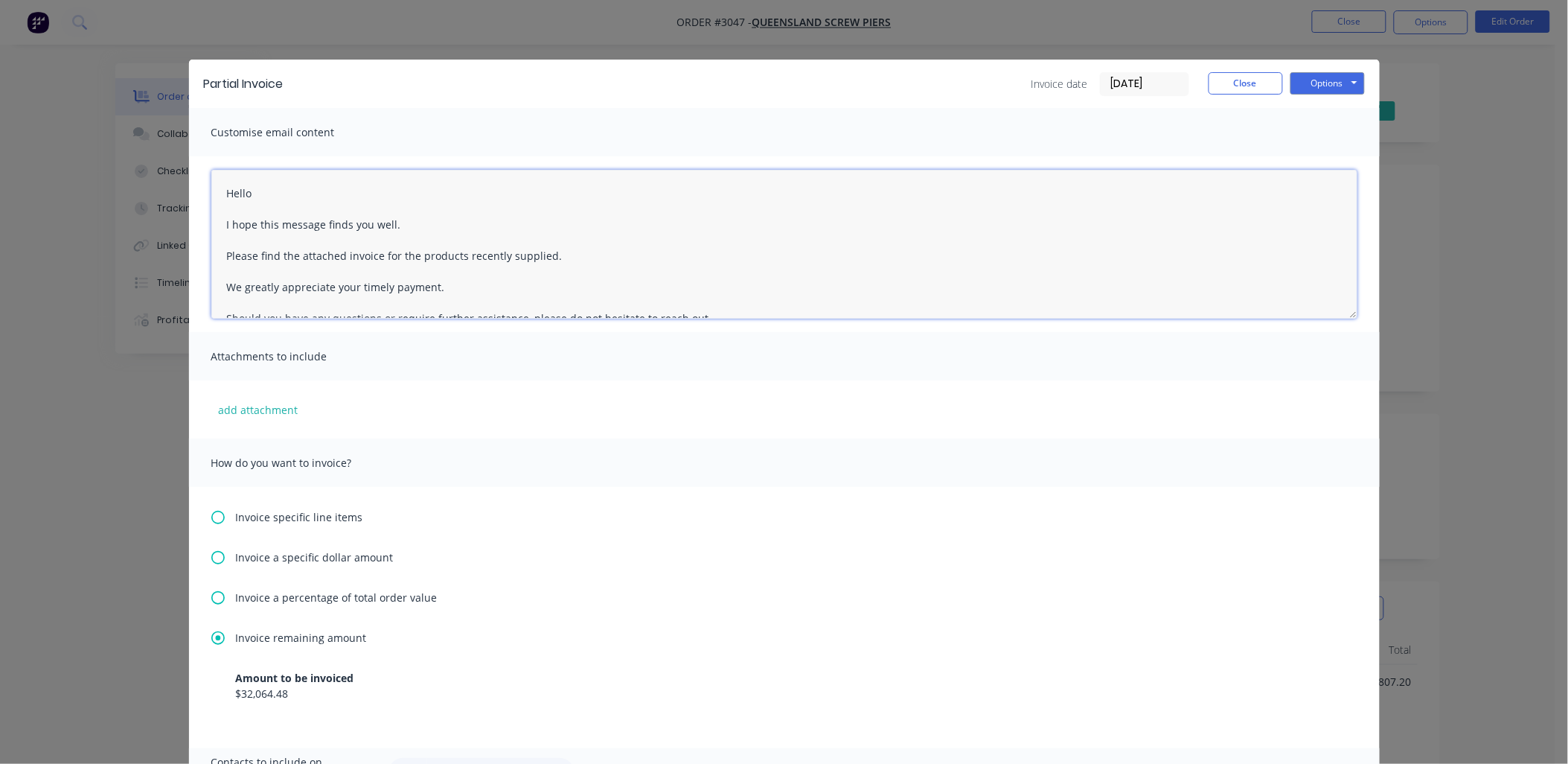
click at [563, 253] on textarea "Hello I hope this message finds you well. Please find the attached invoice for …" at bounding box center [784, 244] width 1147 height 149
type textarea "Hello I hope this message finds you well. Please find the attached invoice for …"
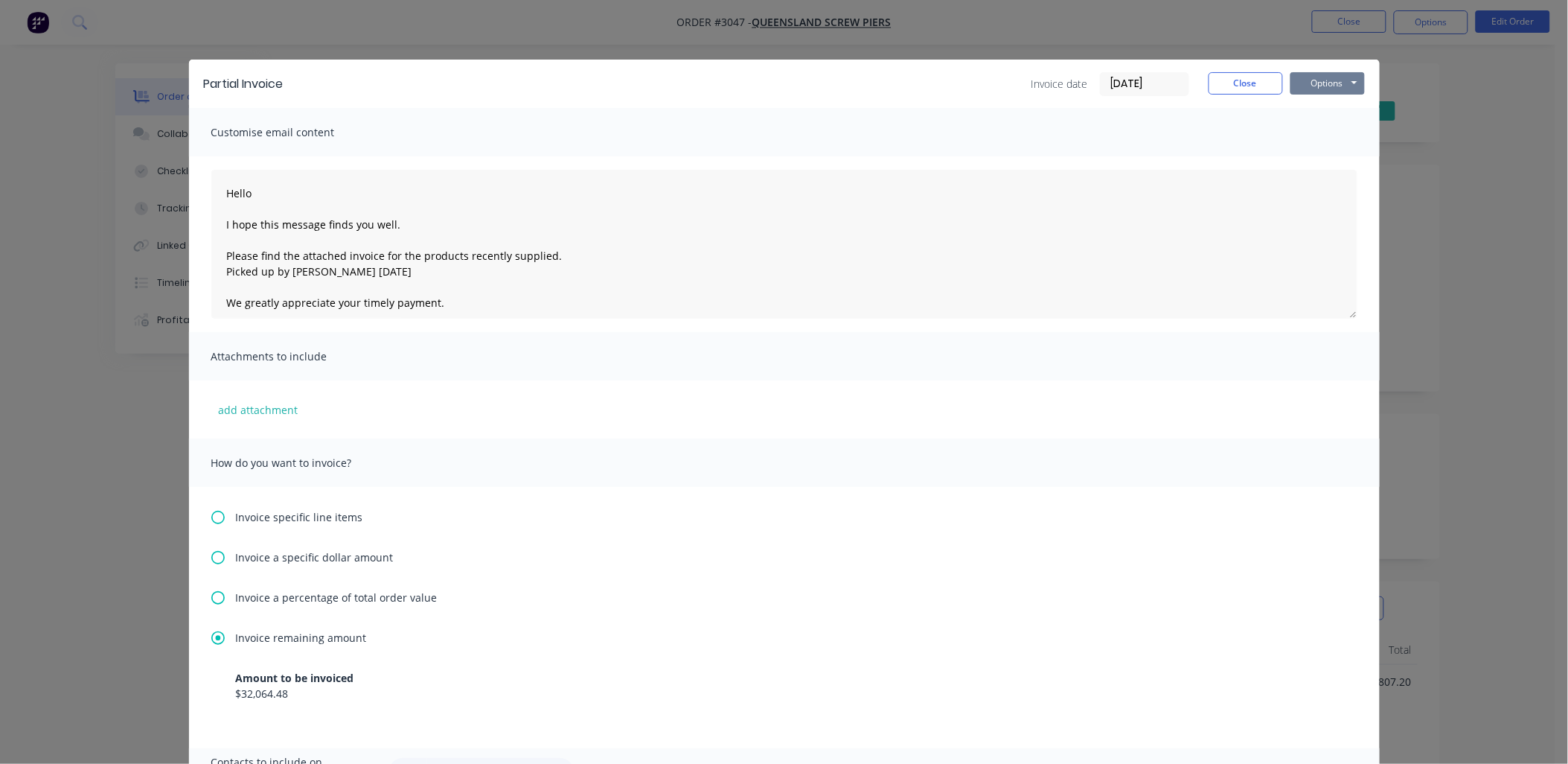
click at [1344, 84] on button "Options" at bounding box center [1327, 83] width 74 height 22
click at [1317, 150] on button "Email" at bounding box center [1338, 159] width 95 height 25
click at [1236, 80] on button "Close" at bounding box center [1246, 83] width 74 height 22
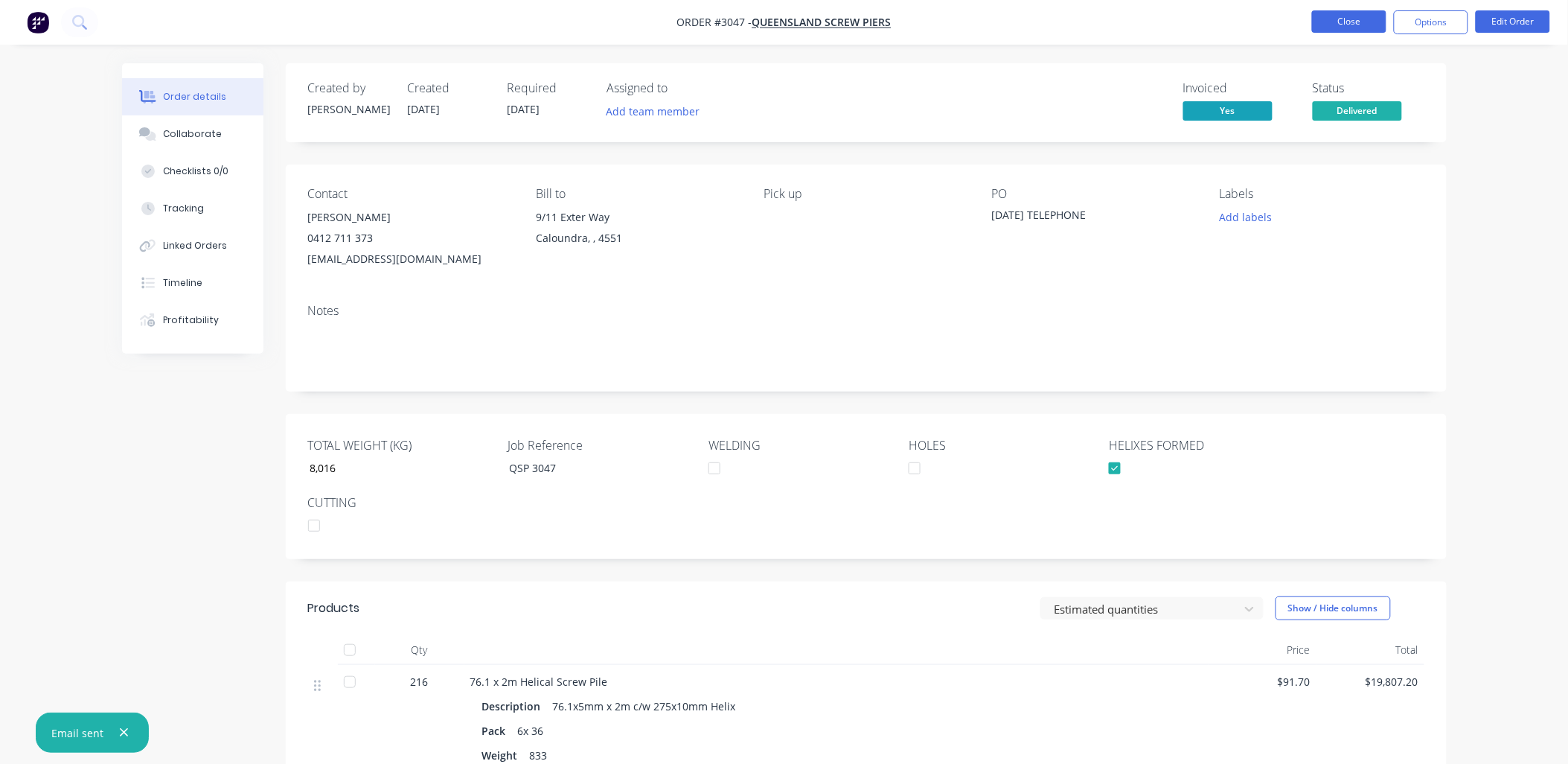
click at [1356, 18] on button "Close" at bounding box center [1349, 21] width 74 height 22
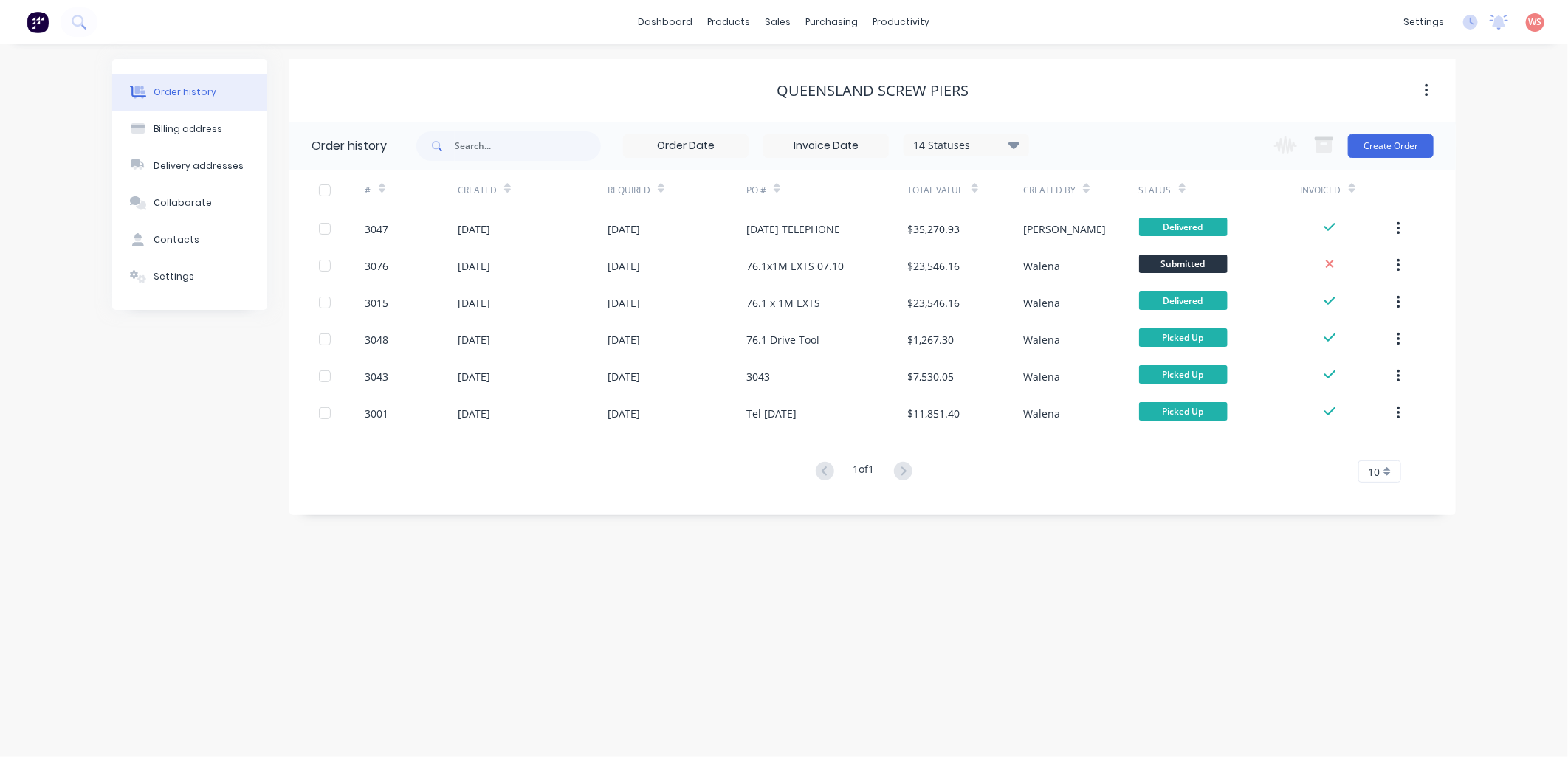
click at [834, 616] on div "Order history Billing address Delivery addresses Collaborate Contacts Settings …" at bounding box center [784, 401] width 1568 height 713
